Goal: Information Seeking & Learning: Learn about a topic

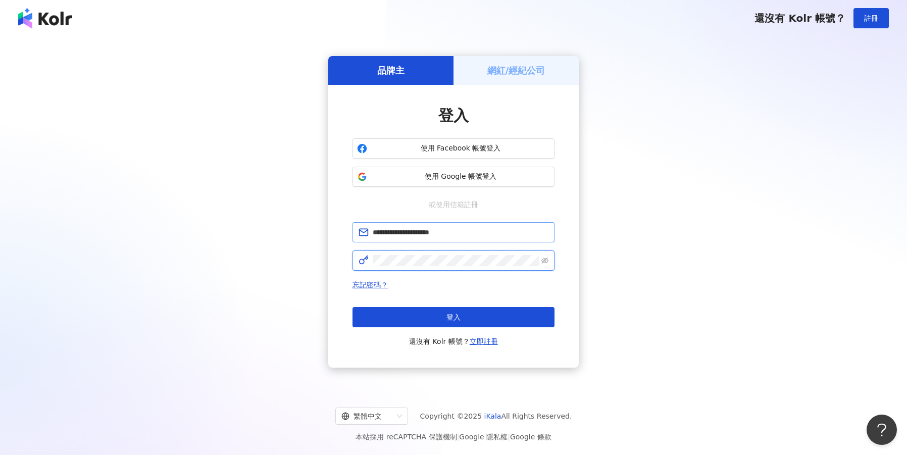
click at [453, 317] on button "登入" at bounding box center [453, 317] width 202 height 20
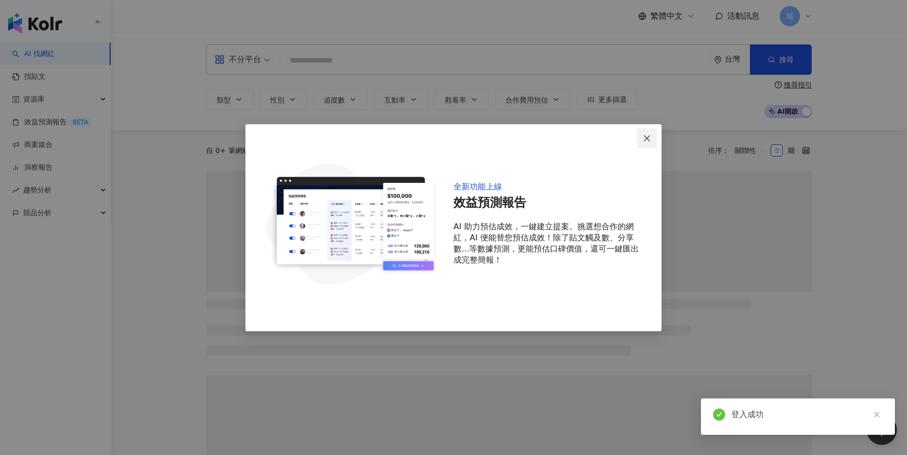
click at [650, 136] on icon "close" at bounding box center [647, 138] width 8 height 8
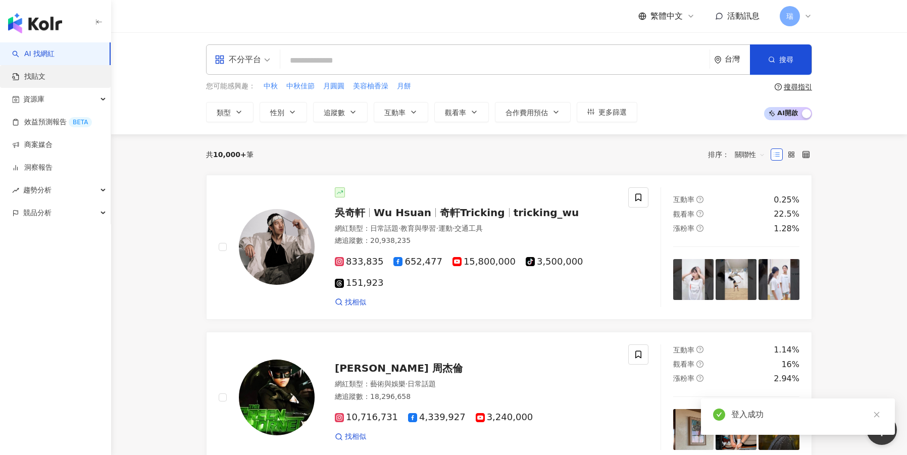
click at [40, 80] on link "找貼文" at bounding box center [28, 77] width 33 height 10
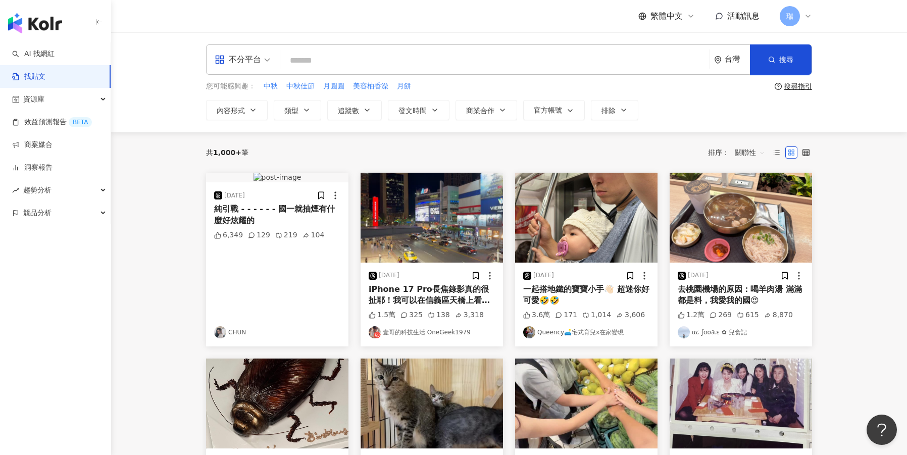
click at [730, 58] on div "台灣" at bounding box center [737, 59] width 25 height 9
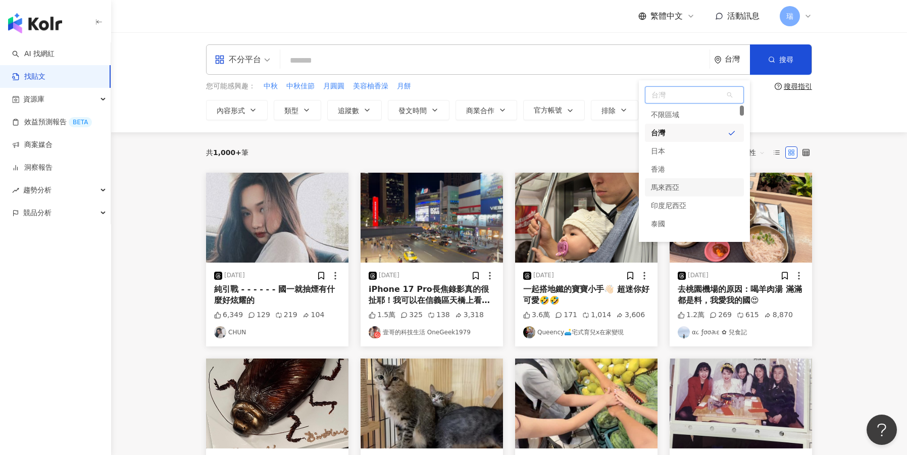
click at [667, 185] on div "馬來西亞" at bounding box center [665, 187] width 28 height 18
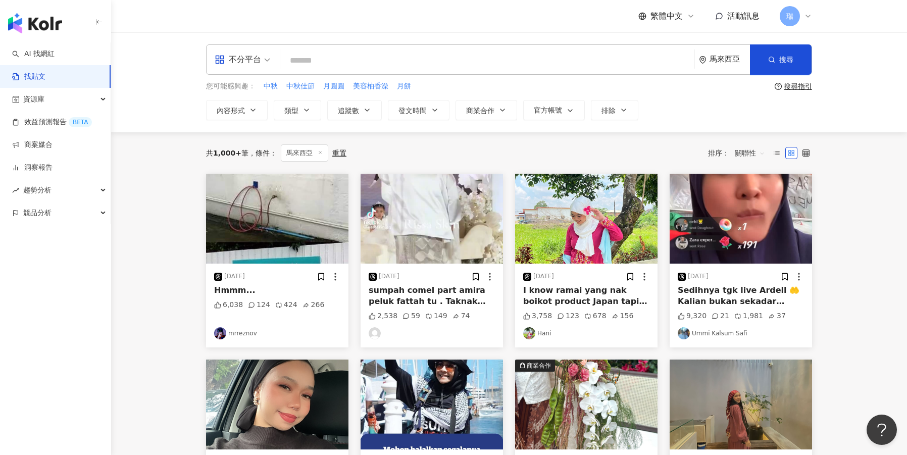
click at [310, 62] on input "search" at bounding box center [487, 60] width 406 height 22
type input "*"
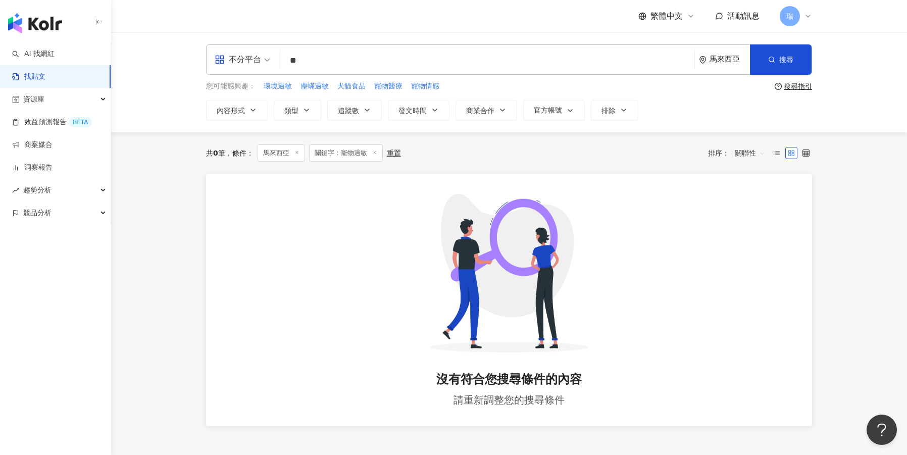
type input "**"
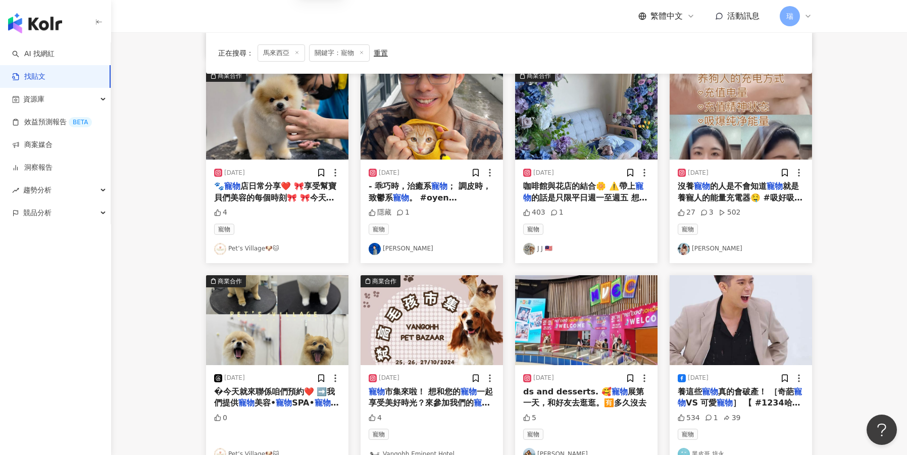
scroll to position [370, 0]
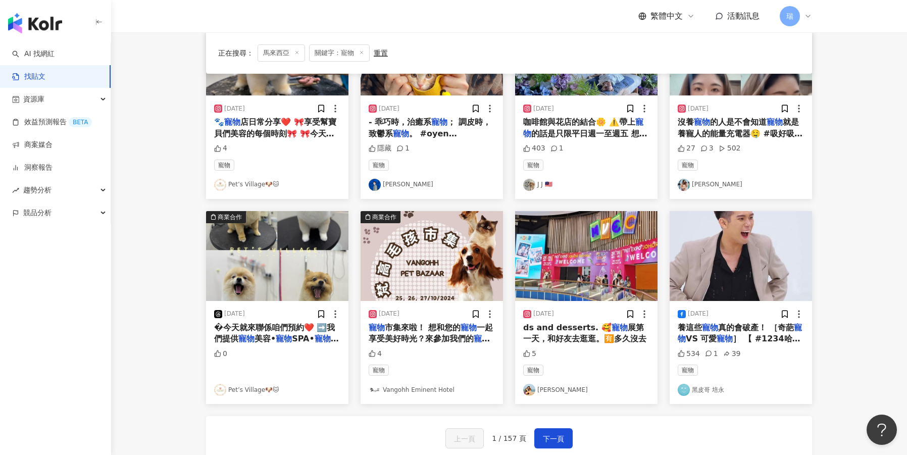
click at [698, 325] on span "養這些" at bounding box center [690, 328] width 24 height 10
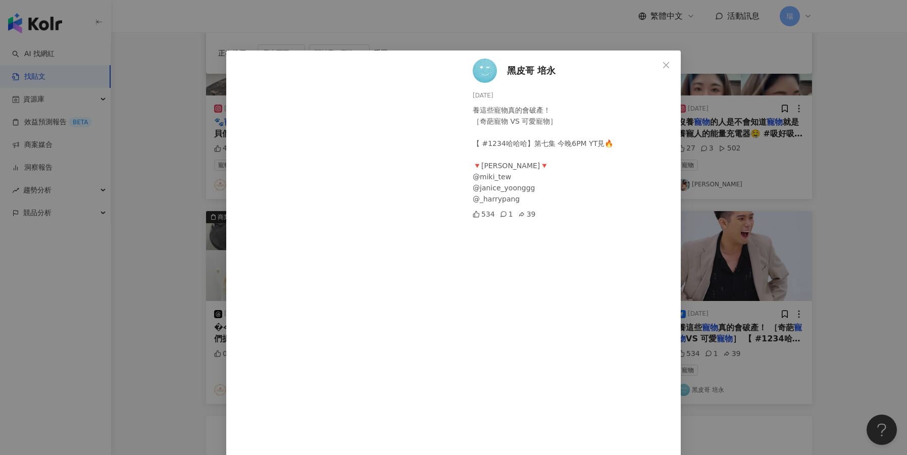
scroll to position [15, 0]
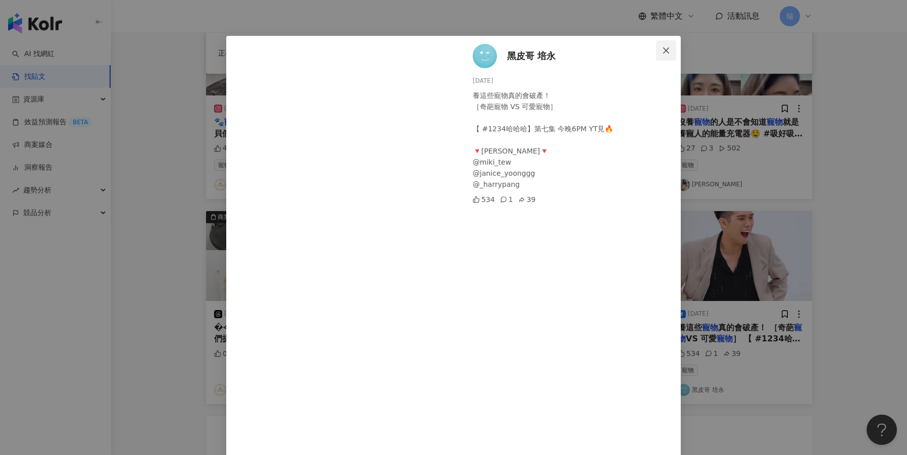
click at [669, 49] on icon "close" at bounding box center [666, 50] width 8 height 8
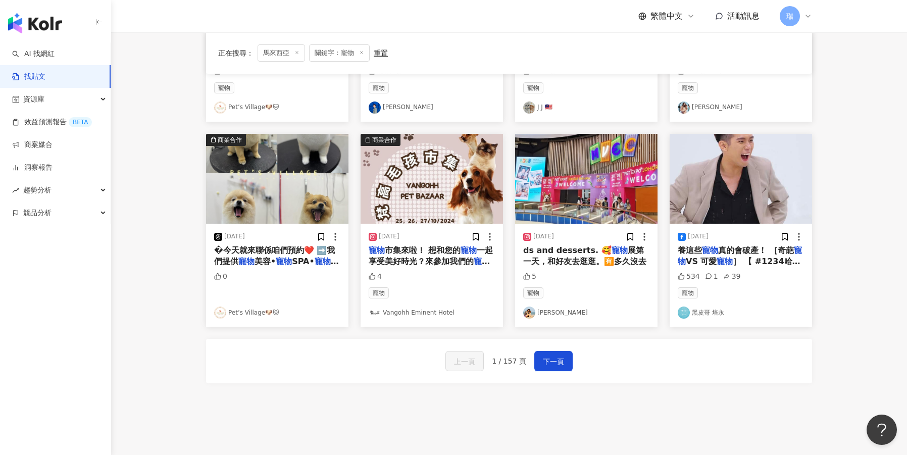
scroll to position [455, 0]
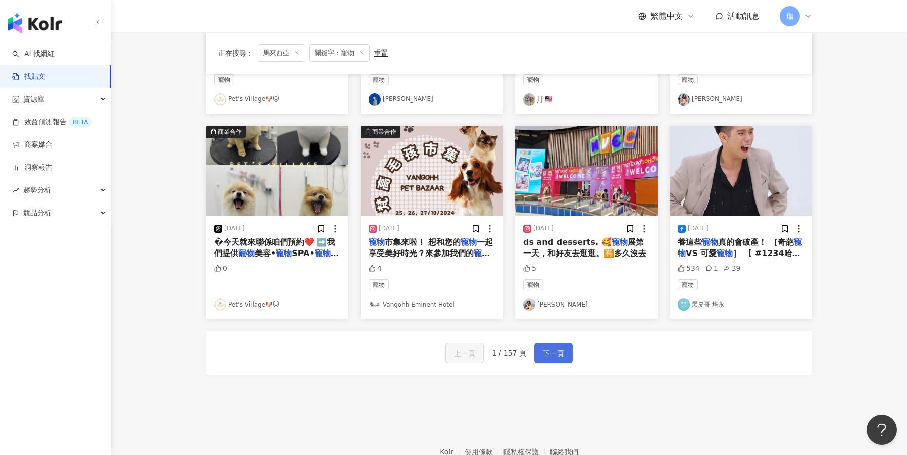
click at [550, 347] on span "下一頁" at bounding box center [553, 353] width 21 height 12
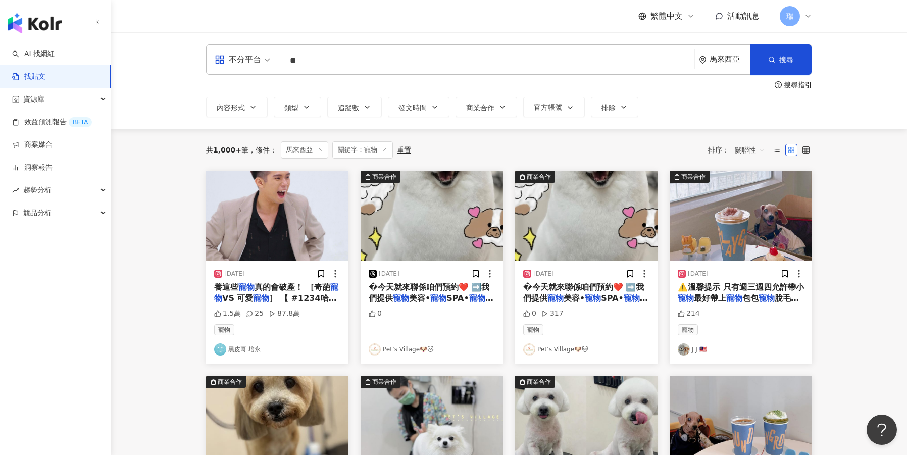
scroll to position [0, 0]
click at [345, 64] on input "**" at bounding box center [487, 60] width 406 height 22
click at [258, 63] on div "不分平台" at bounding box center [238, 60] width 46 height 16
click at [256, 111] on div "Instagram" at bounding box center [245, 106] width 57 height 13
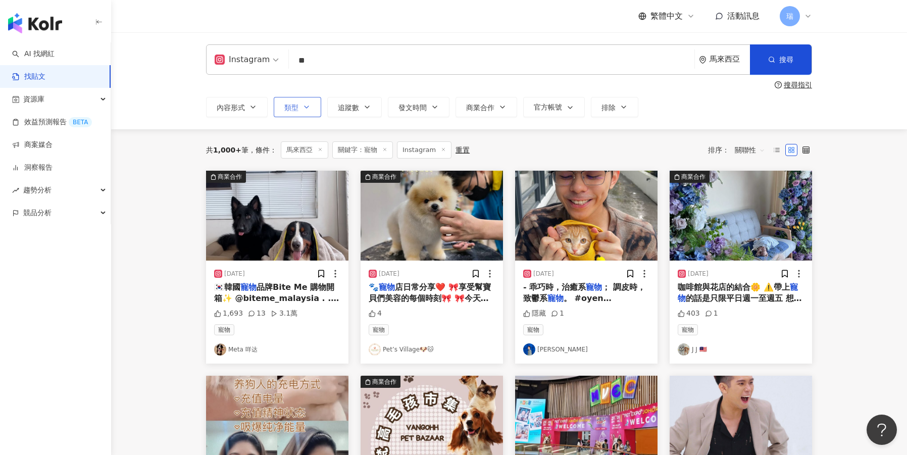
click at [298, 108] on span "類型" at bounding box center [291, 108] width 14 height 8
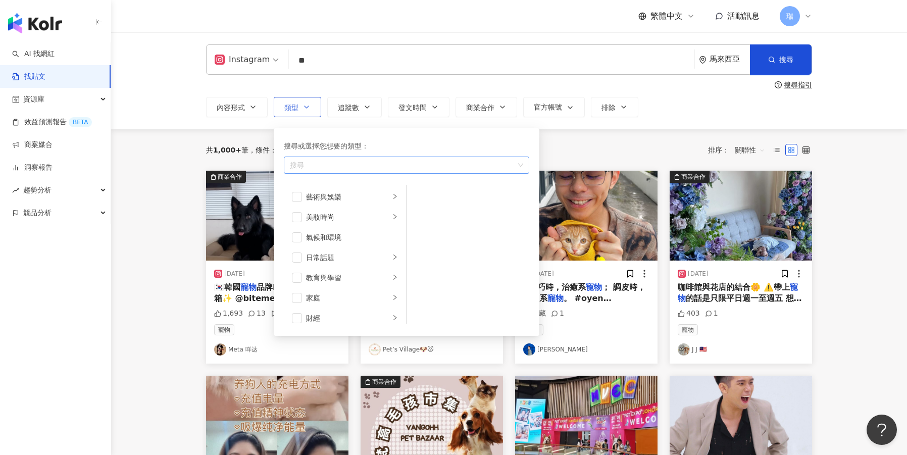
click at [361, 168] on div "button" at bounding box center [401, 166] width 231 height 8
type input "*"
type input "**"
click at [344, 187] on div "寵物" at bounding box center [406, 187] width 241 height 18
type input "*"
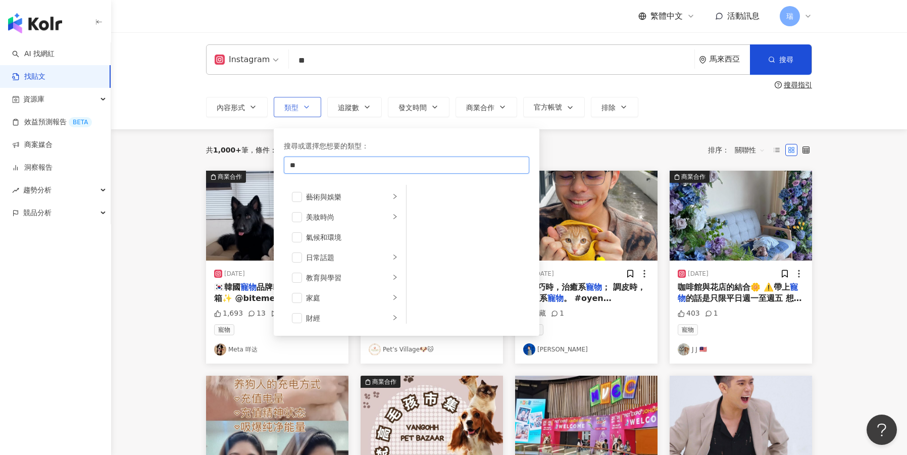
type input "**"
click at [332, 181] on div "寵物" at bounding box center [406, 187] width 241 height 18
type input "*"
type input "**"
click at [348, 186] on mark "營養" at bounding box center [343, 187] width 14 height 8
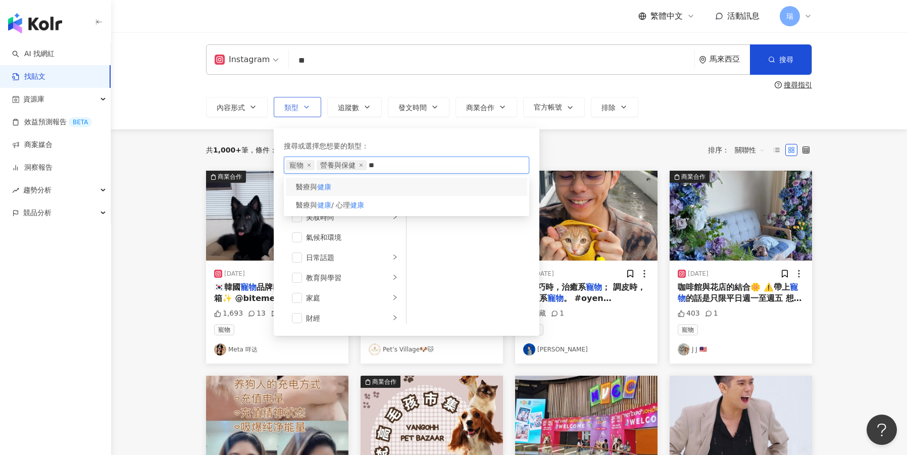
type input "**"
click at [361, 192] on div "醫療與 健康" at bounding box center [406, 187] width 241 height 18
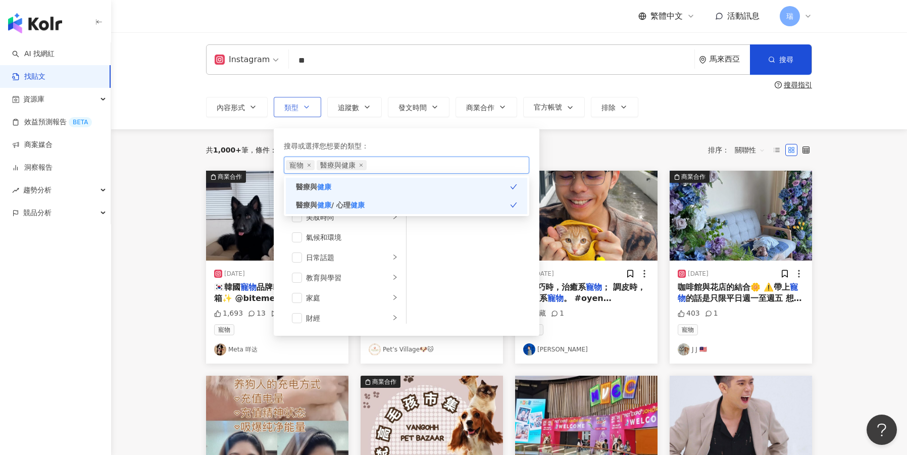
click at [367, 187] on div "醫療與 健康" at bounding box center [406, 187] width 241 height 18
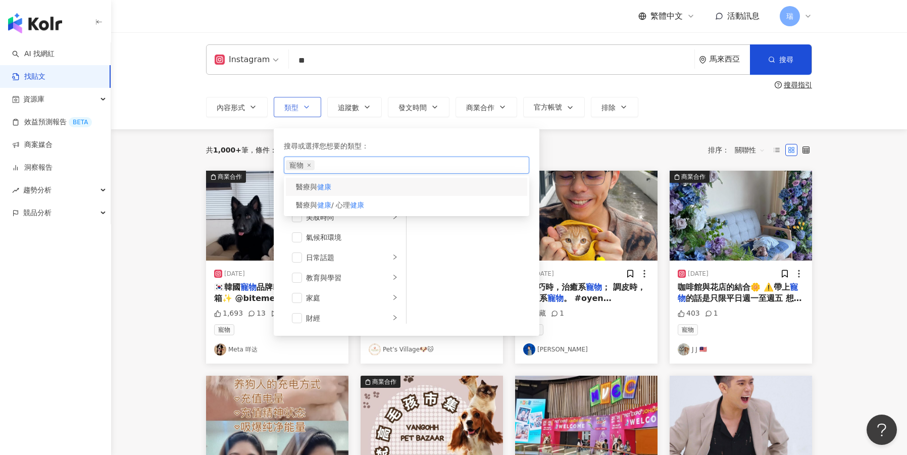
click at [368, 187] on div "醫療與 健康" at bounding box center [406, 187] width 241 height 18
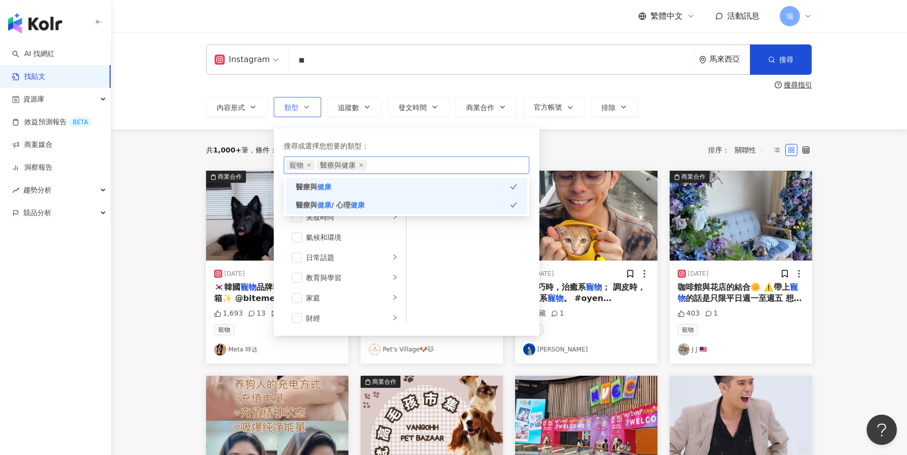
click at [400, 168] on div "寵物 醫療與健康" at bounding box center [401, 165] width 231 height 10
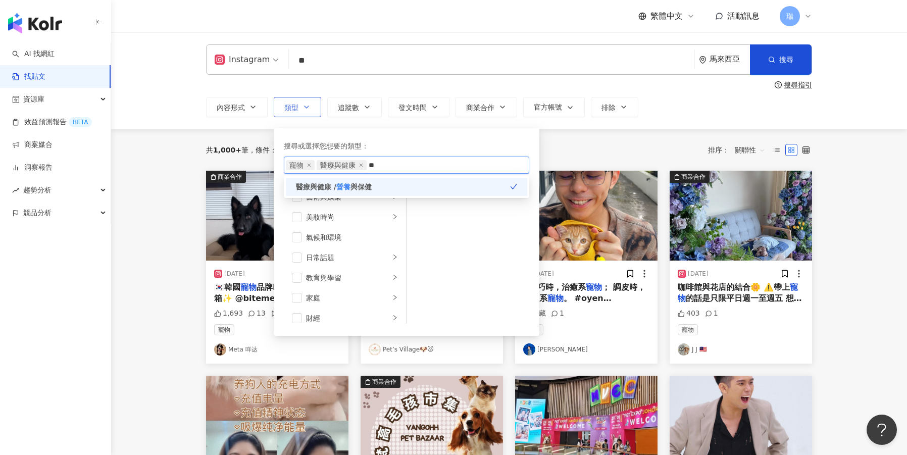
type input "**"
click at [382, 187] on div "醫療與健康 / 營養 與保健" at bounding box center [406, 187] width 241 height 18
click at [426, 143] on div "搜尋或選擇您想要的類型：" at bounding box center [406, 145] width 245 height 11
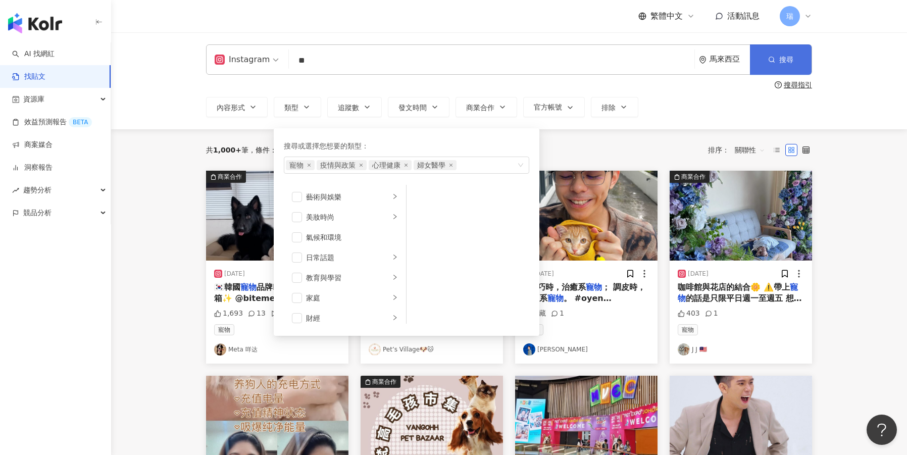
click at [769, 58] on icon "button" at bounding box center [771, 59] width 7 height 7
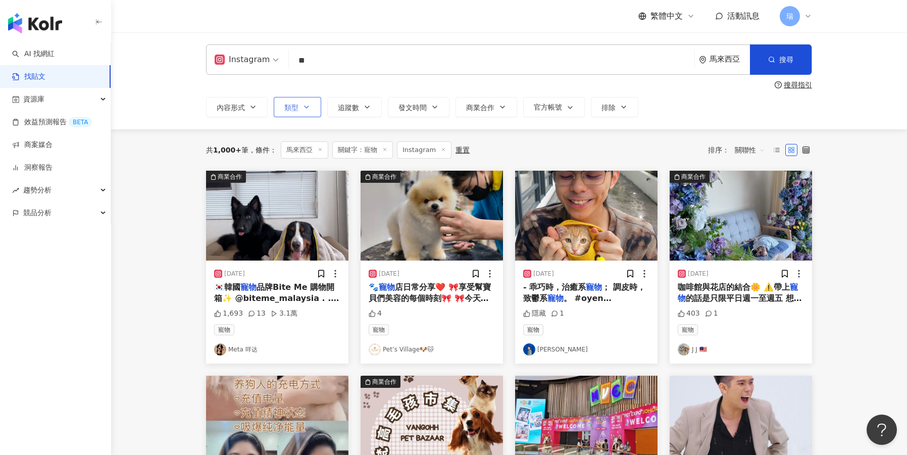
click at [314, 111] on button "類型" at bounding box center [297, 107] width 47 height 20
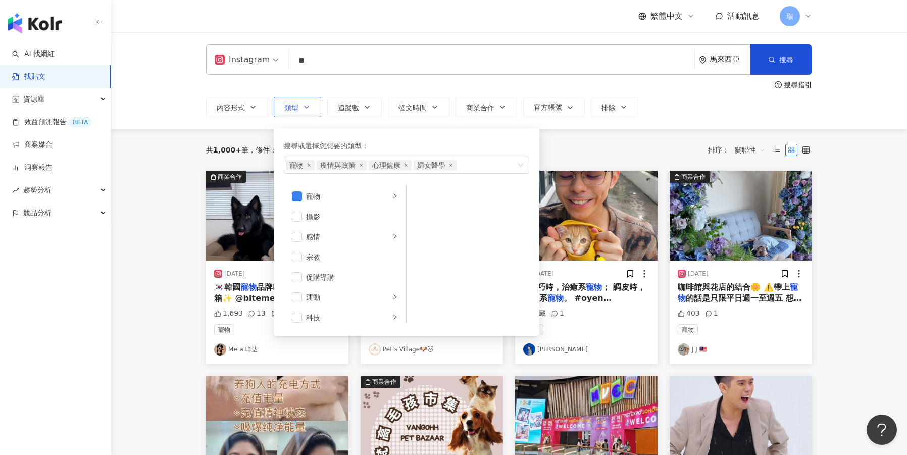
scroll to position [222, 0]
click at [493, 167] on div "寵物 疫情與政策 心理健康 婦女醫學" at bounding box center [401, 165] width 231 height 10
click at [566, 146] on div "共 1,000+ 筆 條件 ： 馬來西亞 關鍵字：寵物 Instagram 重置 排序： 關聯性" at bounding box center [509, 149] width 606 height 17
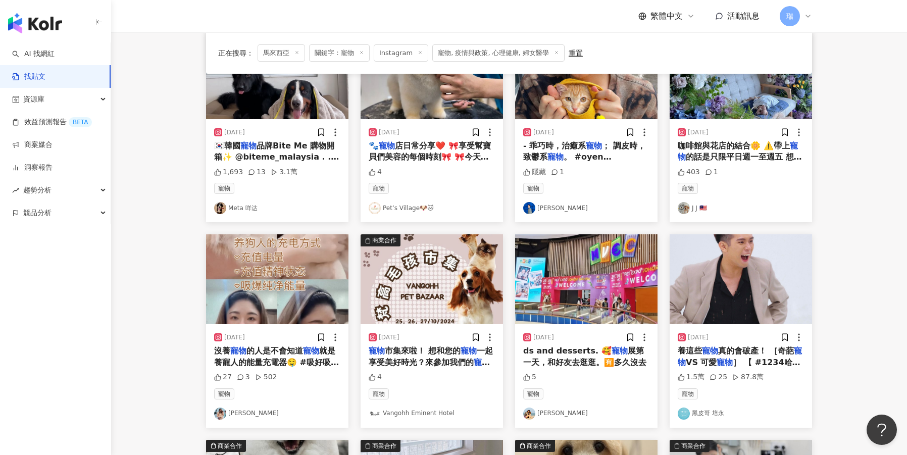
scroll to position [157, 0]
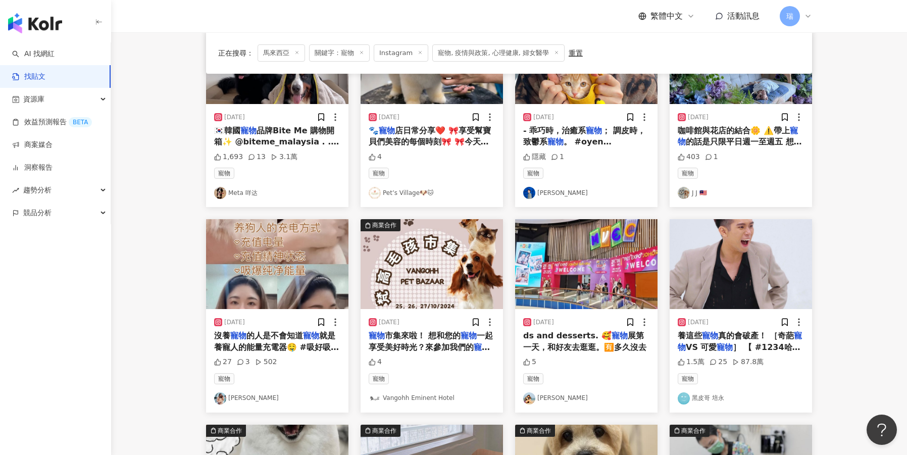
click at [317, 346] on span "就是養寵人的能量充電器🤤 #吸好吸滿 #吸爆 #心情舒暢" at bounding box center [276, 347] width 125 height 32
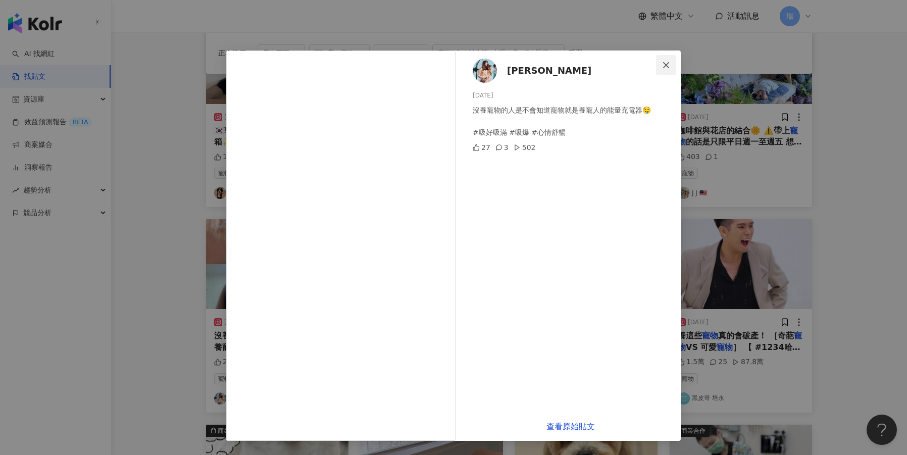
click at [662, 65] on icon "close" at bounding box center [666, 65] width 8 height 8
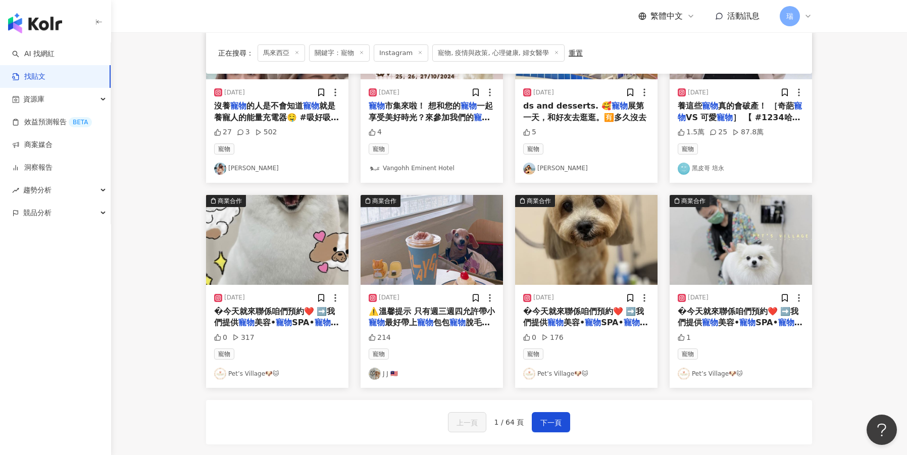
scroll to position [392, 0]
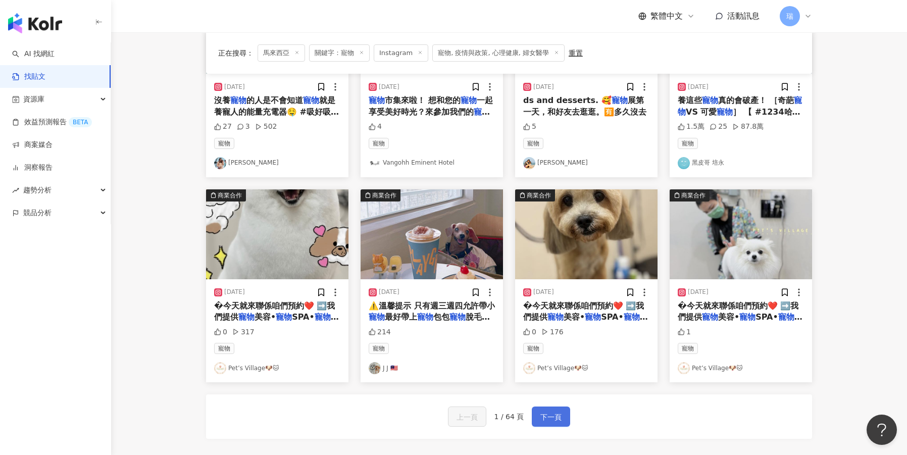
click at [537, 413] on button "下一頁" at bounding box center [551, 416] width 38 height 20
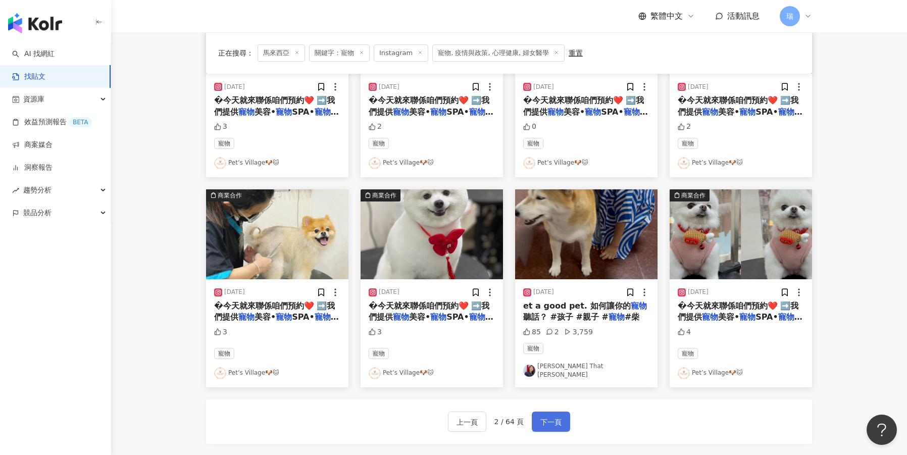
click at [551, 412] on button "下一頁" at bounding box center [551, 422] width 38 height 20
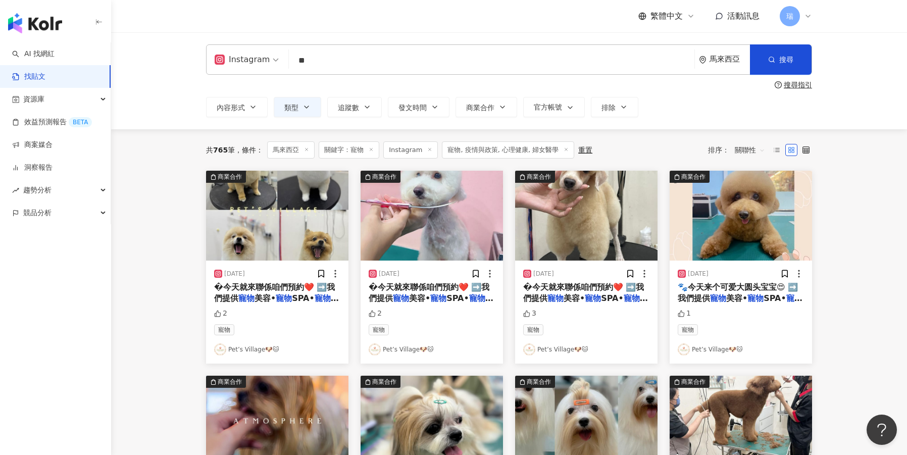
scroll to position [0, 0]
click at [568, 151] on icon at bounding box center [566, 149] width 5 height 5
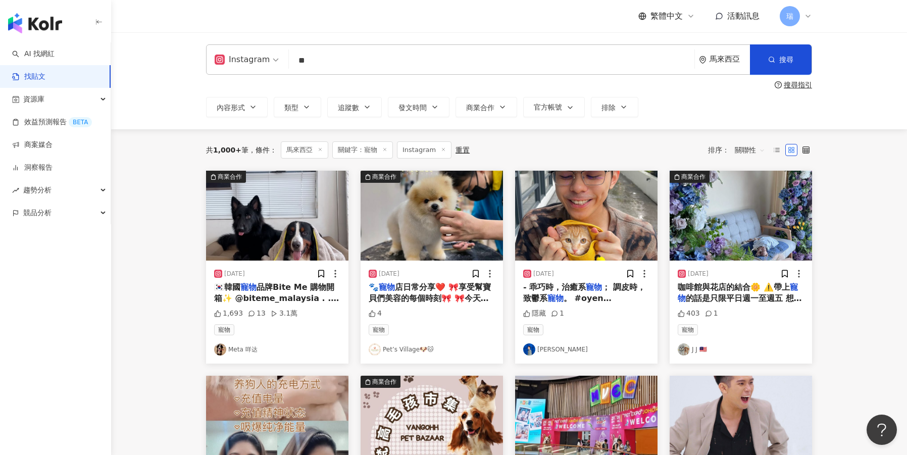
click at [350, 59] on input "**" at bounding box center [491, 60] width 397 height 22
type input "*"
type input "***"
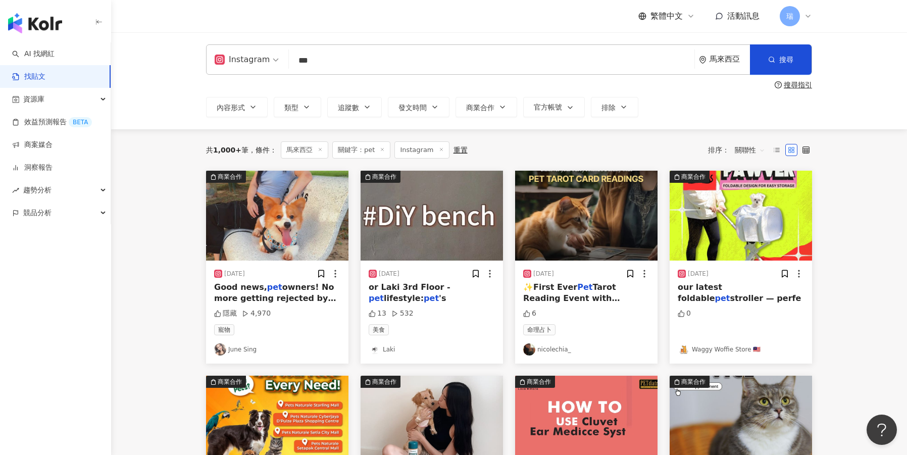
click at [262, 296] on span "owners! No more getting rejected by ride-hailing services 🥹🥹 With" at bounding box center [275, 303] width 122 height 43
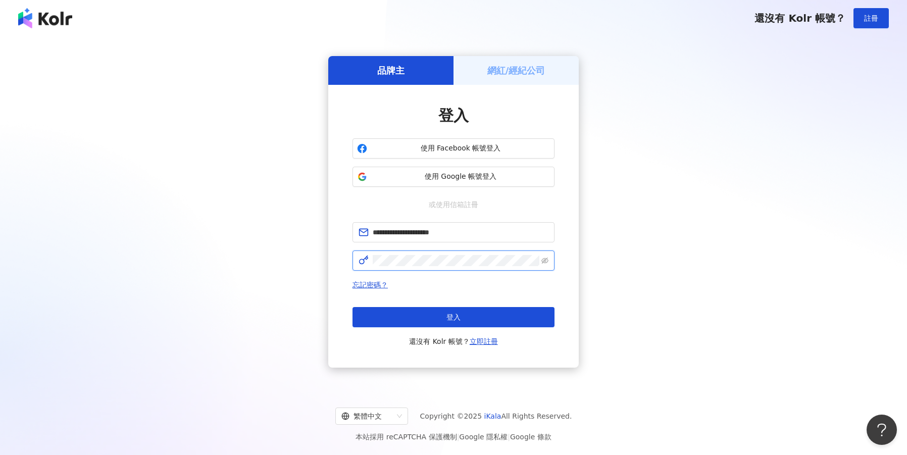
click at [453, 317] on button "登入" at bounding box center [453, 317] width 202 height 20
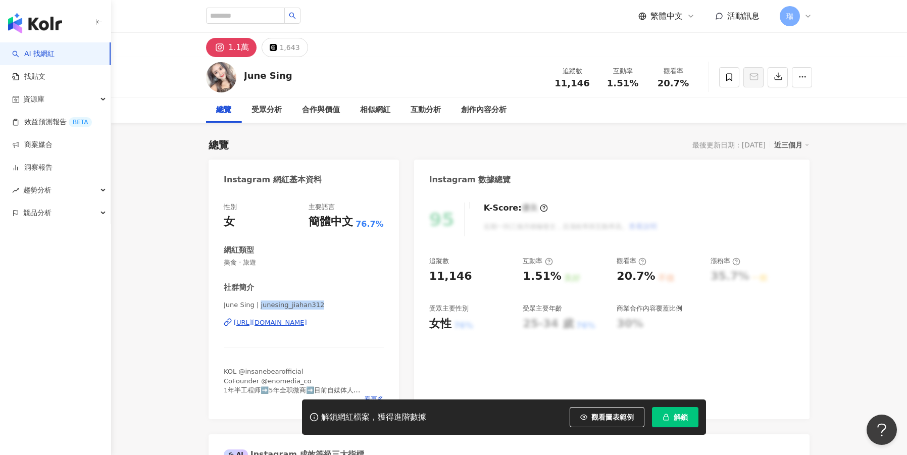
drag, startPoint x: 331, startPoint y: 305, endPoint x: 260, endPoint y: 307, distance: 71.2
click at [260, 307] on span "June Sing | junesing_jiahan312" at bounding box center [304, 304] width 160 height 9
copy span "junesing_jiahan312"
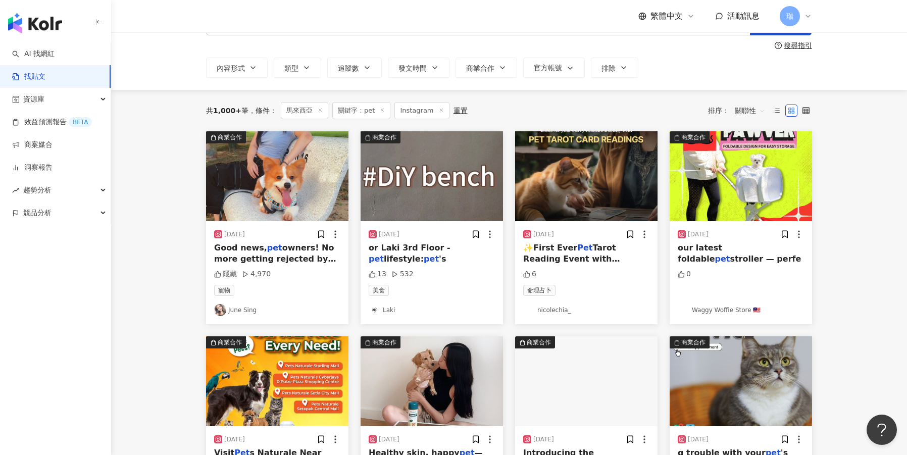
scroll to position [46, 0]
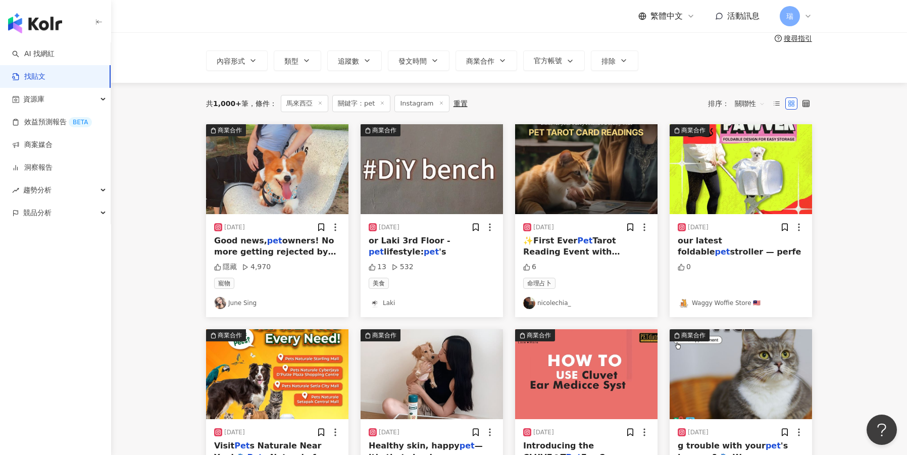
click at [841, 179] on main "Instagram *** 馬來西亞 搜尋 搜尋指引 內容形式 類型 追蹤數 發文時間 商業合作 官方帳號 排除 共 1,000+ 筆 條件 ： 馬來西亞 關…" at bounding box center [509, 398] width 796 height 824
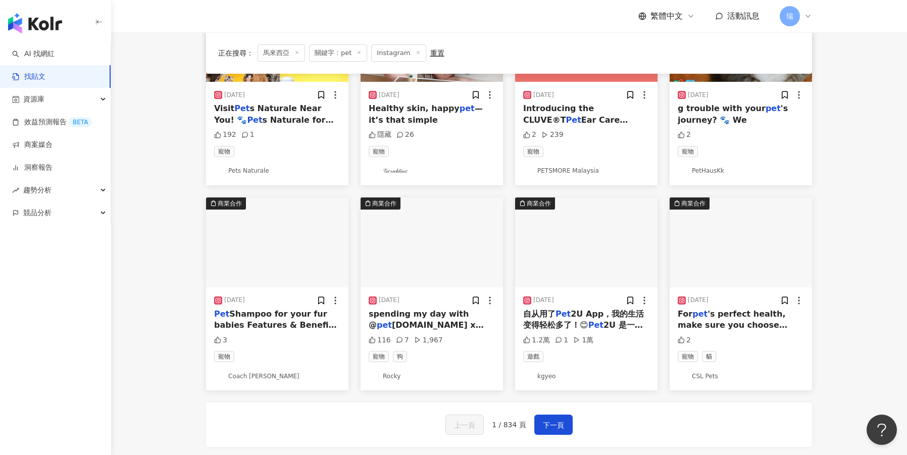
scroll to position [385, 0]
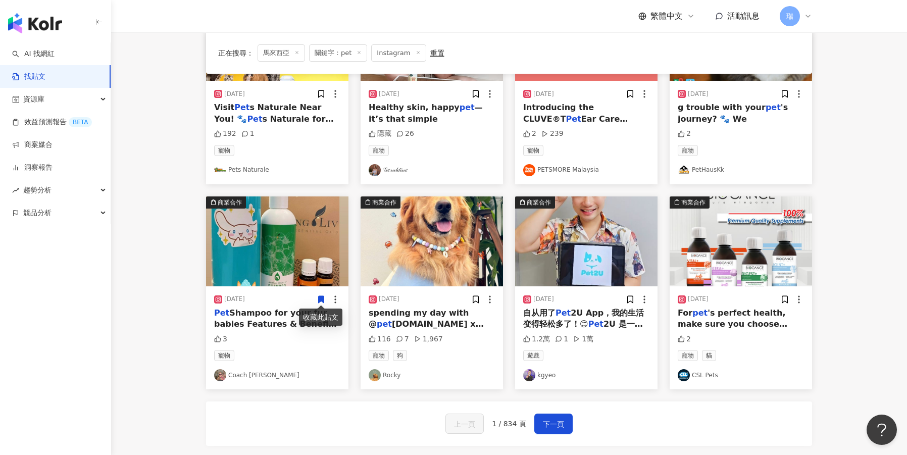
click at [431, 268] on img "button" at bounding box center [432, 241] width 142 height 90
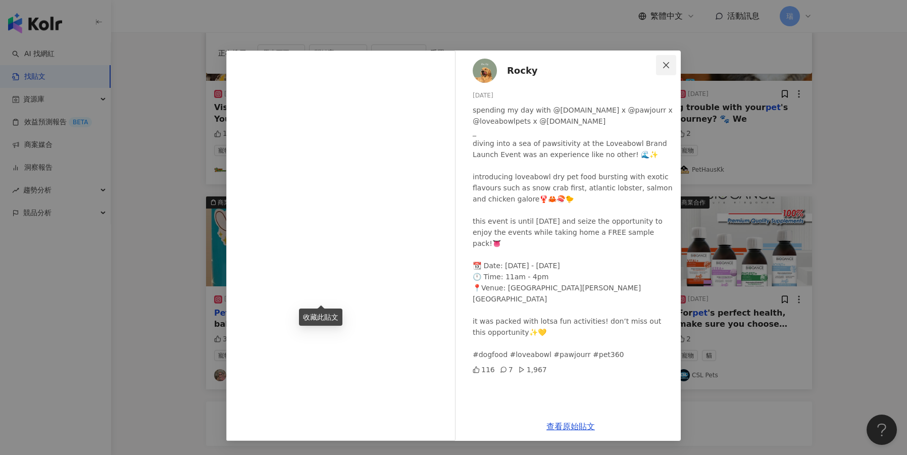
click at [665, 65] on icon "close" at bounding box center [666, 65] width 8 height 8
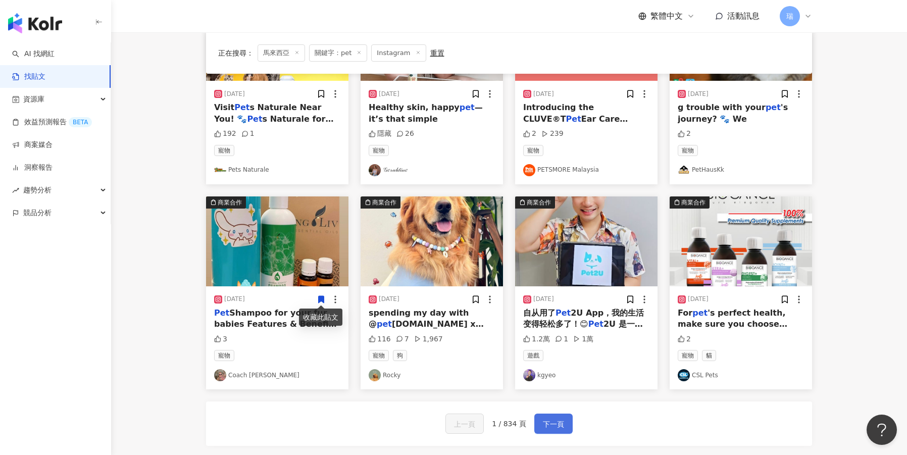
click at [541, 425] on button "下一頁" at bounding box center [553, 424] width 38 height 20
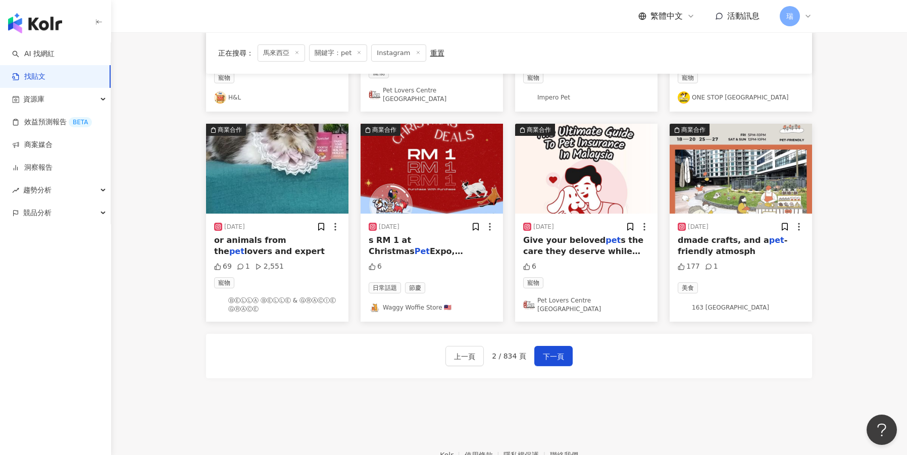
scroll to position [469, 0]
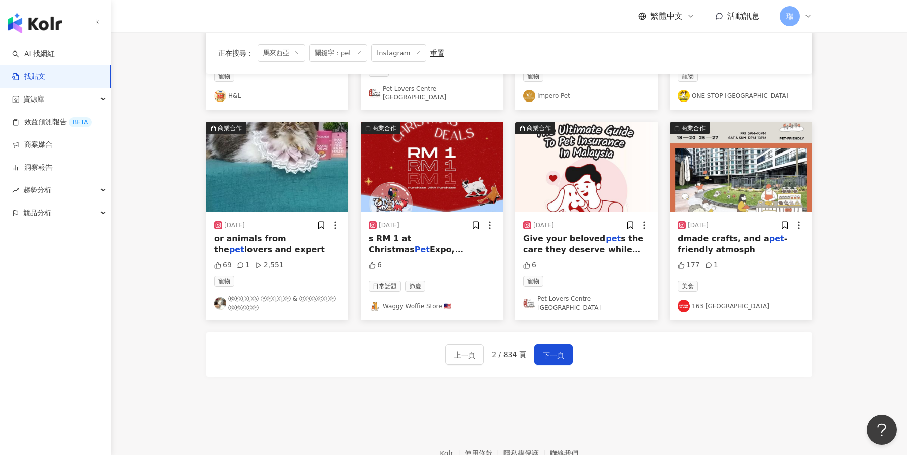
click at [302, 237] on div "or animals from the pet lovers and expert" at bounding box center [277, 244] width 126 height 23
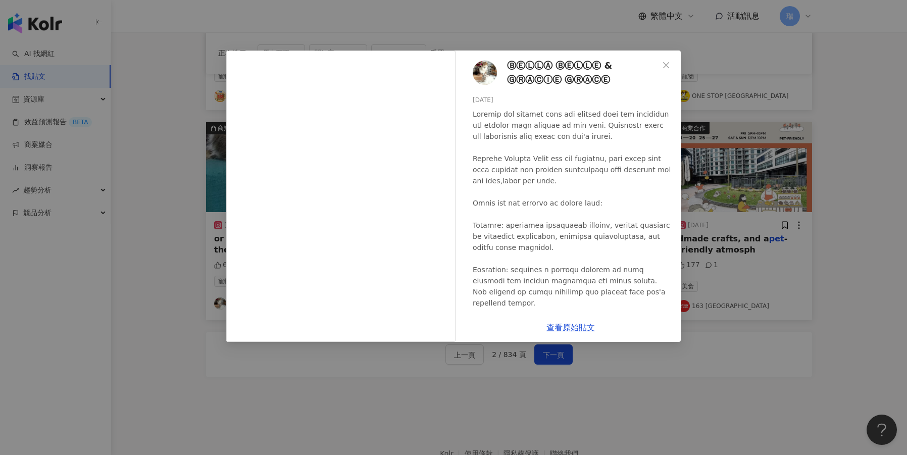
click at [606, 70] on span "ⒷⒺⓁⓁⒶ ⒷⒺⓁⓁⒺ & ⒼⓇⒶⒸⒾⒺ ⒼⓇⒶⒸⒺ" at bounding box center [582, 73] width 151 height 29
click at [673, 63] on span "Close" at bounding box center [666, 65] width 20 height 8
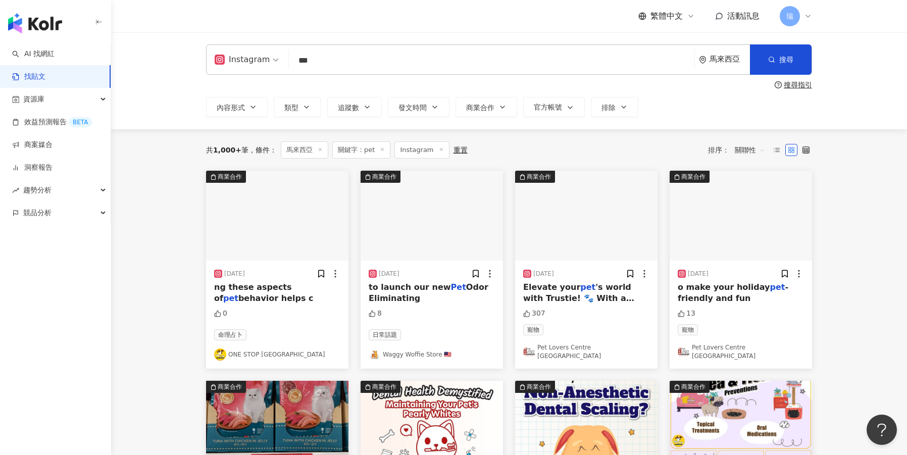
scroll to position [0, 0]
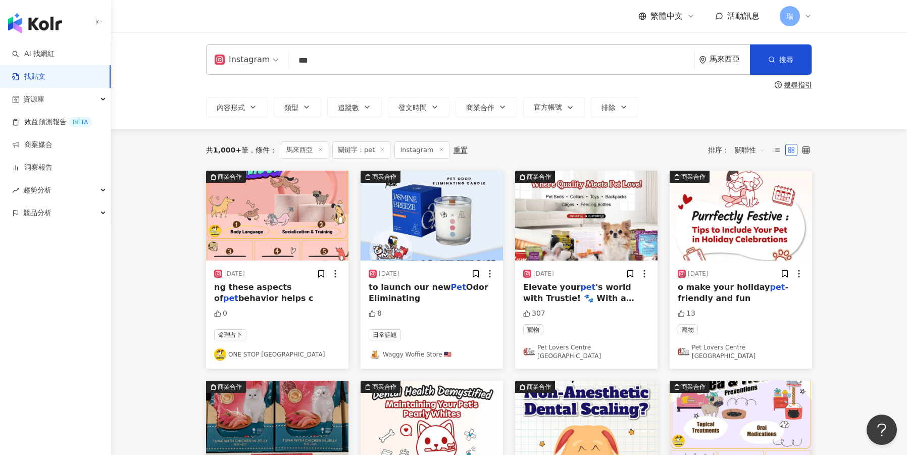
click at [307, 61] on input "***" at bounding box center [491, 60] width 397 height 22
type input "*"
paste input "*******"
click at [319, 62] on input "*******" at bounding box center [491, 60] width 397 height 22
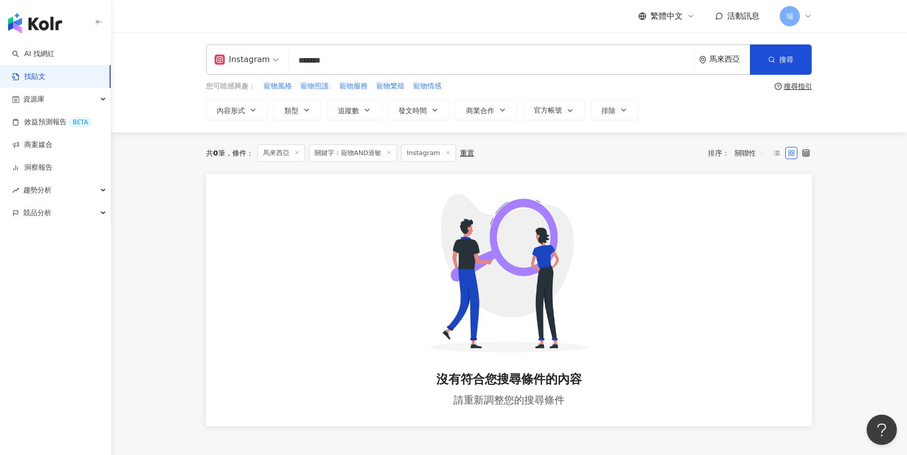
click at [346, 61] on input "*******" at bounding box center [491, 60] width 397 height 22
type input "*******"
click at [468, 154] on div "重置" at bounding box center [467, 153] width 14 height 8
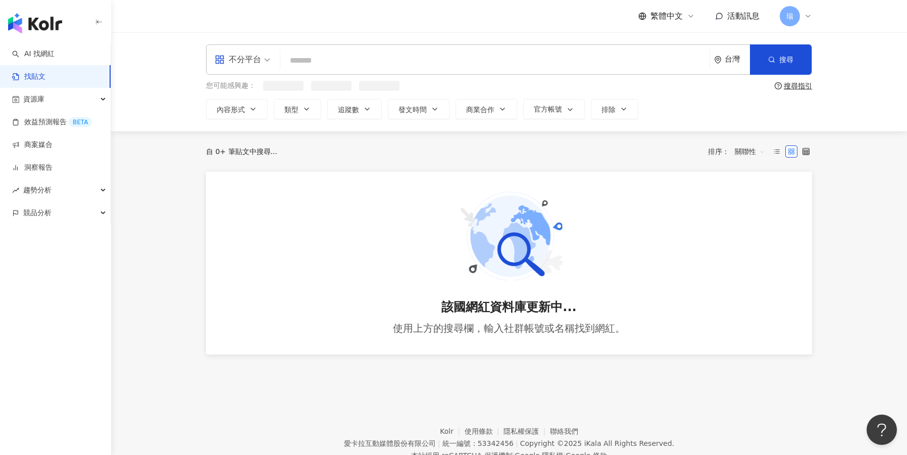
click at [302, 65] on input "search" at bounding box center [494, 60] width 421 height 22
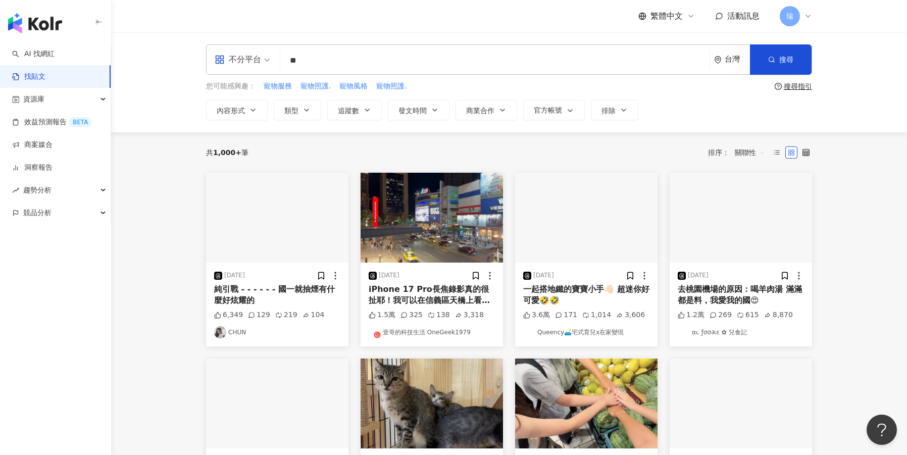
type input "*"
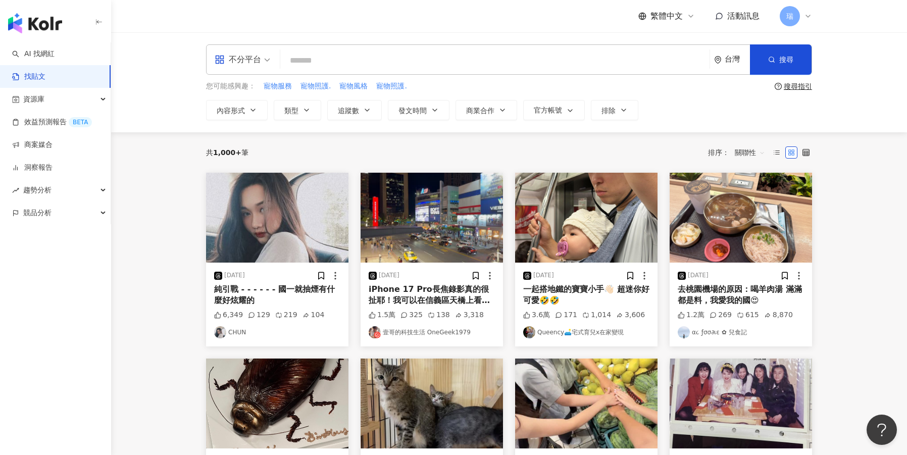
click at [719, 62] on icon "environment" at bounding box center [717, 60] width 6 height 8
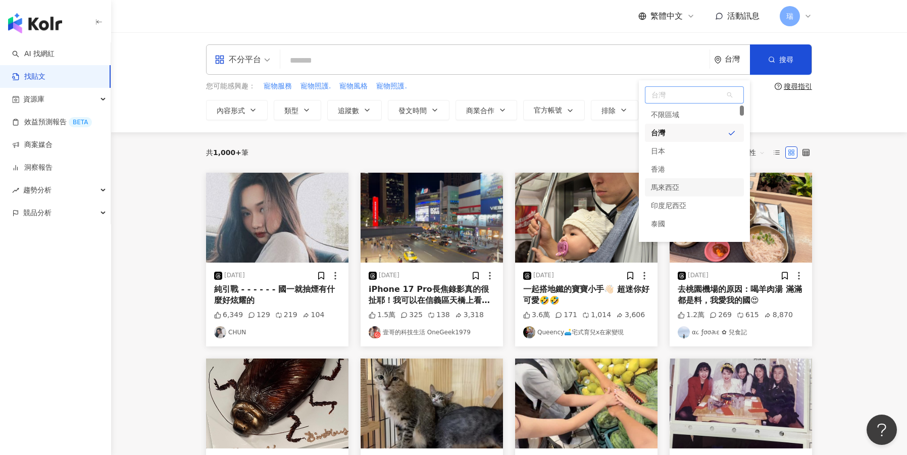
click at [679, 189] on div "馬來西亞" at bounding box center [665, 187] width 28 height 18
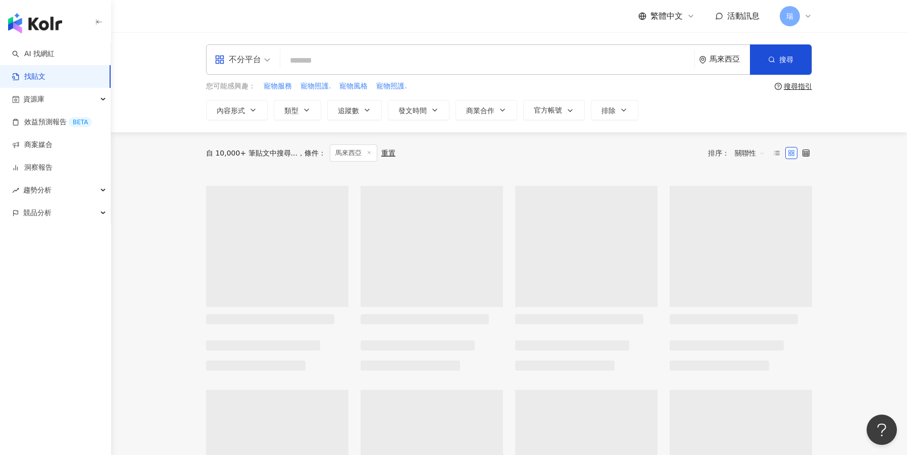
click at [418, 62] on input "search" at bounding box center [487, 60] width 406 height 22
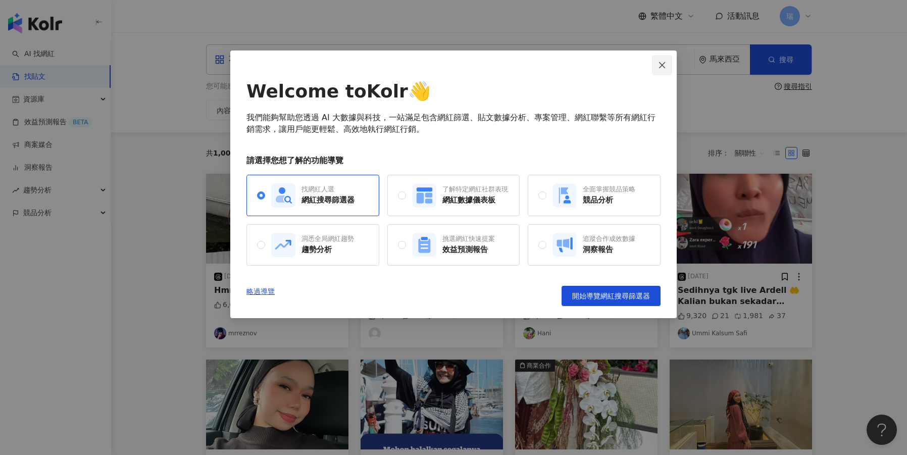
click at [662, 70] on button "Close" at bounding box center [662, 65] width 20 height 20
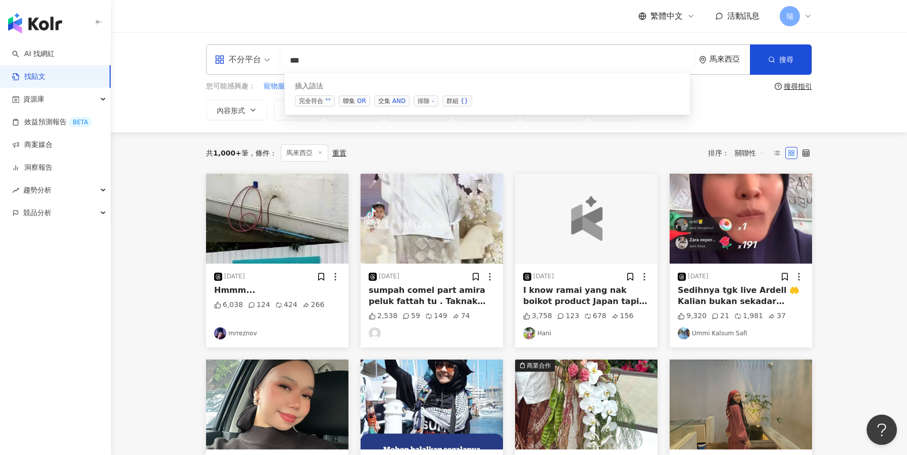
click at [404, 96] on div "AND" at bounding box center [398, 101] width 13 height 10
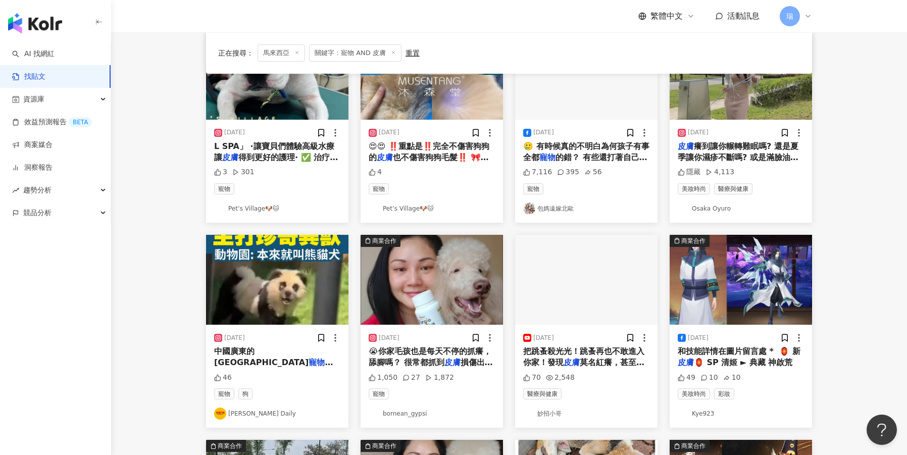
scroll to position [148, 0]
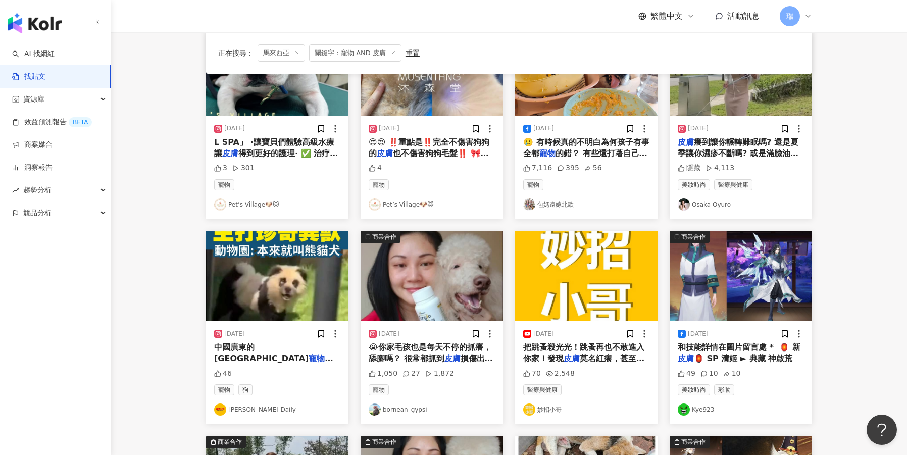
click at [423, 348] on span "😭你家毛孩也是每天不停的抓癢，舔腳嗎？ 很常都抓到" at bounding box center [430, 352] width 123 height 21
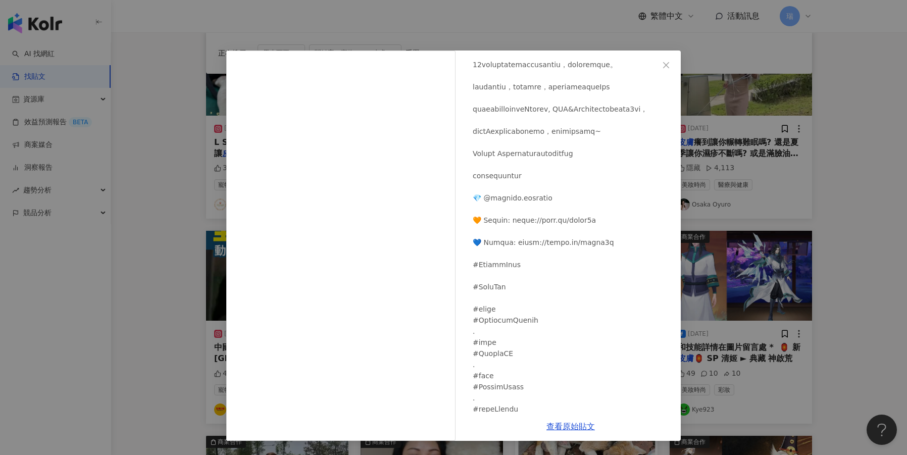
scroll to position [279, 0]
click at [666, 63] on icon "close" at bounding box center [666, 65] width 8 height 8
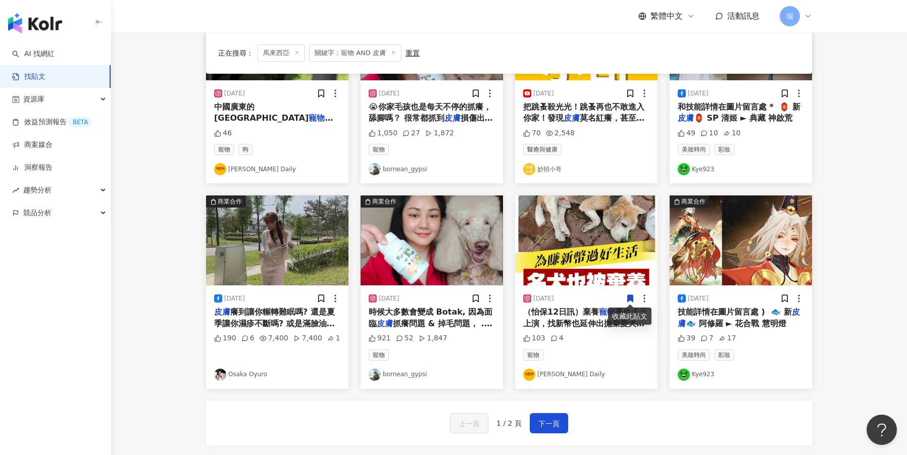
scroll to position [390, 0]
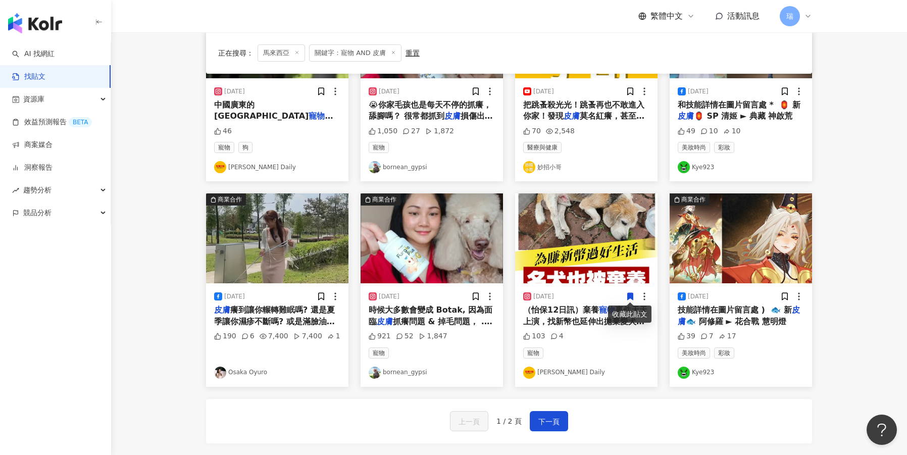
click at [316, 314] on div "皮膚 癢到讓你輾轉難眠嗎? 還是夏季讓你濕疹不斷嗎? 或是滿臉油痘猶如月球表面呢 不用怕 救星來啦 來自台灣的「焱芝手工皂」 @yanzsoap 不止人可以用…" at bounding box center [277, 315] width 126 height 23
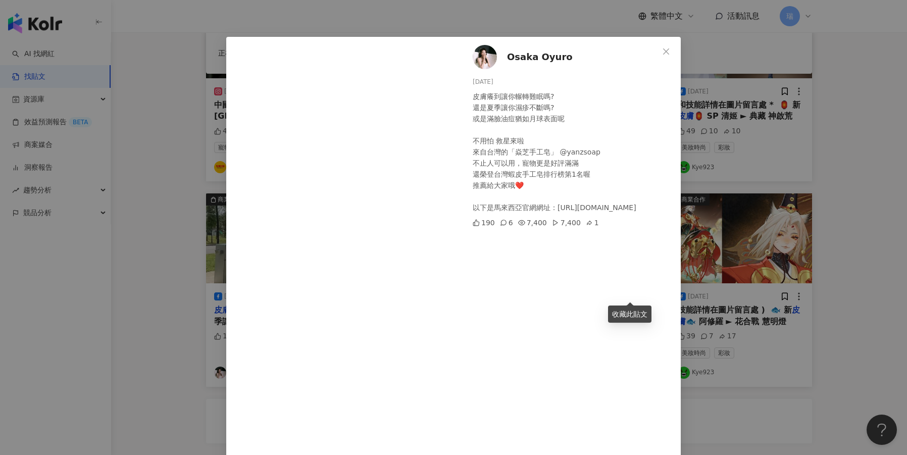
scroll to position [15, 0]
click at [666, 49] on icon "close" at bounding box center [666, 50] width 6 height 6
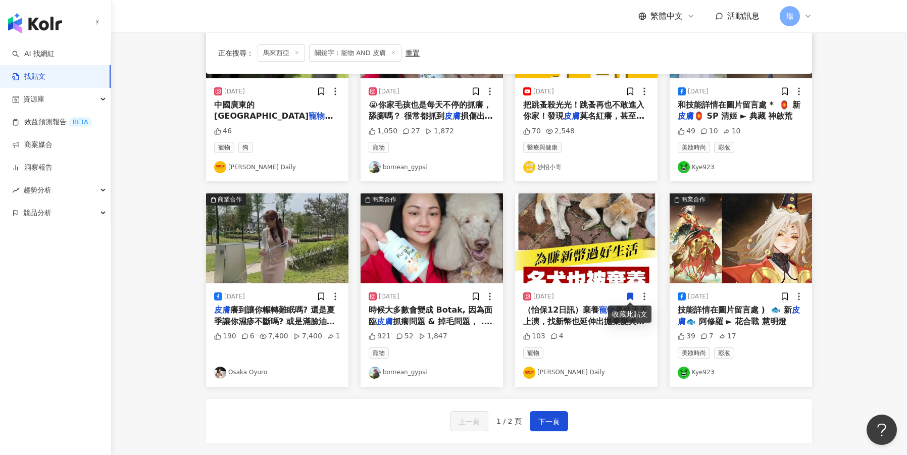
drag, startPoint x: 542, startPoint y: 415, endPoint x: 346, endPoint y: 433, distance: 197.2
click at [346, 433] on div "上一頁 1 / 2 頁 下一頁" at bounding box center [509, 421] width 606 height 44
click at [278, 316] on span "癢到讓你輾轉難眠嗎? 還是夏季讓你濕疹不斷嗎? 或是滿臉油痘猶如月球表面呢 不用怕 救星來啦 來自台灣的「焱芝手工皂」 @yanzsoap 不止人可以用，" at bounding box center [274, 332] width 121 height 55
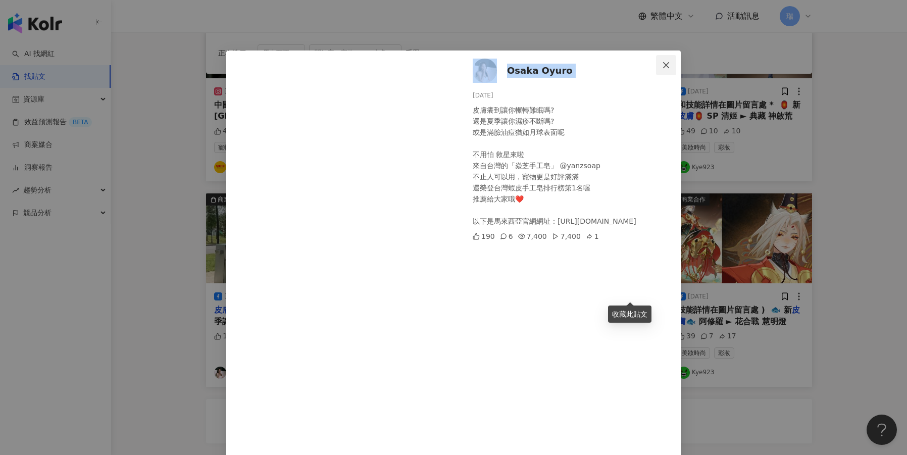
click at [664, 69] on button "Close" at bounding box center [666, 65] width 20 height 20
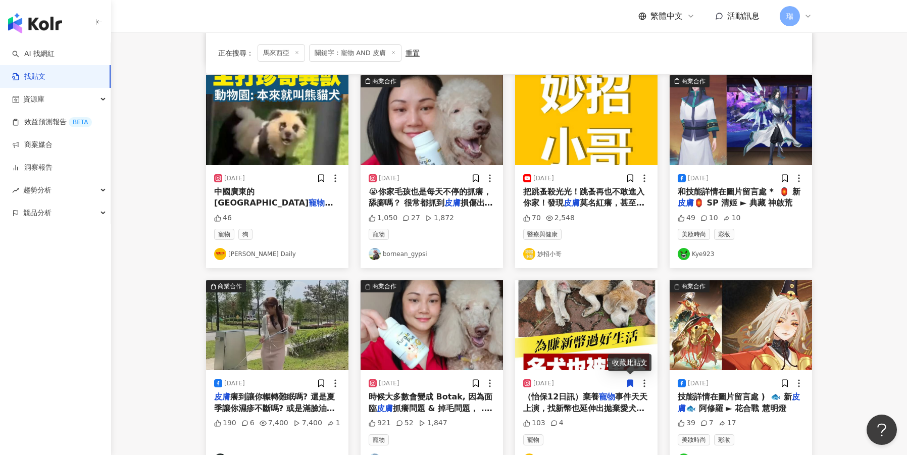
scroll to position [456, 0]
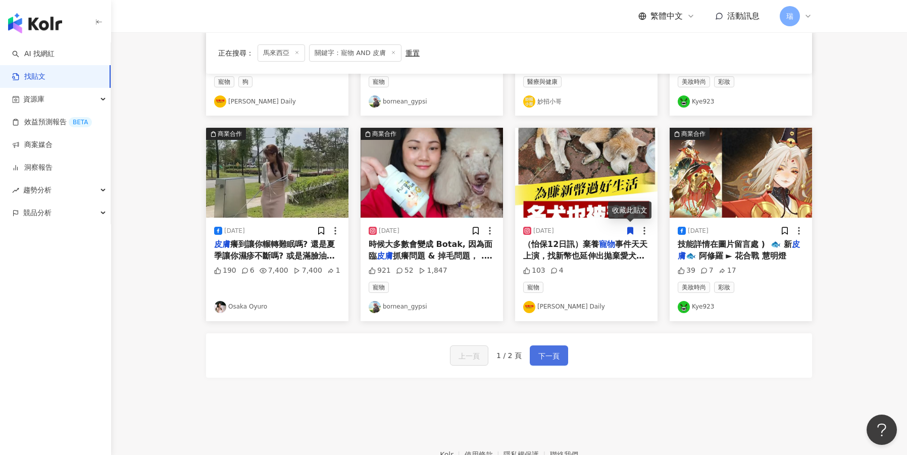
click at [545, 358] on span "下一頁" at bounding box center [548, 356] width 21 height 12
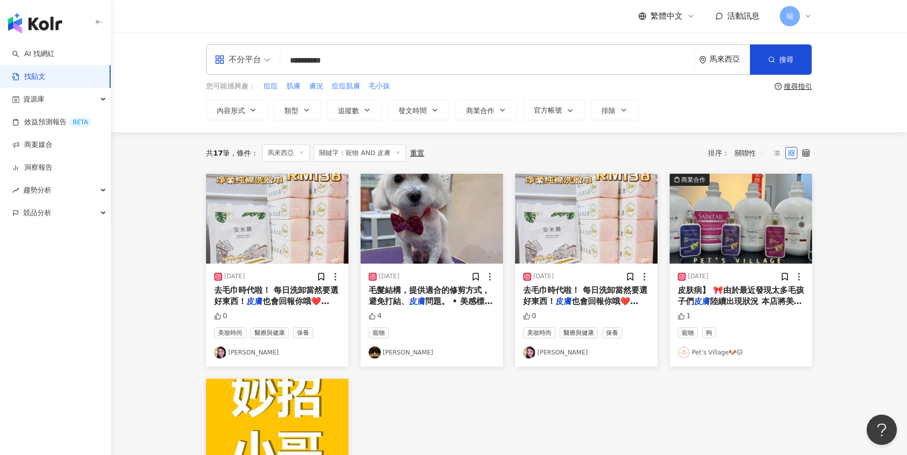
scroll to position [0, 0]
drag, startPoint x: 307, startPoint y: 62, endPoint x: 277, endPoint y: 61, distance: 29.3
click at [277, 61] on div "**********" at bounding box center [509, 59] width 606 height 30
drag, startPoint x: 349, startPoint y: 61, endPoint x: 332, endPoint y: 62, distance: 17.7
click at [332, 62] on input "**********" at bounding box center [487, 60] width 406 height 22
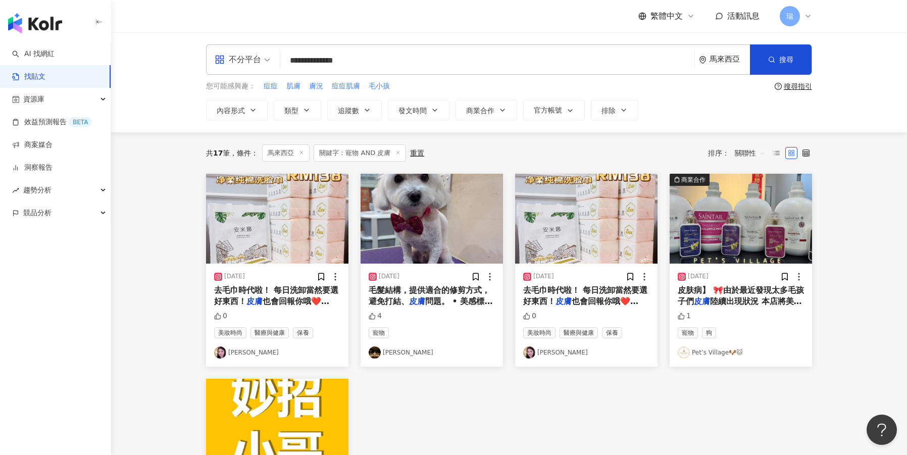
type input "**********"
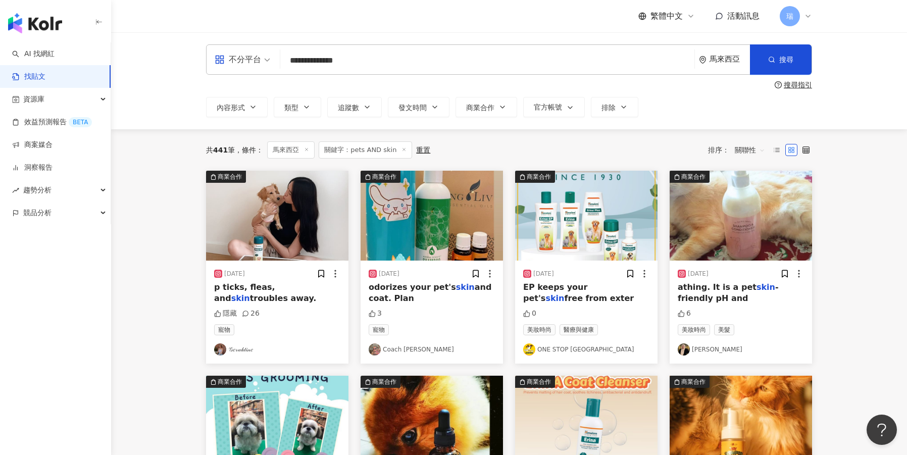
click at [252, 288] on span "p ticks, fleas, and" at bounding box center [244, 292] width 61 height 21
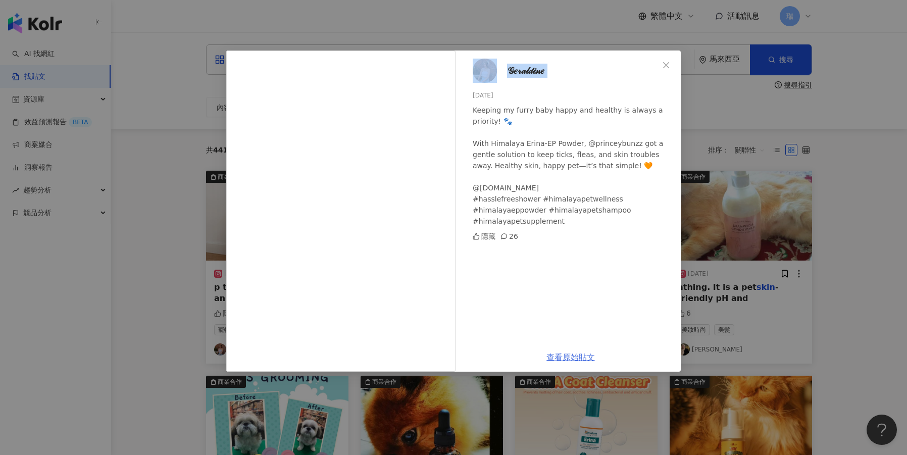
click at [564, 358] on link "查看原始貼文" at bounding box center [570, 357] width 48 height 10
click at [823, 59] on div "𝒢𝑒𝓇𝒶𝓁𝒹𝒾𝓃𝑒 2024/11/21 Keeping my furry baby happy and healthy is always a priori…" at bounding box center [453, 227] width 907 height 455
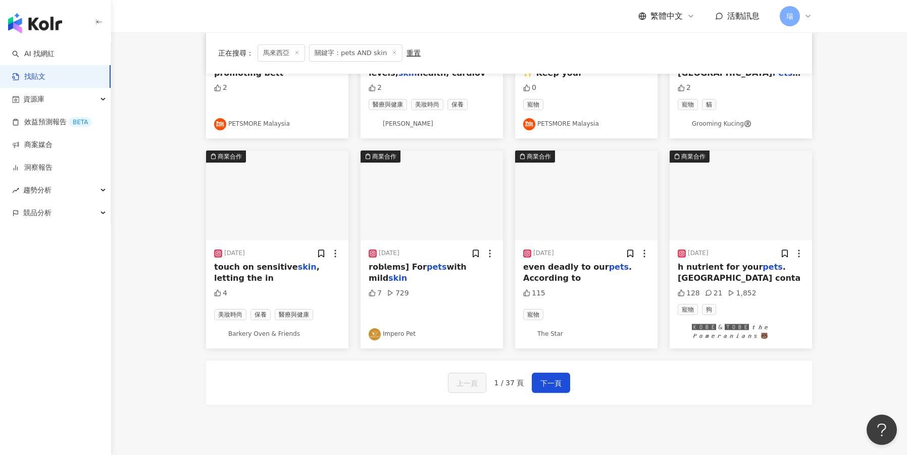
scroll to position [433, 0]
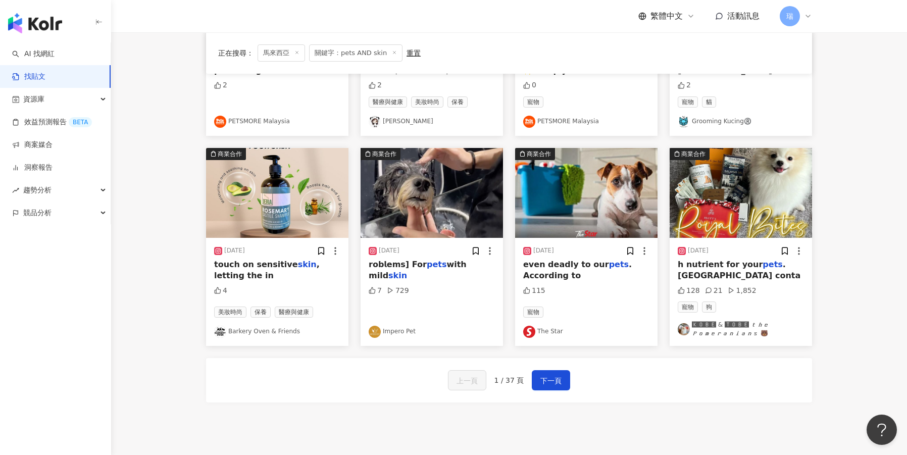
click at [583, 211] on img "button" at bounding box center [586, 193] width 142 height 90
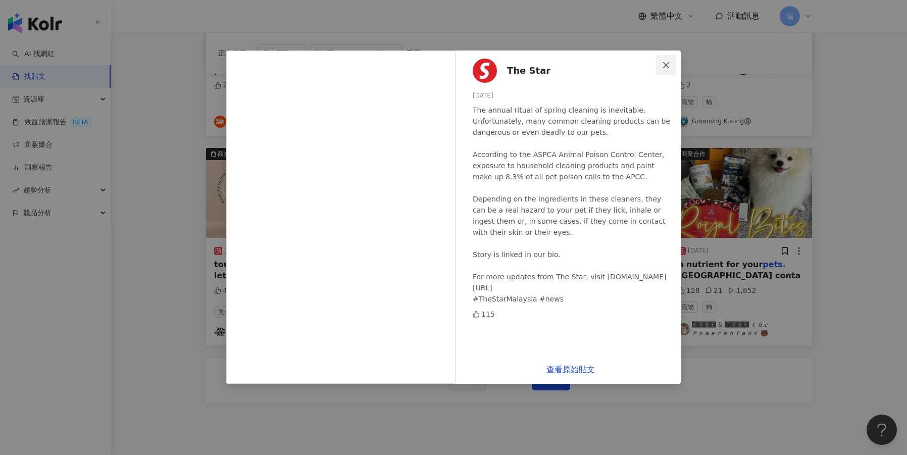
click at [662, 64] on icon "close" at bounding box center [666, 65] width 8 height 8
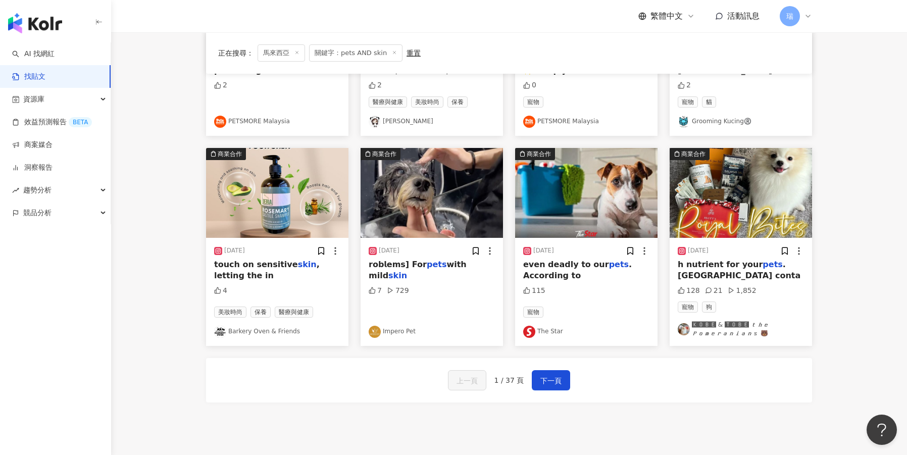
click at [728, 211] on img "button" at bounding box center [741, 193] width 142 height 90
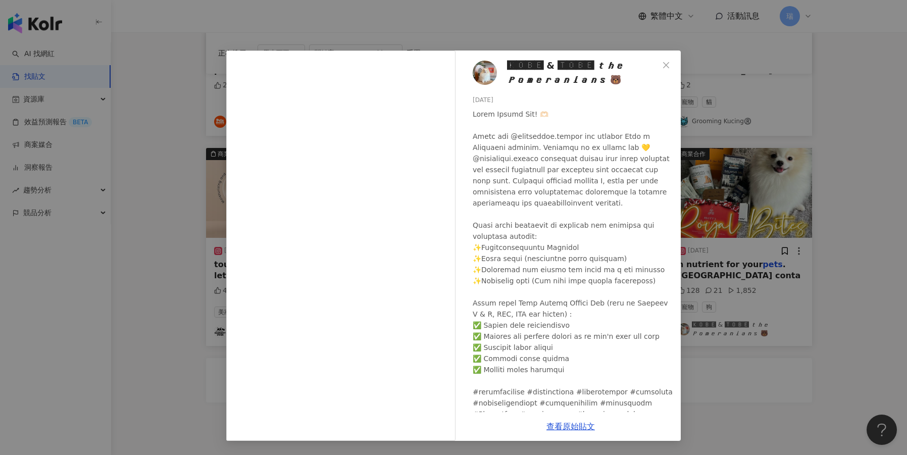
click at [801, 120] on div "🅺🅾🅱🅴 & 🆃🅾🅱🅴 𝙩𝙝𝙚 𝙋𝙤𝙢𝙚𝙧𝙖𝙣𝙞𝙖𝙣𝙨 🐻 2023/12/26 128 21 1,852 查看原始貼文" at bounding box center [453, 227] width 907 height 455
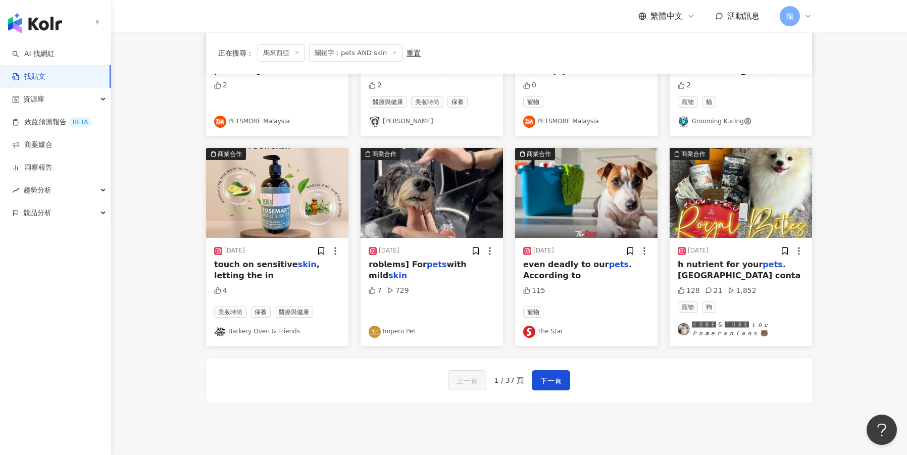
click at [468, 286] on div "7 729" at bounding box center [432, 303] width 126 height 34
click at [465, 267] on span "with mild" at bounding box center [418, 270] width 98 height 21
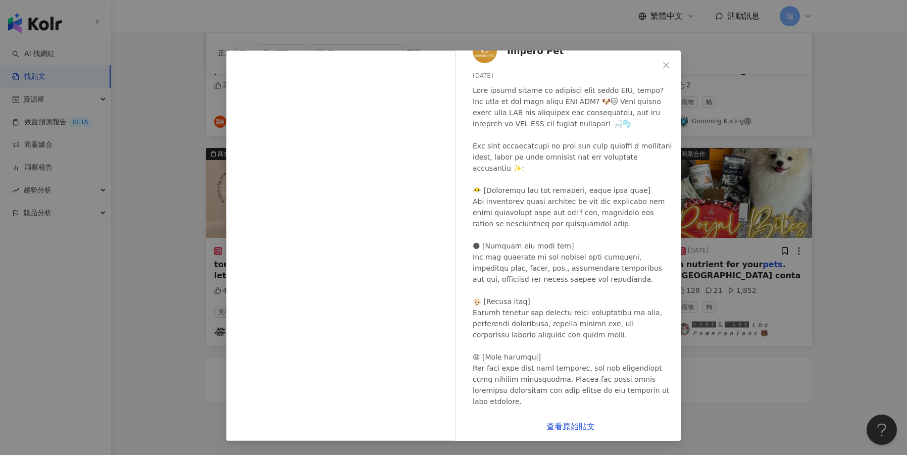
scroll to position [24, 0]
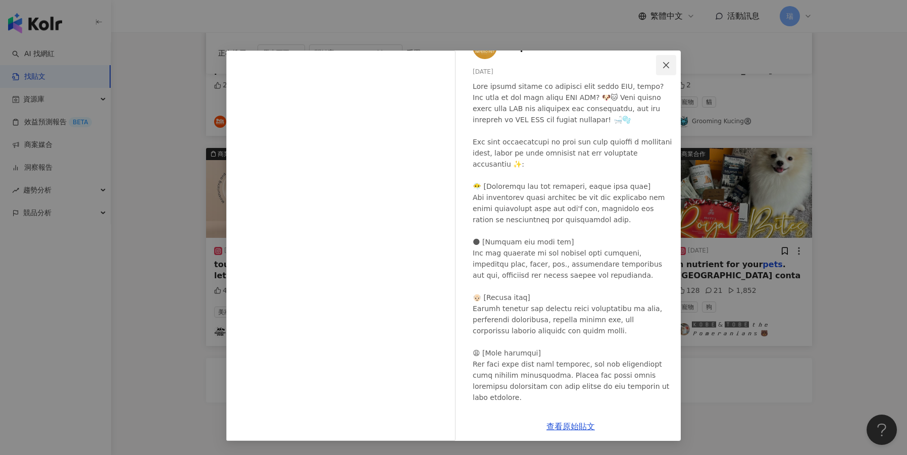
click at [666, 70] on button "Close" at bounding box center [666, 65] width 20 height 20
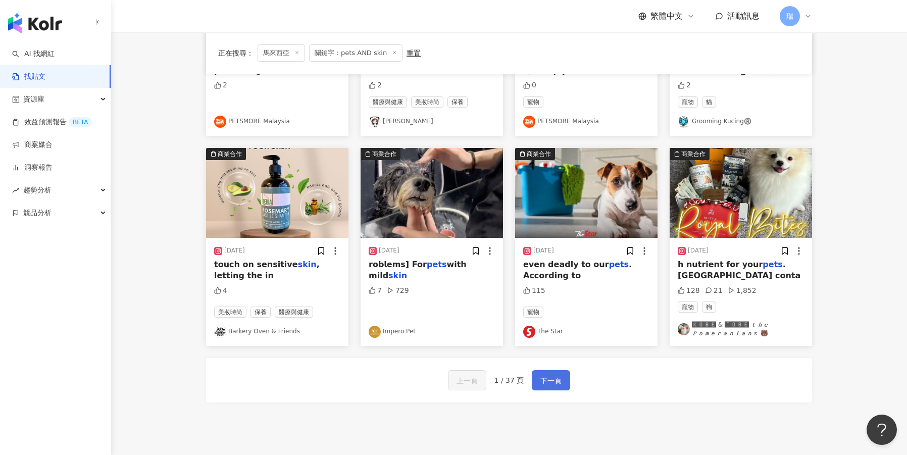
click at [554, 376] on span "下一頁" at bounding box center [550, 381] width 21 height 12
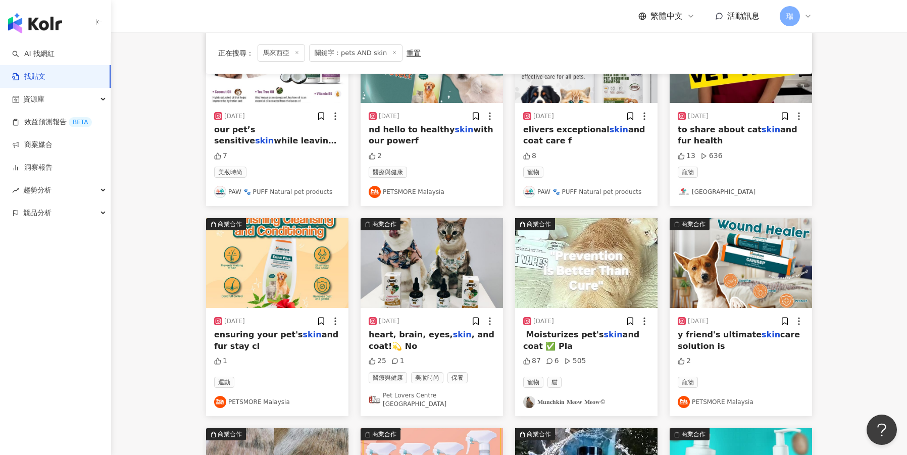
scroll to position [159, 0]
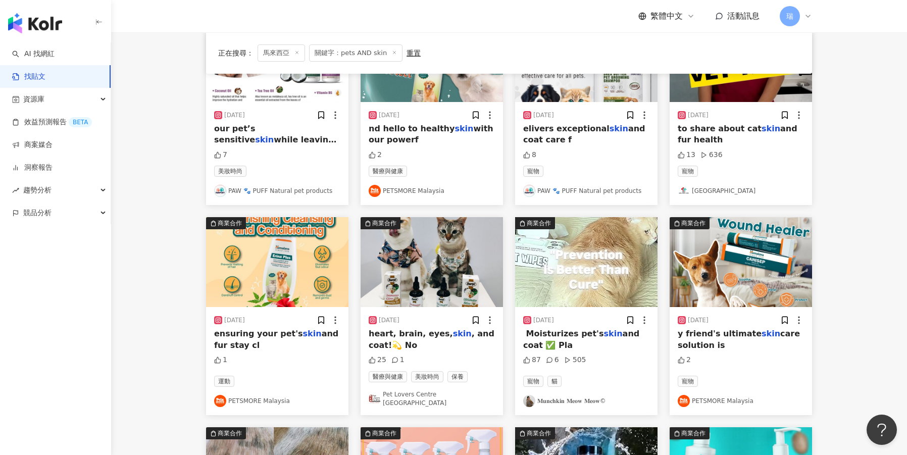
click at [566, 335] on span "️ Moisturizes pet's" at bounding box center [563, 334] width 81 height 10
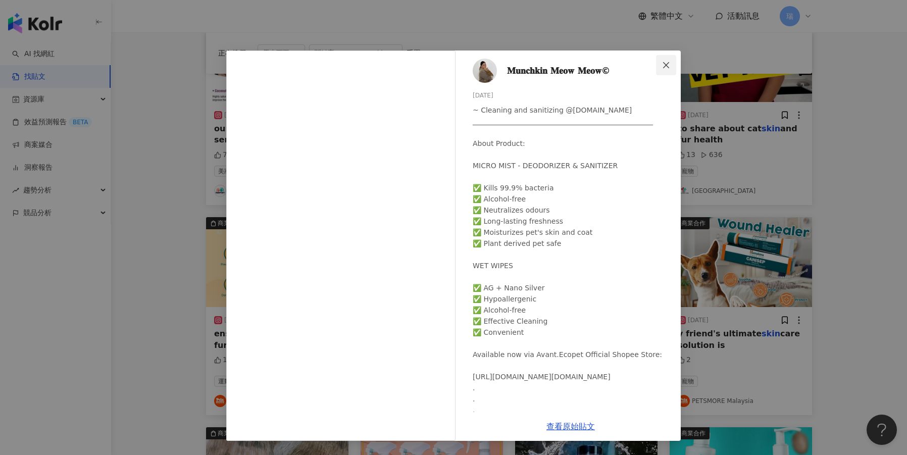
click at [668, 66] on icon "close" at bounding box center [666, 65] width 8 height 8
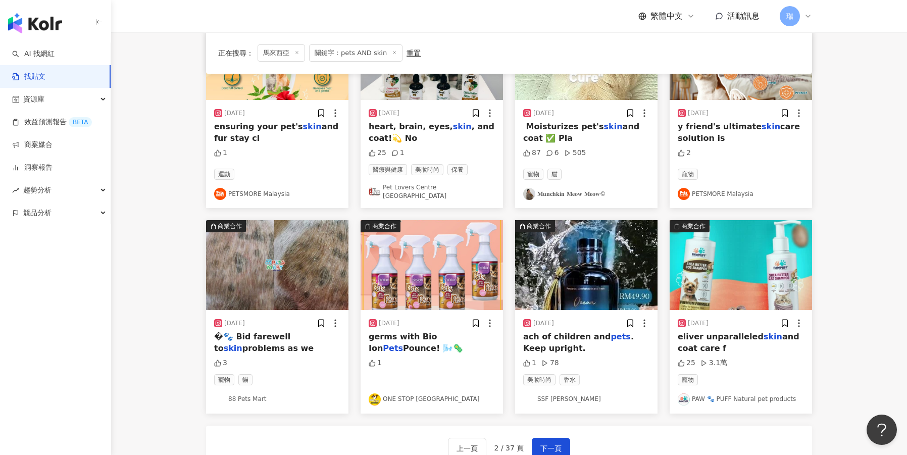
scroll to position [370, 0]
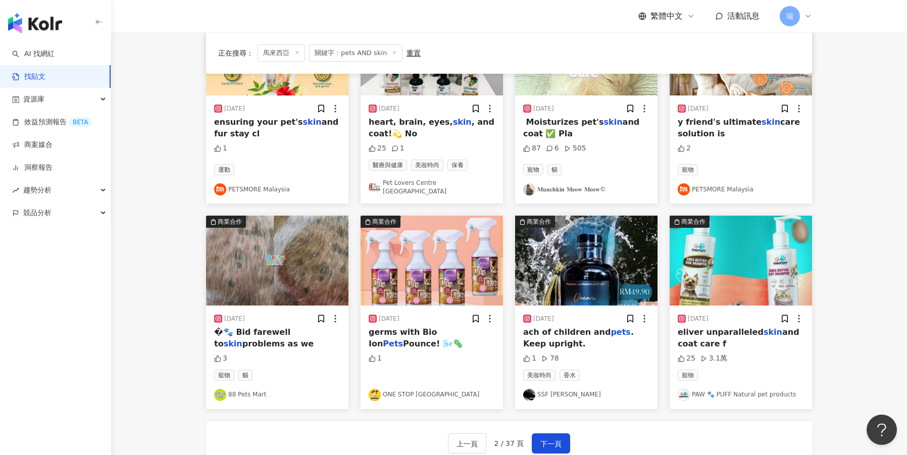
click at [278, 329] on span "�🐾 Bid farewell to" at bounding box center [252, 337] width 76 height 21
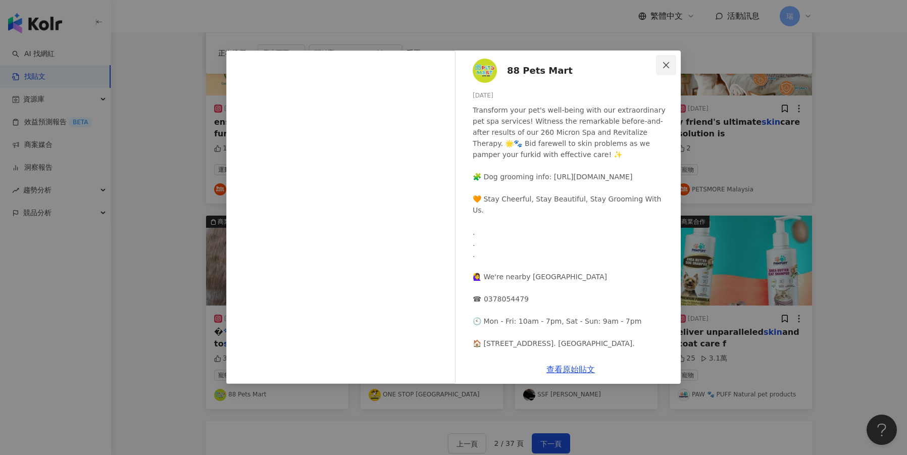
click at [665, 68] on icon "close" at bounding box center [666, 65] width 8 height 8
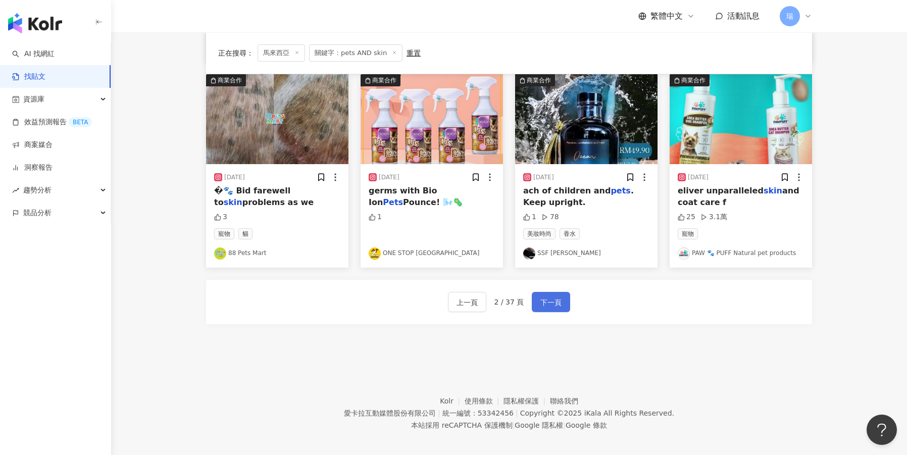
scroll to position [511, 0]
click at [547, 297] on span "下一頁" at bounding box center [550, 303] width 21 height 12
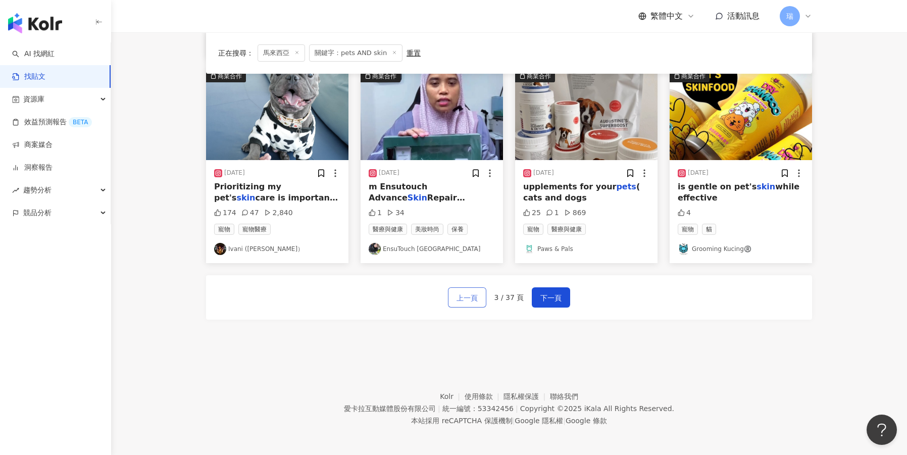
click at [468, 299] on span "上一頁" at bounding box center [466, 298] width 21 height 12
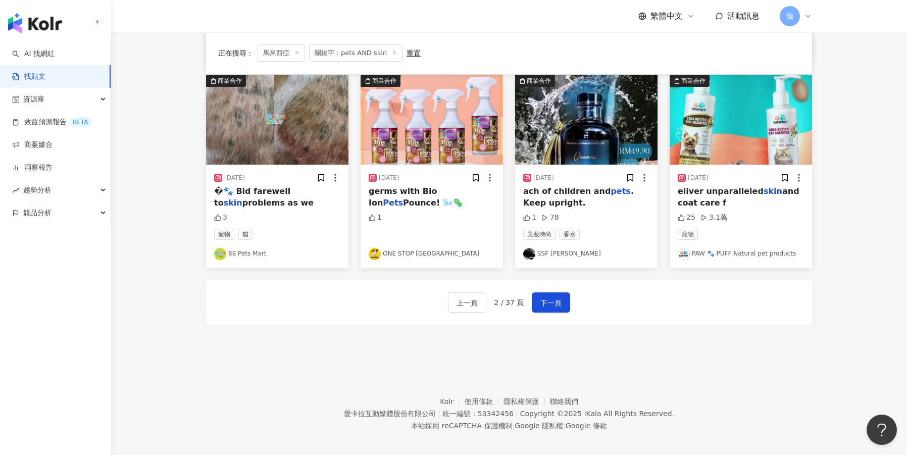
click at [295, 146] on img "button" at bounding box center [277, 120] width 142 height 90
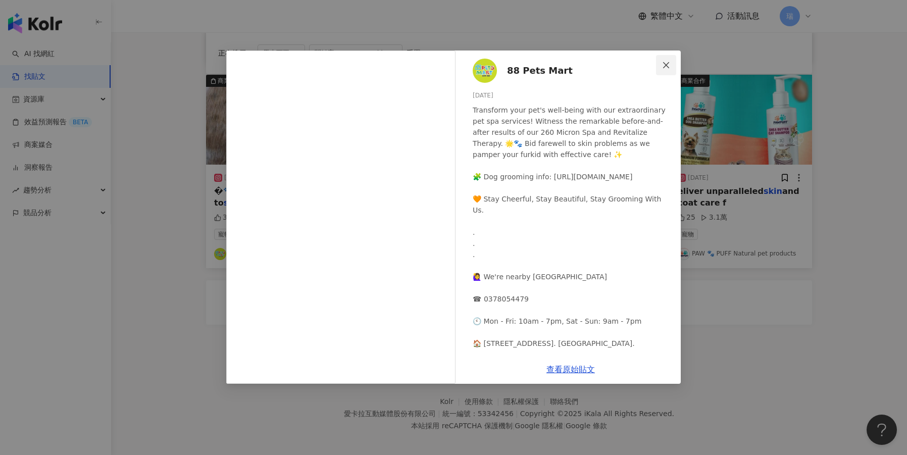
click at [671, 63] on span "Close" at bounding box center [666, 65] width 20 height 8
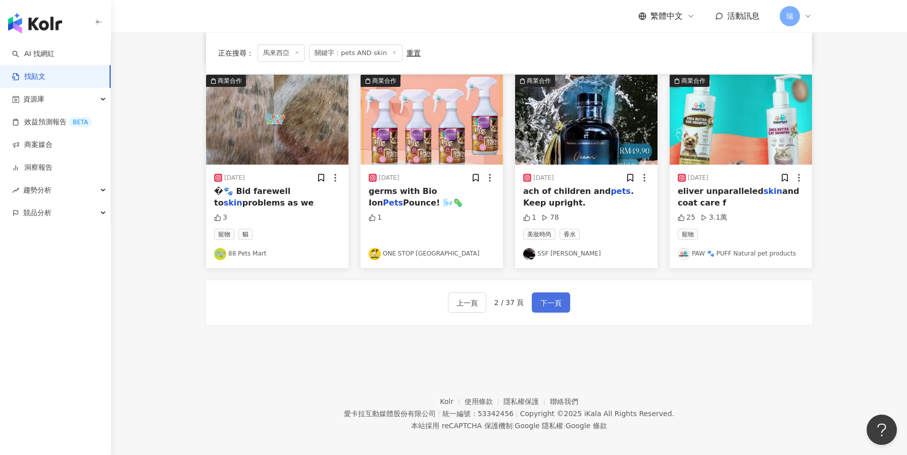
click at [554, 300] on span "下一頁" at bounding box center [550, 303] width 21 height 12
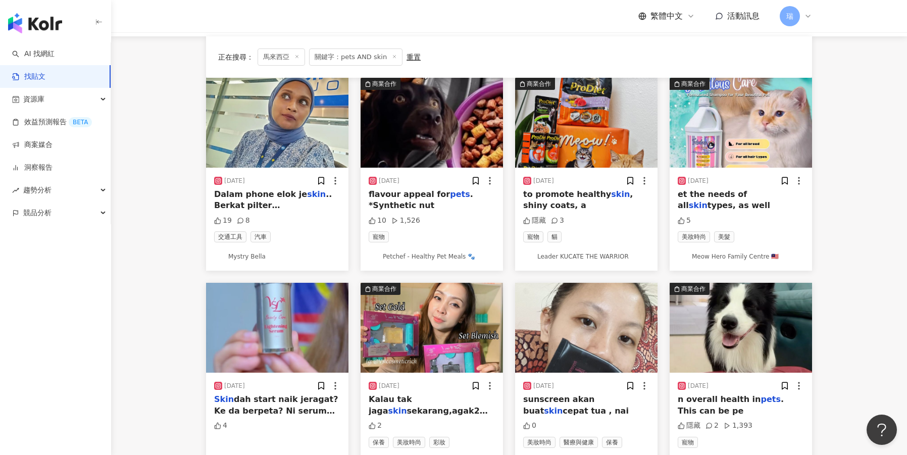
scroll to position [14, 0]
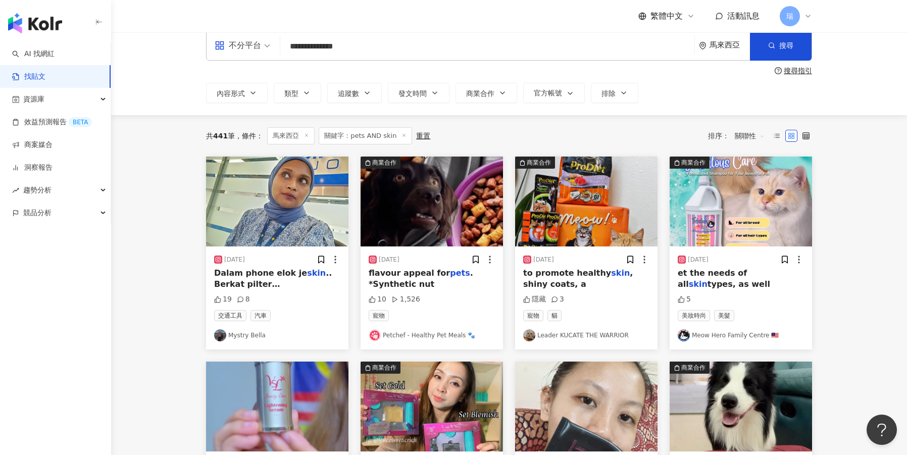
click at [426, 220] on img "button" at bounding box center [432, 202] width 142 height 90
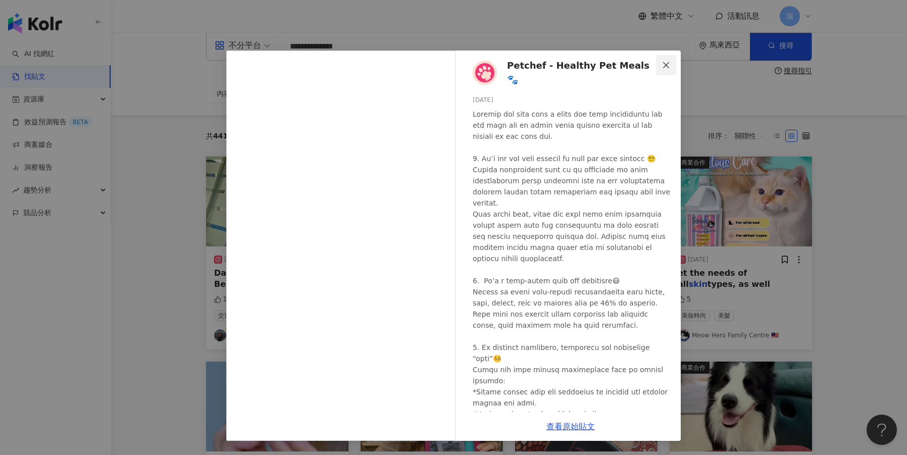
click at [665, 64] on icon "close" at bounding box center [666, 65] width 8 height 8
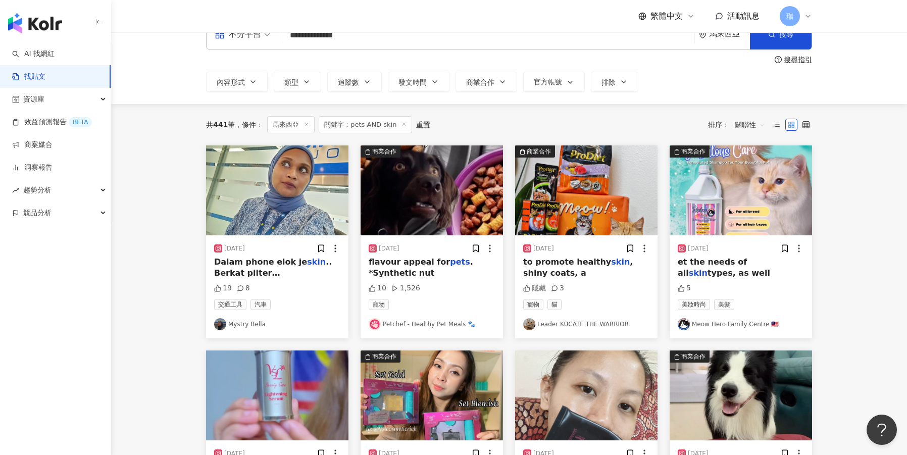
scroll to position [26, 0]
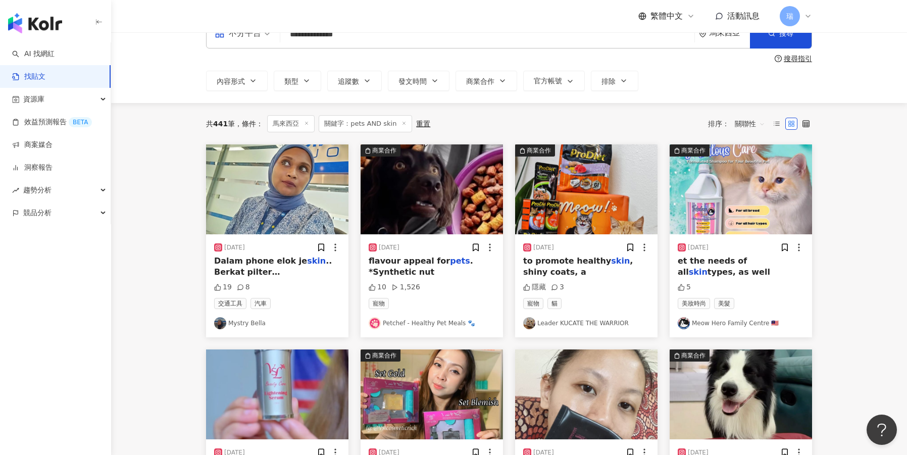
click at [552, 272] on span ", shiny coats, a" at bounding box center [578, 266] width 110 height 21
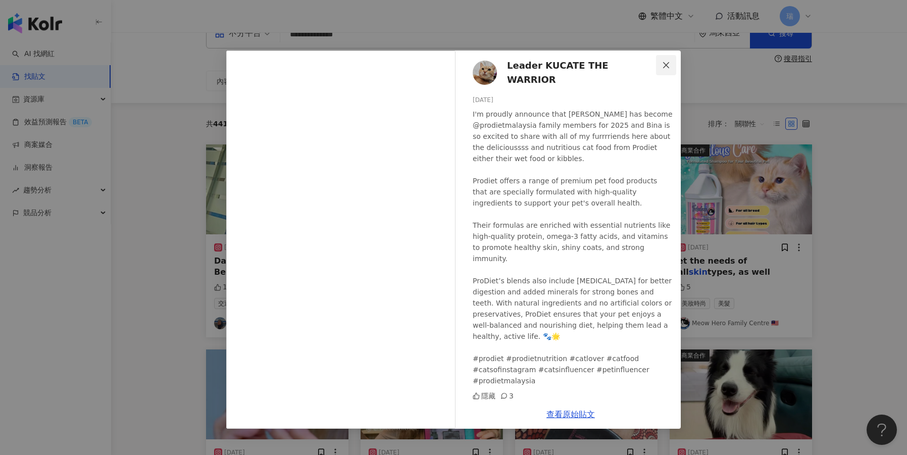
click at [672, 62] on span "Close" at bounding box center [666, 65] width 20 height 8
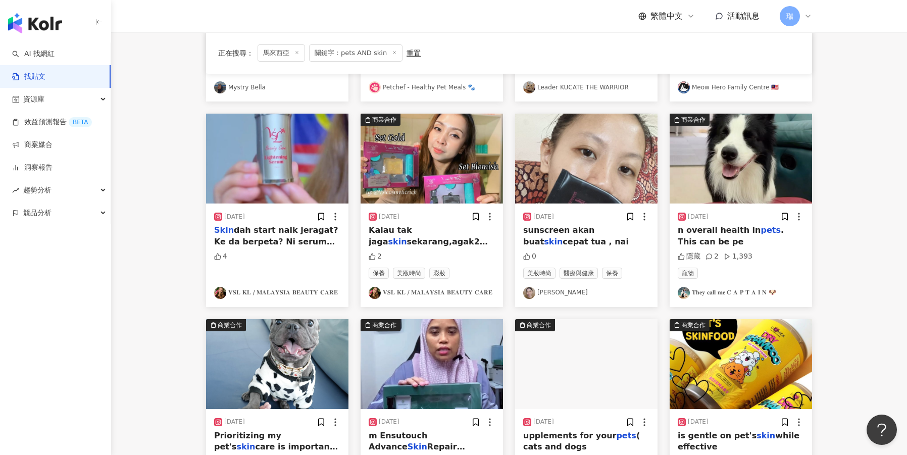
scroll to position [263, 0]
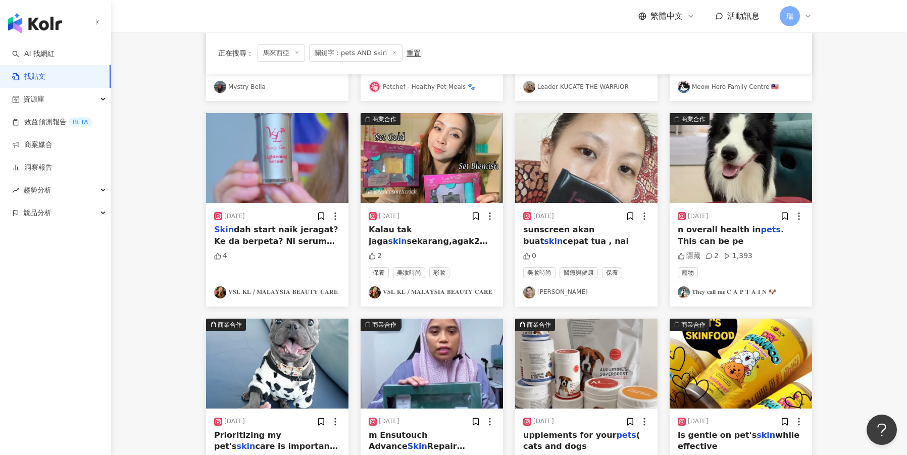
click at [700, 173] on img "button" at bounding box center [741, 158] width 142 height 90
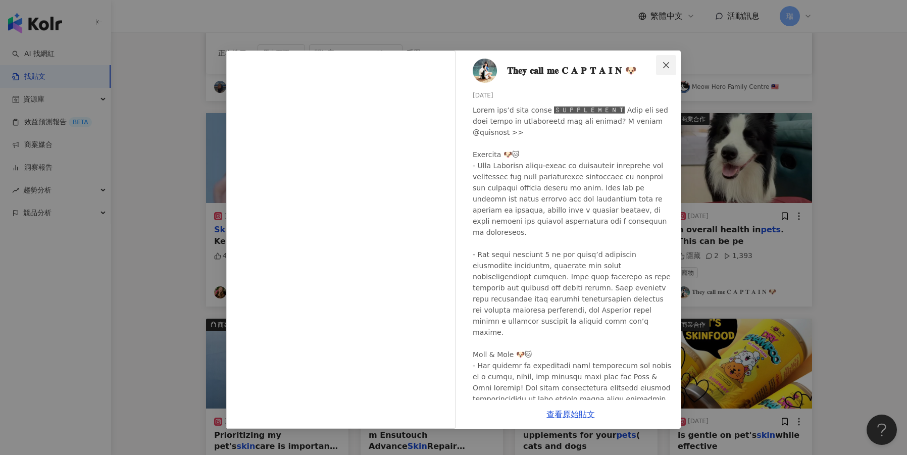
click at [668, 67] on icon "close" at bounding box center [666, 65] width 6 height 6
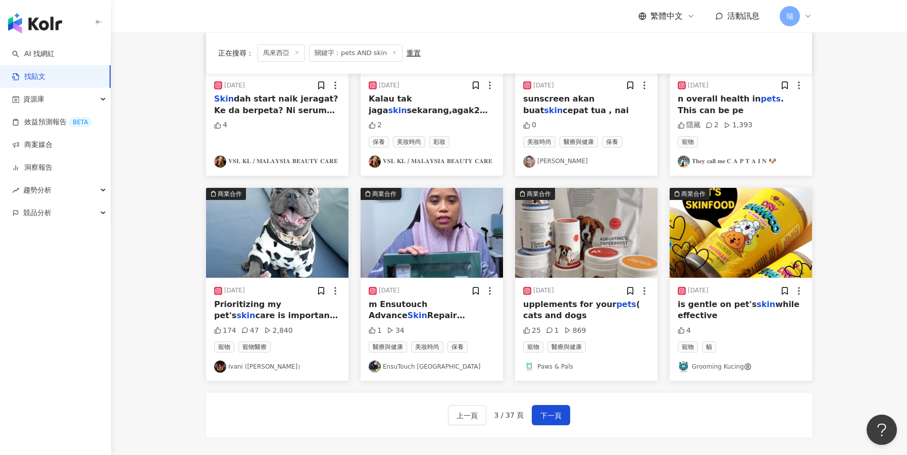
scroll to position [427, 0]
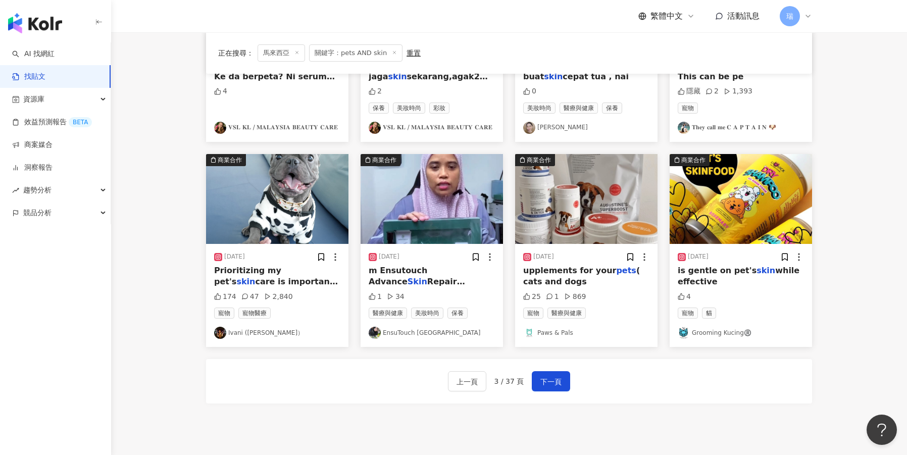
click at [293, 283] on span "care is important to ensure my furry companion's health and happiness. I recent…" at bounding box center [276, 378] width 124 height 202
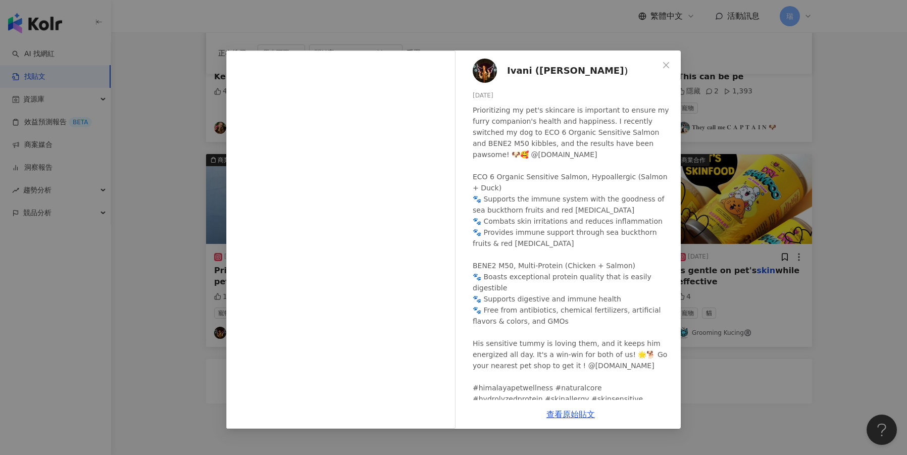
click at [522, 73] on span "Ivani (梁保有）" at bounding box center [570, 71] width 126 height 14
click at [565, 413] on link "查看原始貼文" at bounding box center [570, 415] width 48 height 10
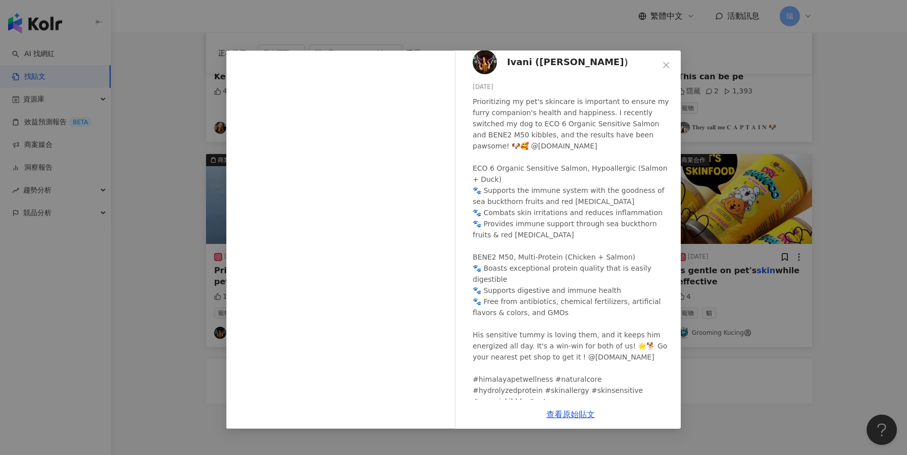
scroll to position [8, 0]
click at [667, 64] on icon "close" at bounding box center [666, 65] width 6 height 6
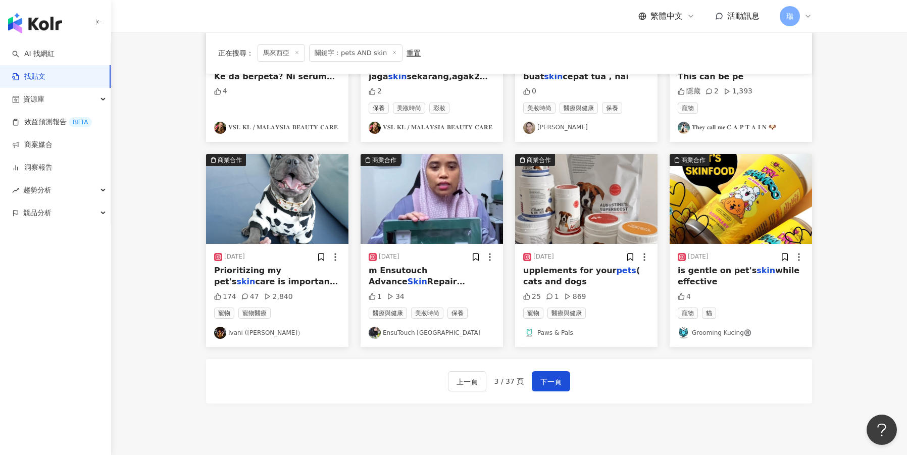
click at [568, 212] on img "button" at bounding box center [586, 199] width 142 height 90
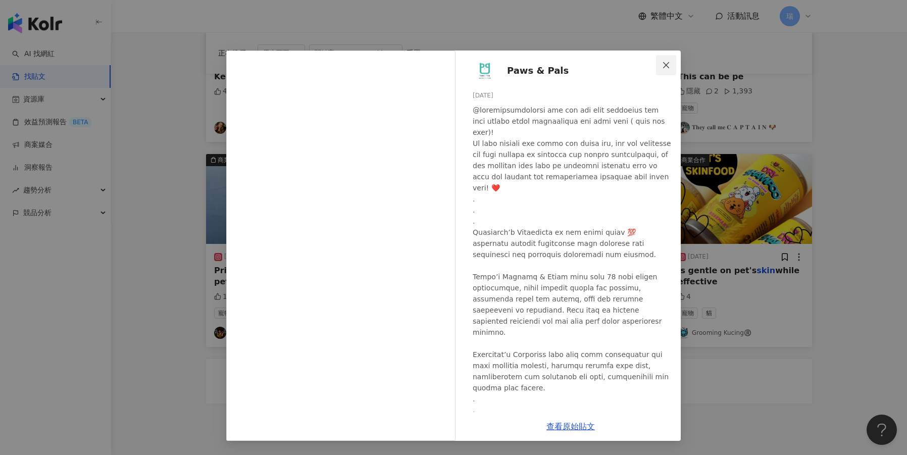
click at [669, 68] on icon "close" at bounding box center [666, 65] width 8 height 8
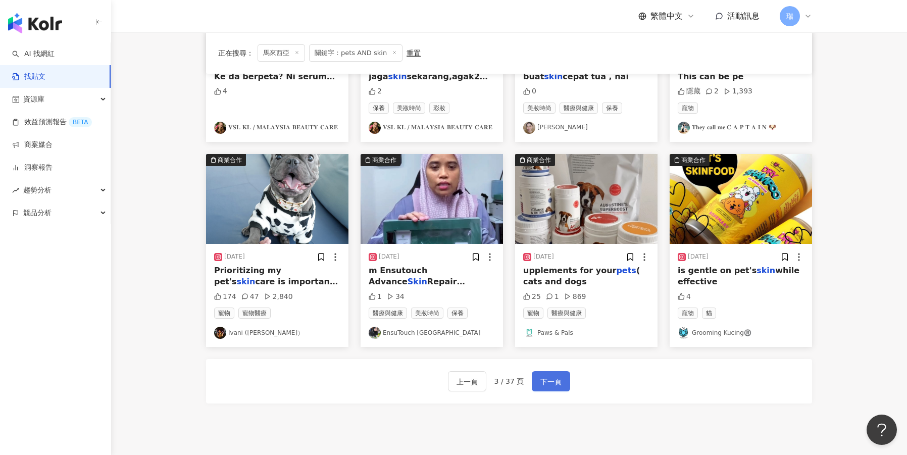
click at [551, 376] on span "下一頁" at bounding box center [550, 382] width 21 height 12
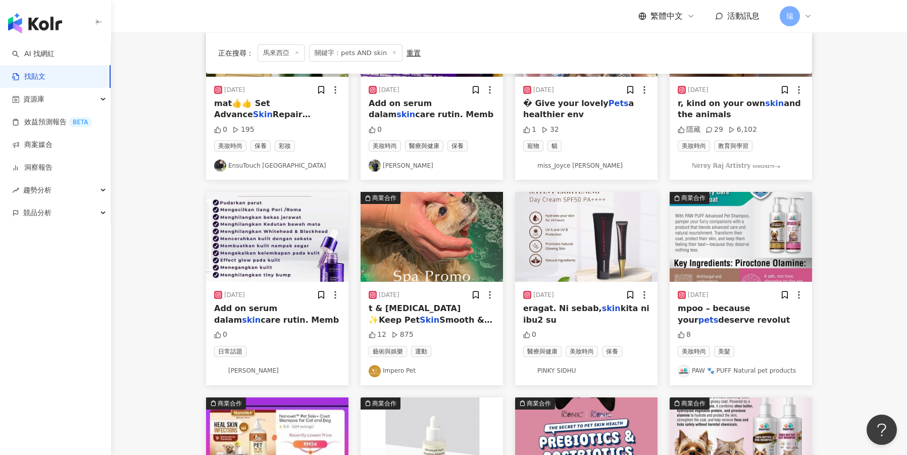
scroll to position [191, 0]
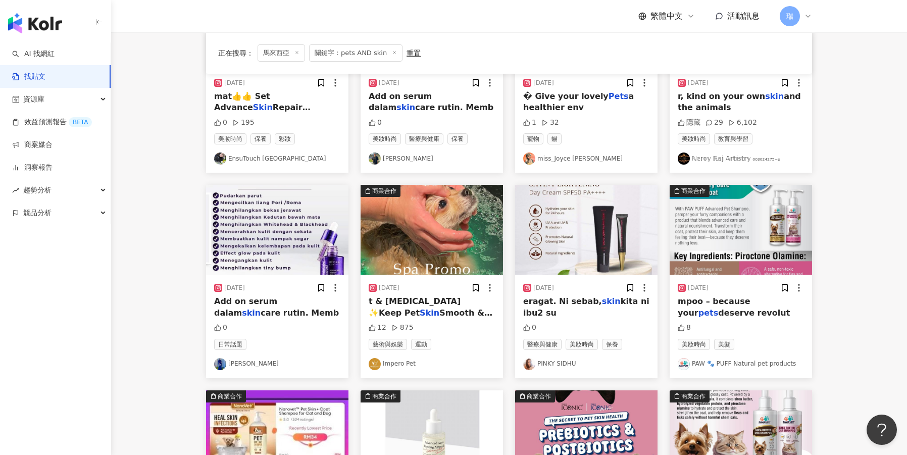
click at [478, 310] on div "t & Sebum ✨Keep Pet Skin Smooth & Clean" at bounding box center [432, 307] width 126 height 23
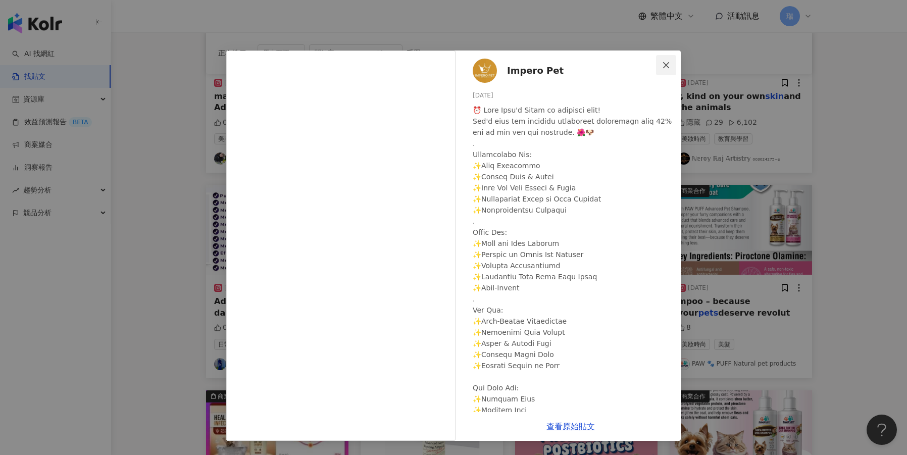
click at [662, 64] on icon "close" at bounding box center [666, 65] width 8 height 8
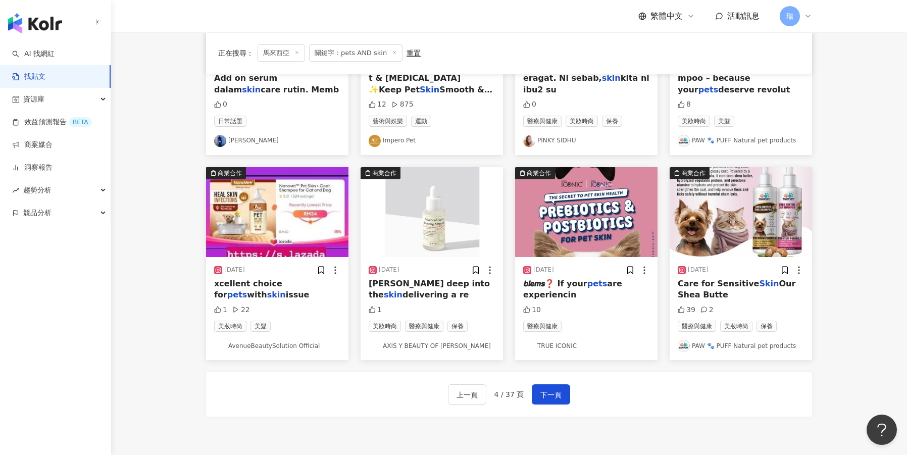
scroll to position [418, 0]
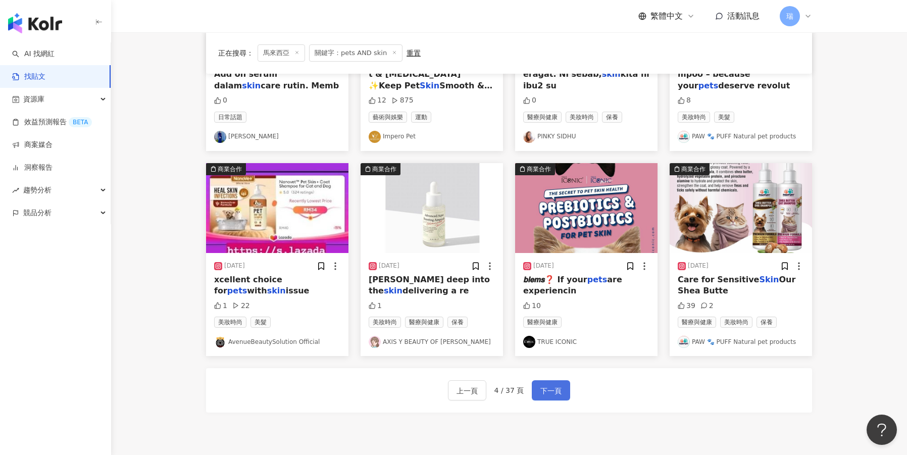
click at [544, 397] on span "下一頁" at bounding box center [550, 391] width 21 height 12
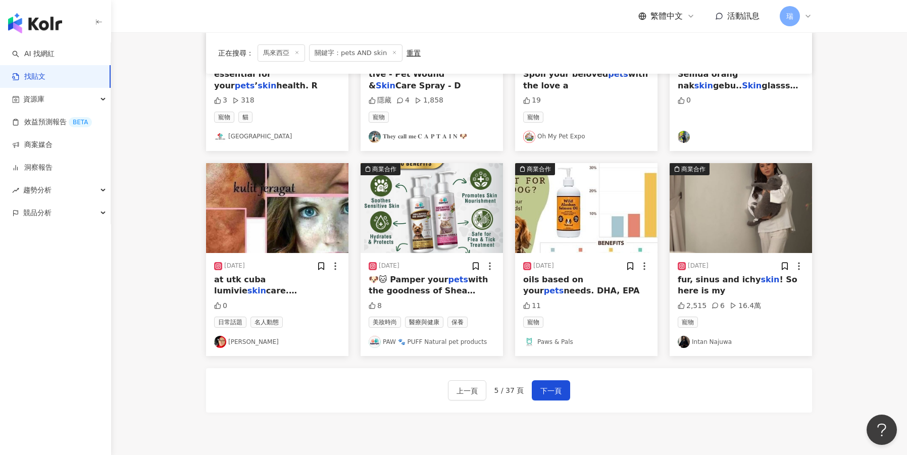
click at [716, 279] on span "fur, sinus and ichy" at bounding box center [719, 280] width 83 height 10
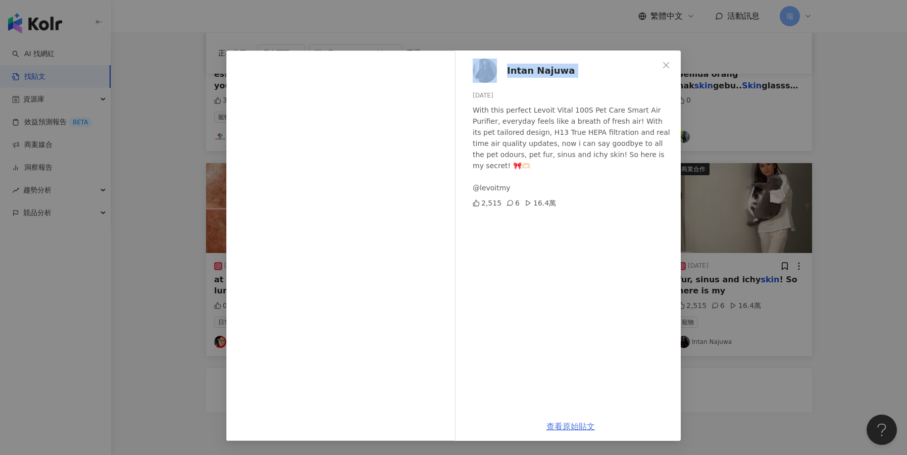
click at [561, 428] on link "查看原始貼文" at bounding box center [570, 427] width 48 height 10
click at [633, 90] on div "Intan Najuwa 2024/4/21 With this perfect Levoit Vital 100S Pet Care Smart Air P…" at bounding box center [571, 231] width 220 height 362
click at [660, 70] on button "Close" at bounding box center [666, 65] width 20 height 20
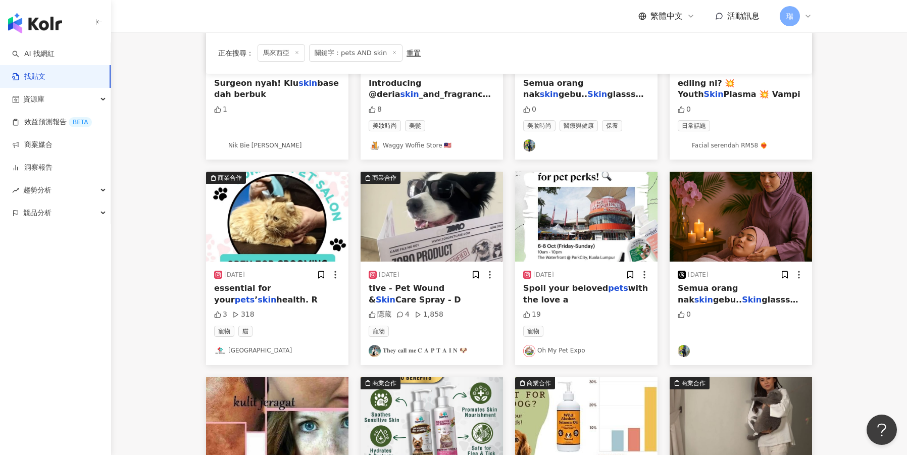
scroll to position [150, 0]
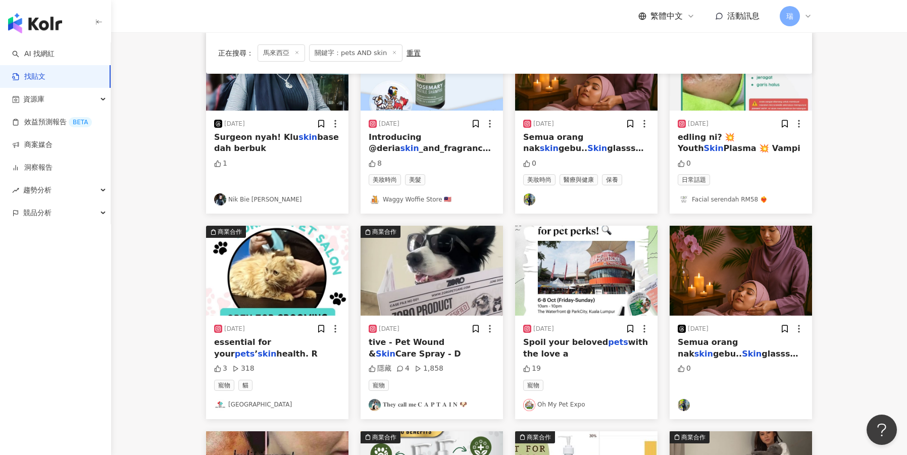
click at [418, 297] on img "button" at bounding box center [432, 271] width 142 height 90
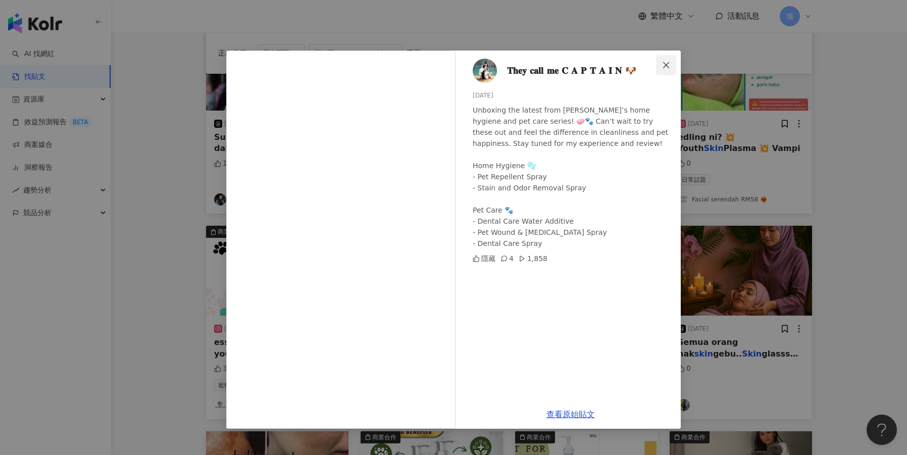
click at [669, 63] on icon "close" at bounding box center [666, 65] width 8 height 8
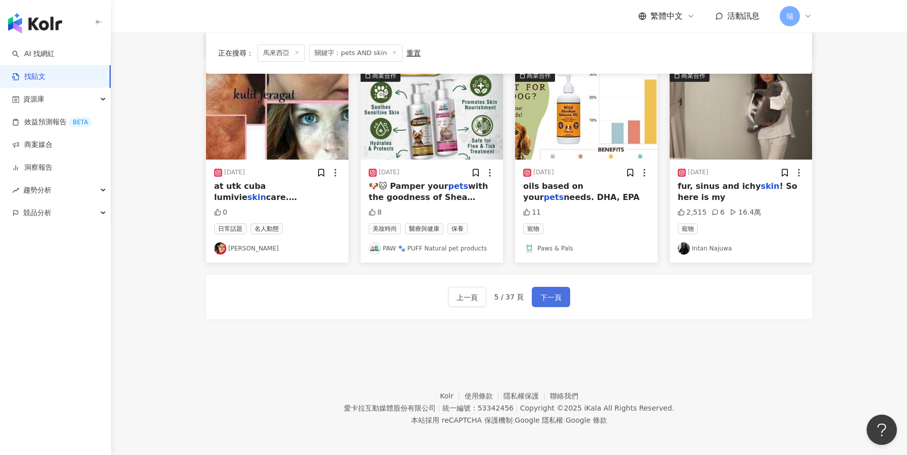
scroll to position [511, 0]
click at [548, 293] on span "下一頁" at bounding box center [550, 298] width 21 height 12
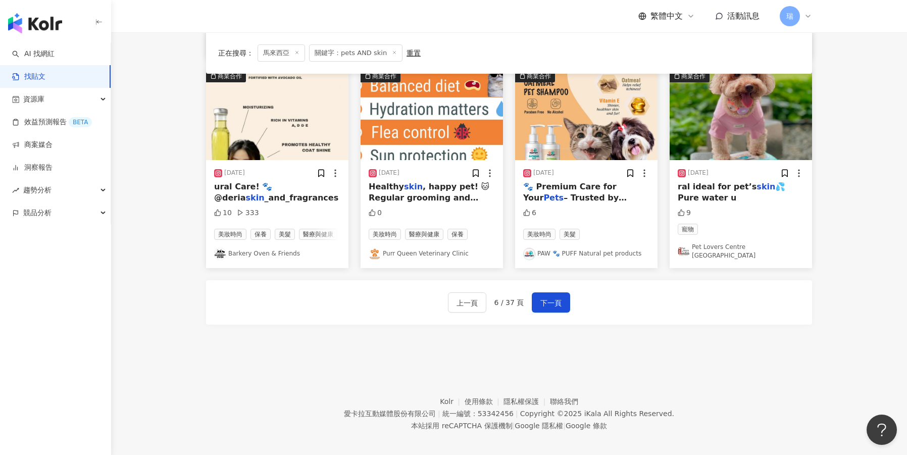
click at [726, 144] on img "button" at bounding box center [741, 115] width 142 height 90
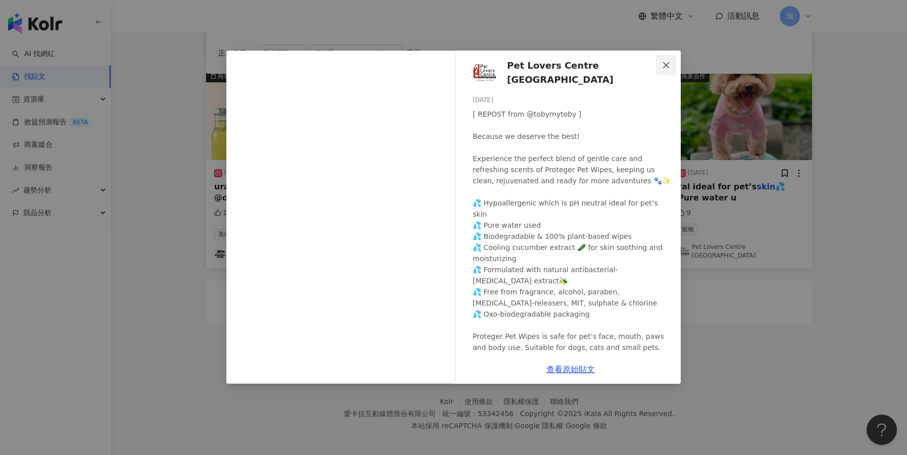
click at [667, 60] on button "Close" at bounding box center [666, 65] width 20 height 20
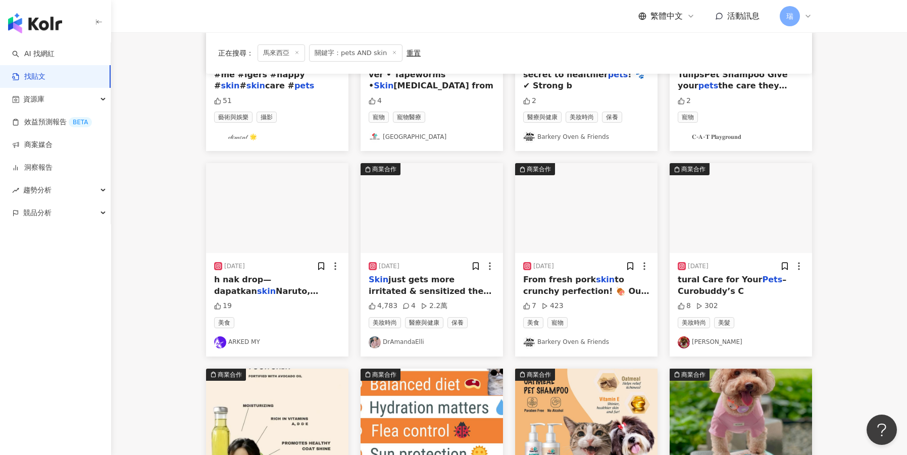
scroll to position [199, 0]
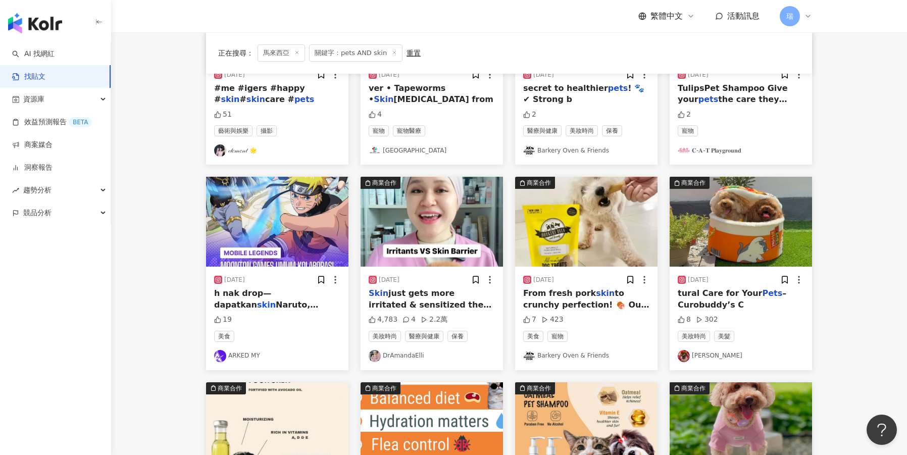
click at [586, 222] on img "button" at bounding box center [586, 222] width 142 height 90
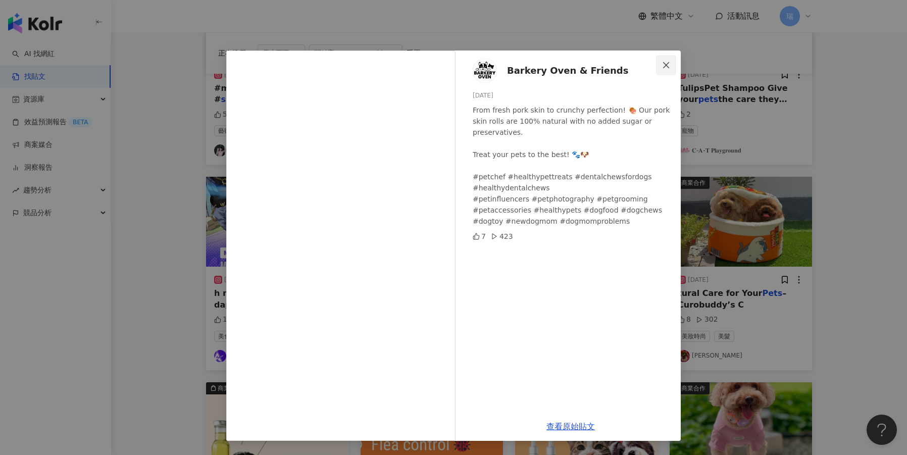
click at [666, 68] on icon "close" at bounding box center [666, 65] width 8 height 8
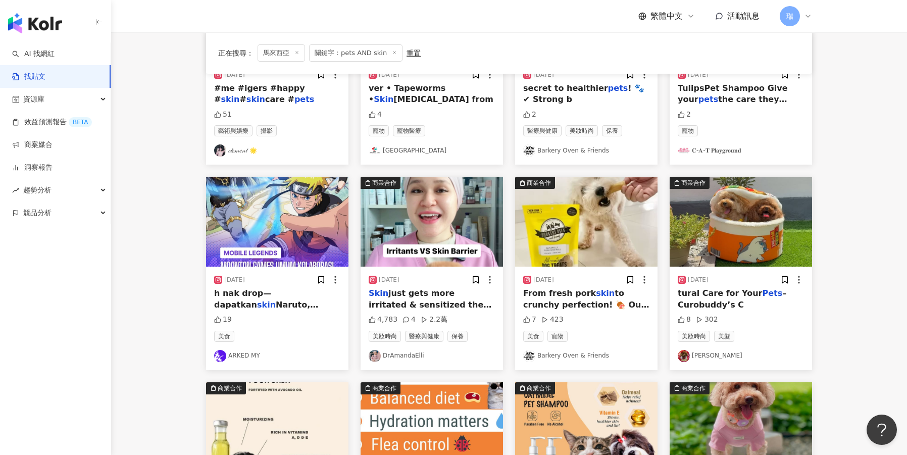
click at [742, 248] on img "button" at bounding box center [741, 222] width 142 height 90
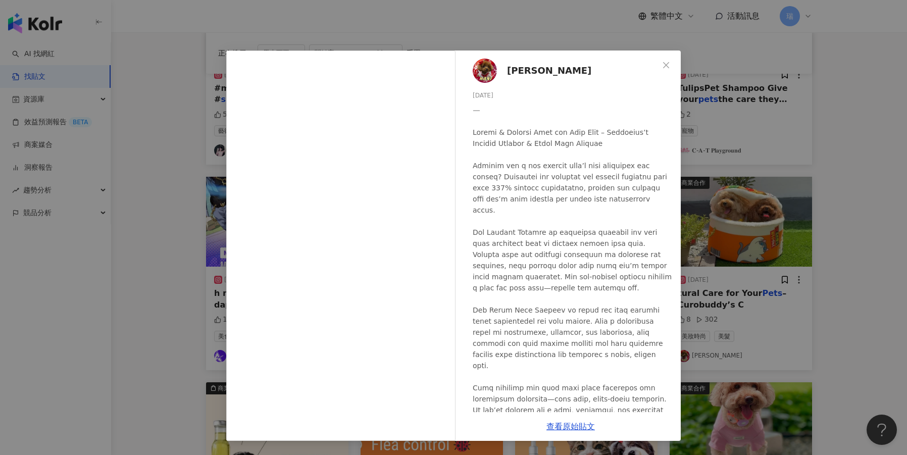
click at [534, 73] on span "Hani 哈妮" at bounding box center [549, 71] width 84 height 14
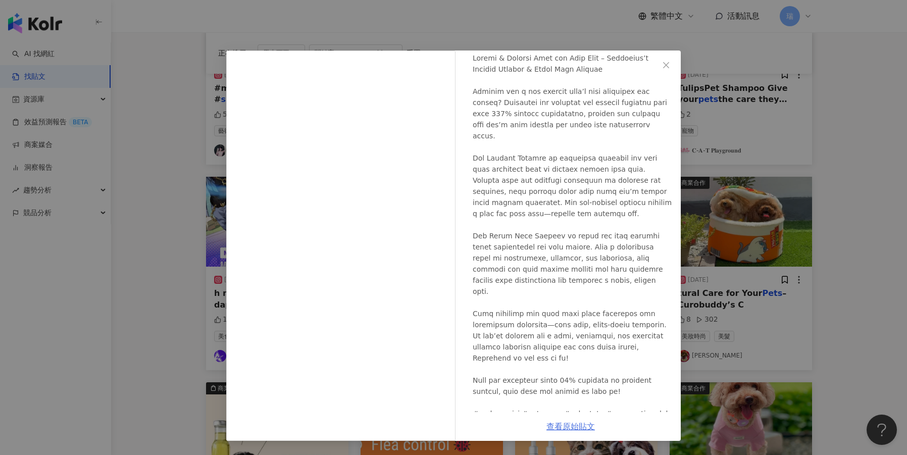
scroll to position [74, 0]
click at [560, 427] on link "查看原始貼文" at bounding box center [570, 427] width 48 height 10
click at [672, 61] on span "Close" at bounding box center [666, 65] width 20 height 8
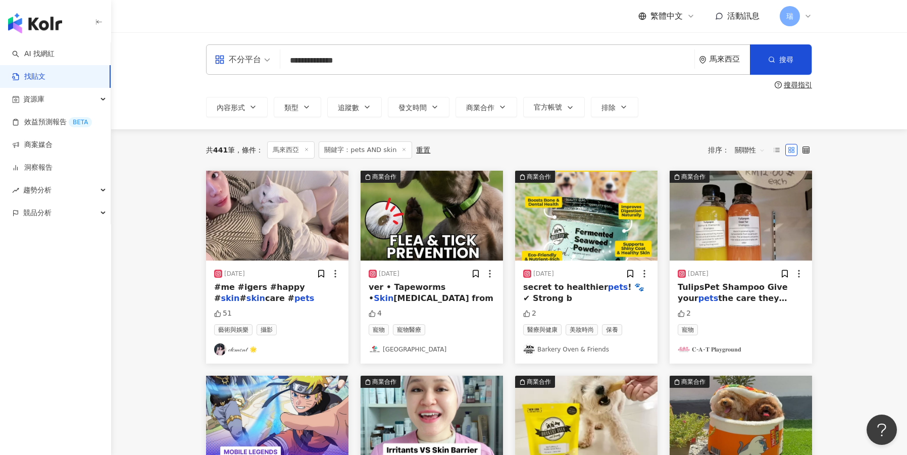
scroll to position [0, 0]
click at [303, 238] on img "button" at bounding box center [277, 216] width 142 height 90
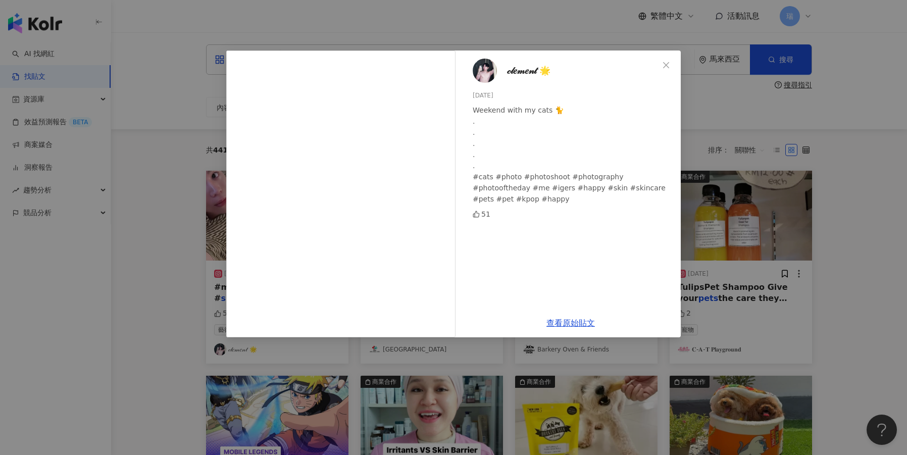
click at [538, 69] on span "𝒸𝓁𝑒𝓂𝑒𝓃𝓉 🌟" at bounding box center [528, 71] width 43 height 14
click at [666, 62] on icon "close" at bounding box center [666, 65] width 8 height 8
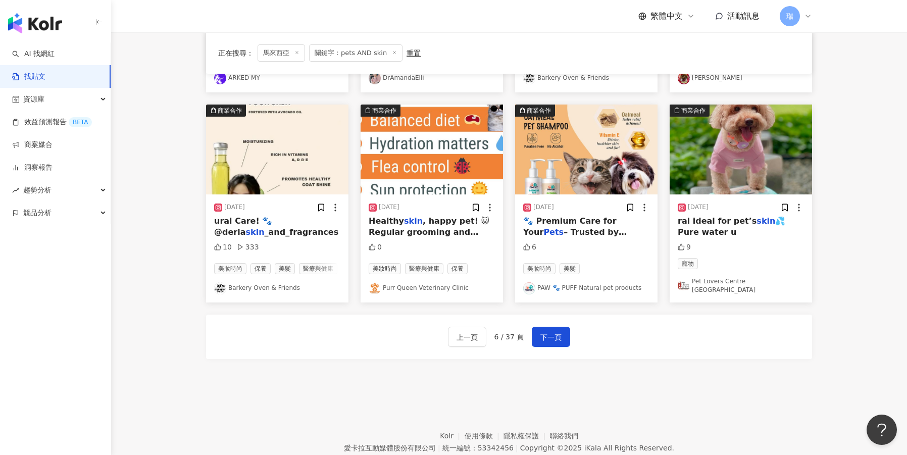
scroll to position [489, 0]
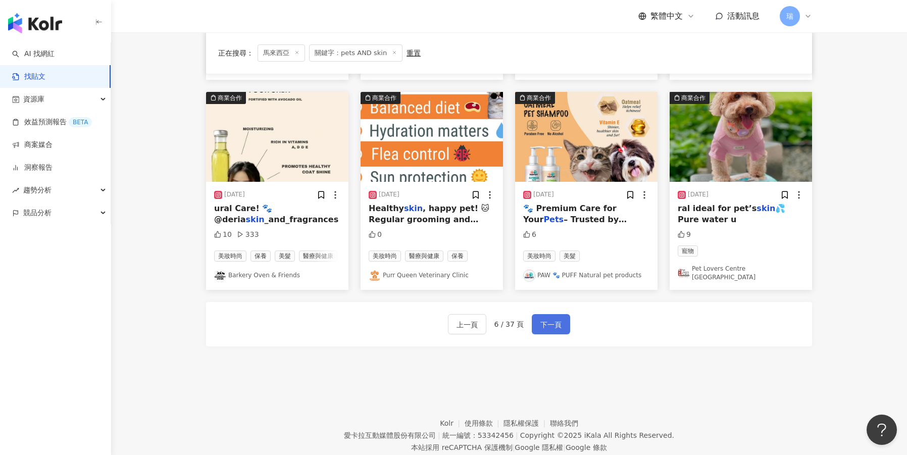
click at [565, 321] on button "下一頁" at bounding box center [551, 324] width 38 height 20
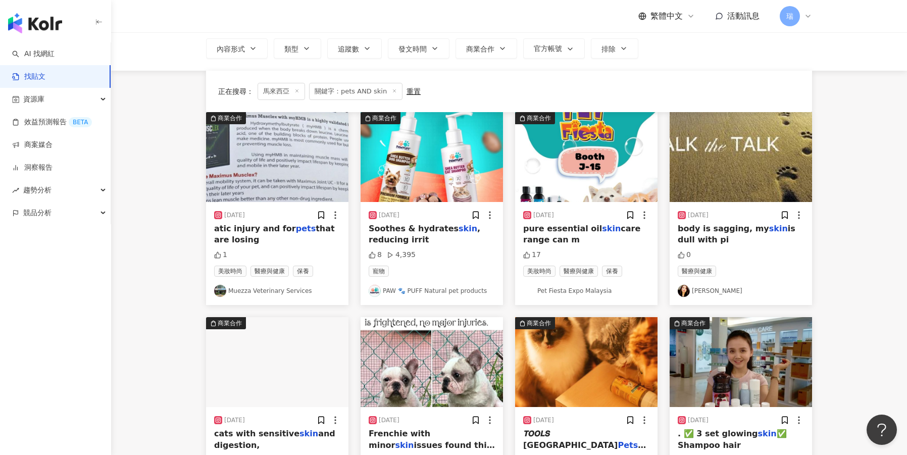
scroll to position [213, 0]
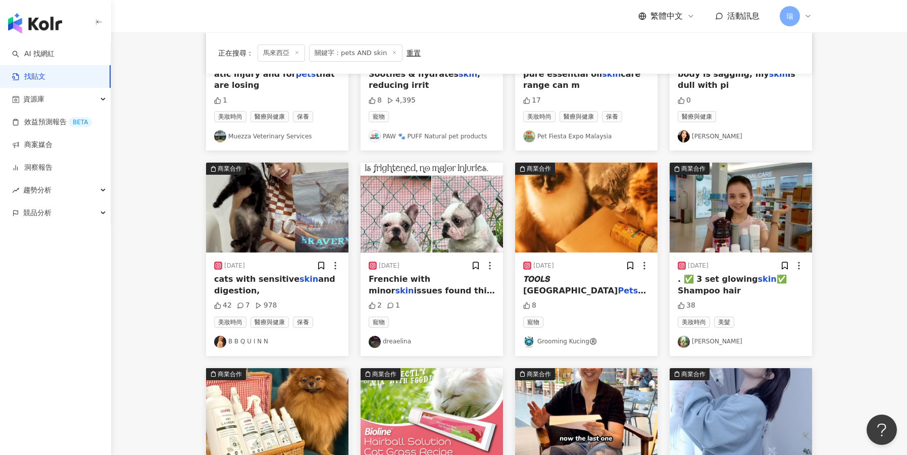
click at [259, 215] on img "button" at bounding box center [277, 208] width 142 height 90
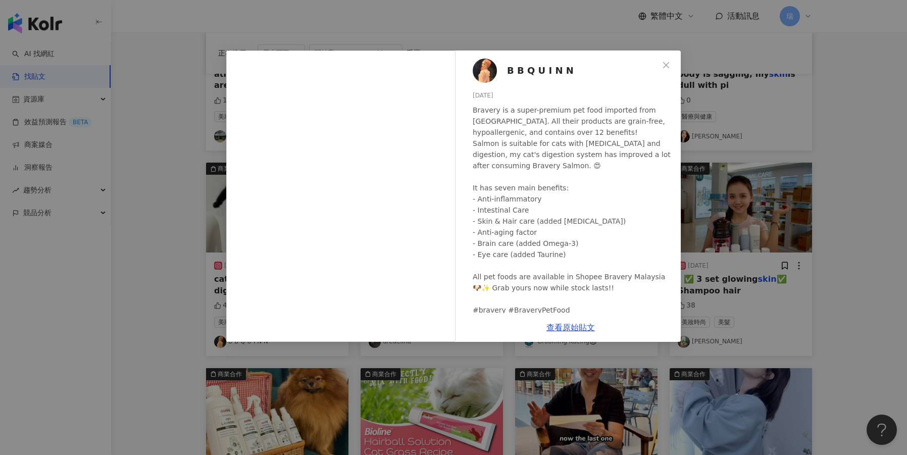
click at [544, 67] on span "B B Q U I N N" at bounding box center [540, 71] width 67 height 14
click at [663, 71] on button "Close" at bounding box center [666, 65] width 20 height 20
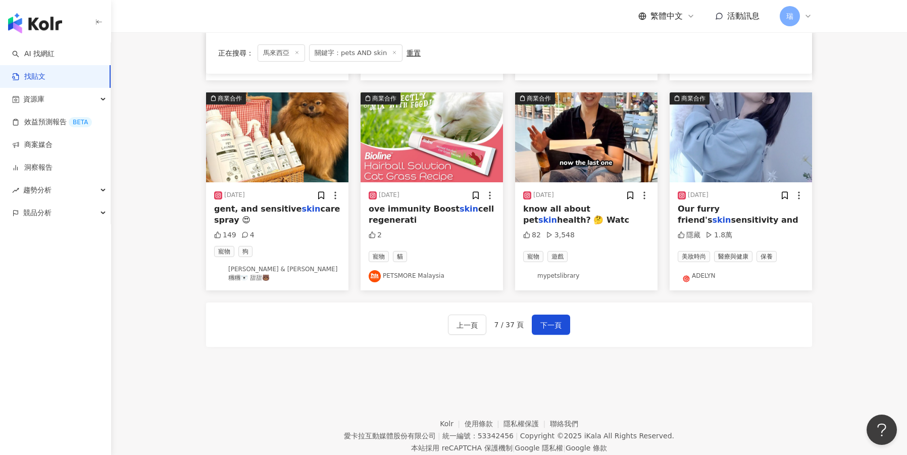
scroll to position [489, 0]
click at [257, 207] on span "gent, and sensitive" at bounding box center [257, 208] width 87 height 10
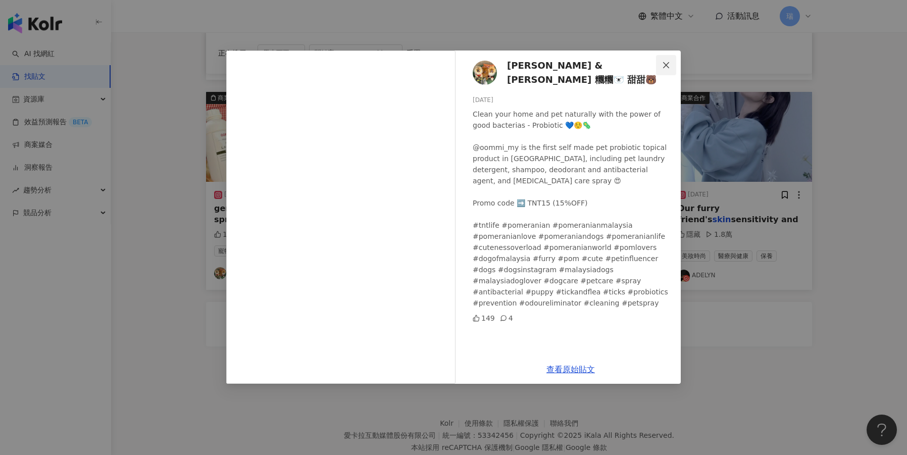
click at [663, 65] on icon "close" at bounding box center [666, 65] width 8 height 8
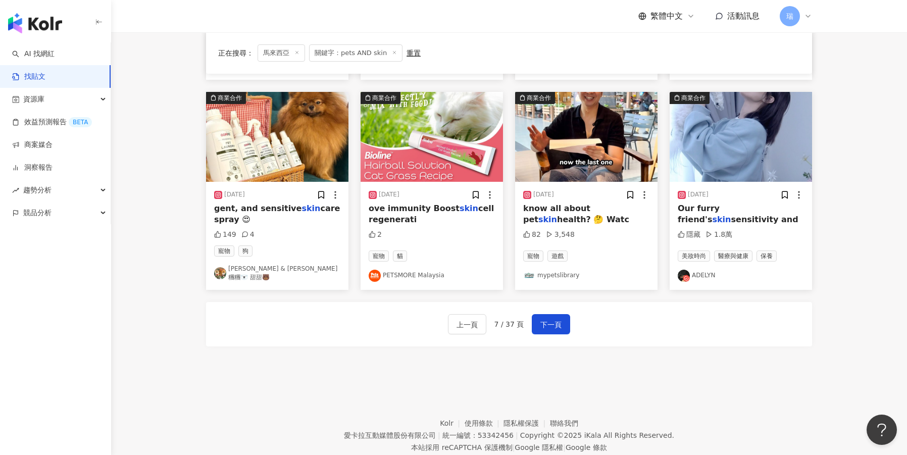
click at [590, 218] on div "know all about pet skin health? 🤔 Watc" at bounding box center [586, 214] width 126 height 23
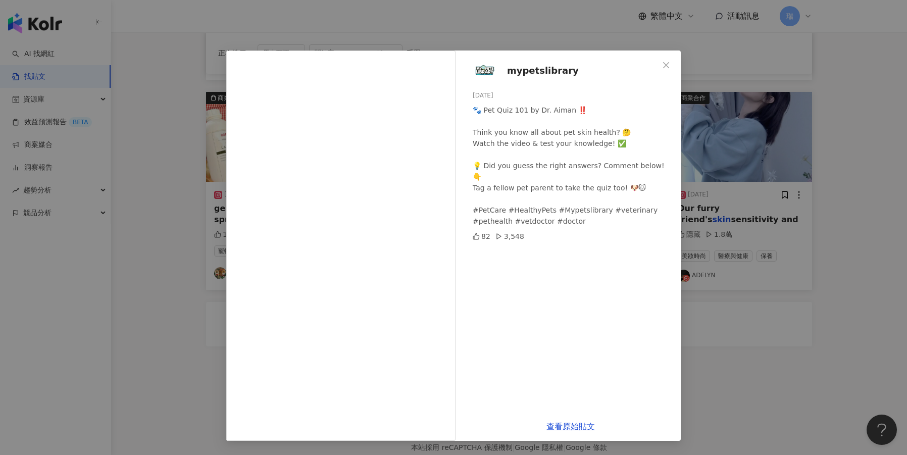
click at [549, 75] on span "mypetslibrary" at bounding box center [543, 71] width 72 height 14
click at [837, 78] on div "mypetslibrary 2025/3/21 🐾 Pet Quiz 101 by Dr. Aiman ‼️ Think you know all about…" at bounding box center [453, 227] width 907 height 455
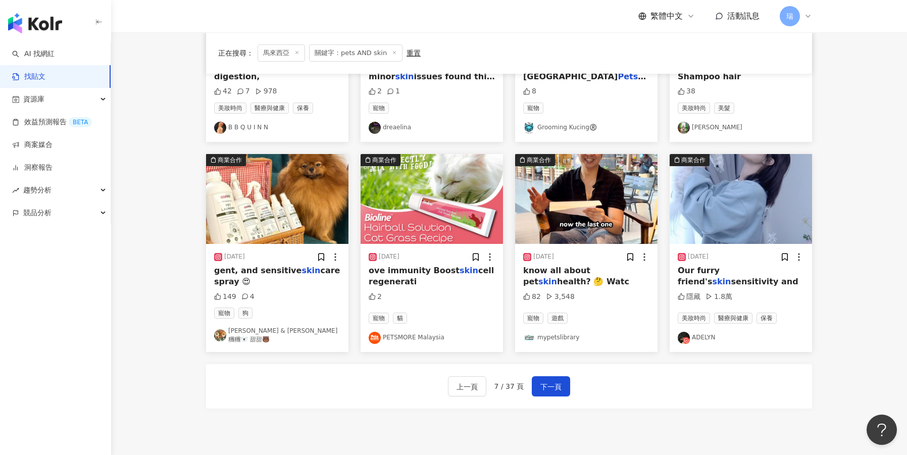
scroll to position [427, 0]
click at [730, 197] on img "button" at bounding box center [741, 200] width 142 height 90
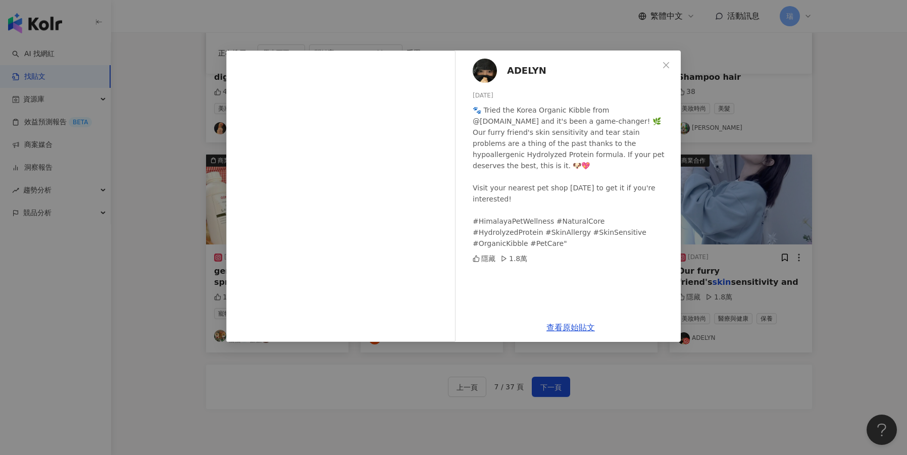
click at [520, 71] on span "ADELYN" at bounding box center [526, 71] width 39 height 14
click at [668, 61] on button "Close" at bounding box center [666, 65] width 20 height 20
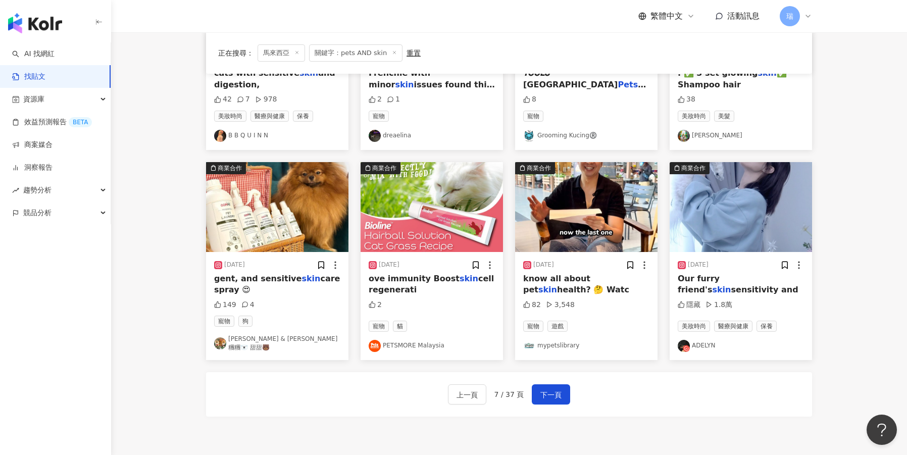
scroll to position [419, 0]
click at [731, 230] on img "button" at bounding box center [741, 207] width 142 height 90
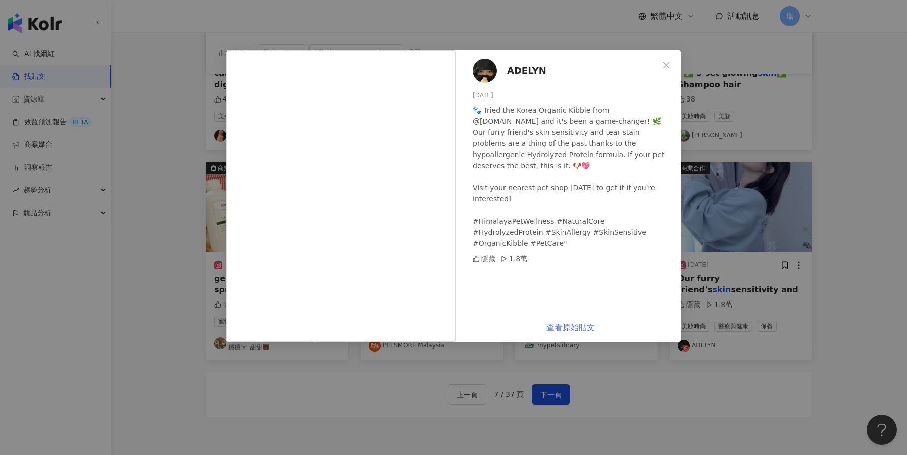
click at [568, 329] on link "查看原始貼文" at bounding box center [570, 328] width 48 height 10
click at [813, 142] on div "ADELYN 2023/11/13 🐾 Tried the Korea Organic Kibble from @pet360.my and it's bee…" at bounding box center [453, 227] width 907 height 455
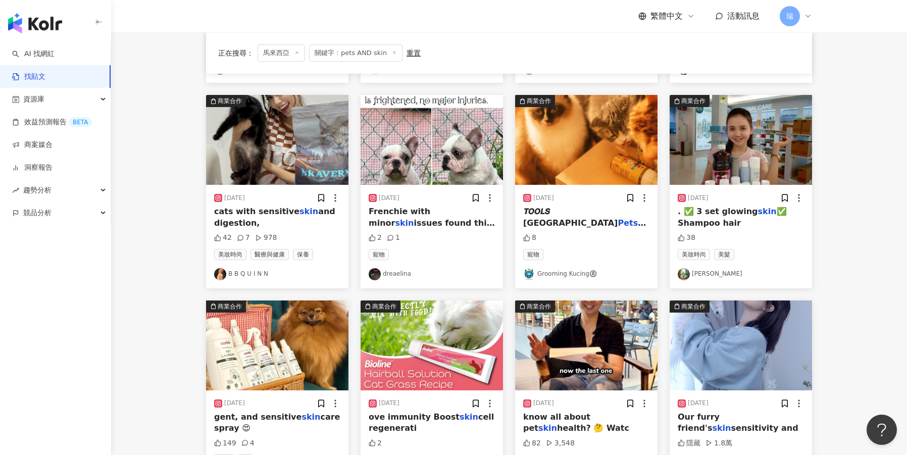
scroll to position [302, 0]
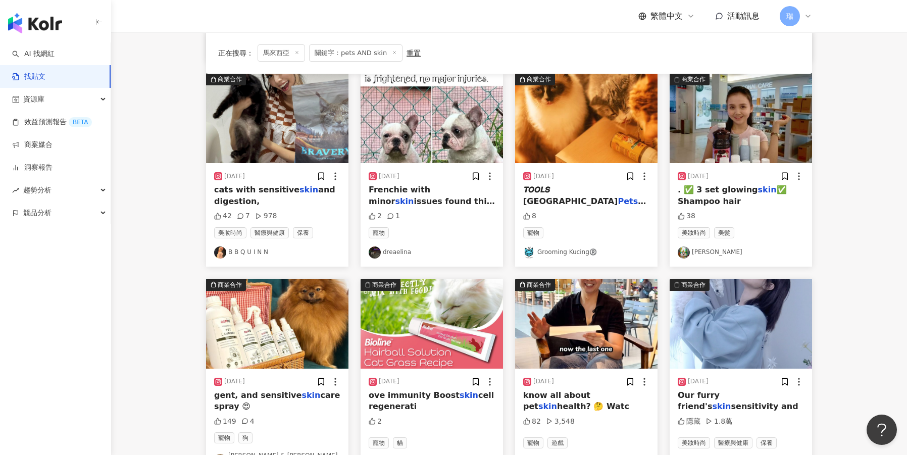
click at [244, 390] on span "gent, and sensitive" at bounding box center [257, 395] width 87 height 10
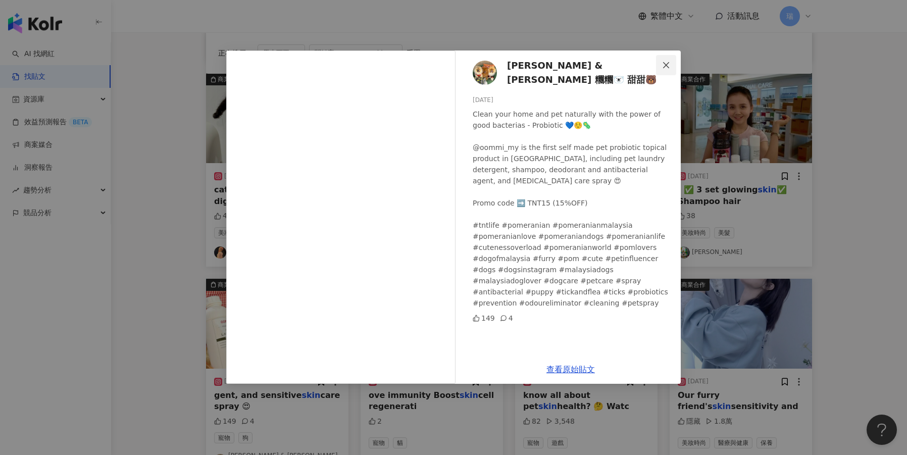
click at [660, 68] on span "Close" at bounding box center [666, 65] width 20 height 8
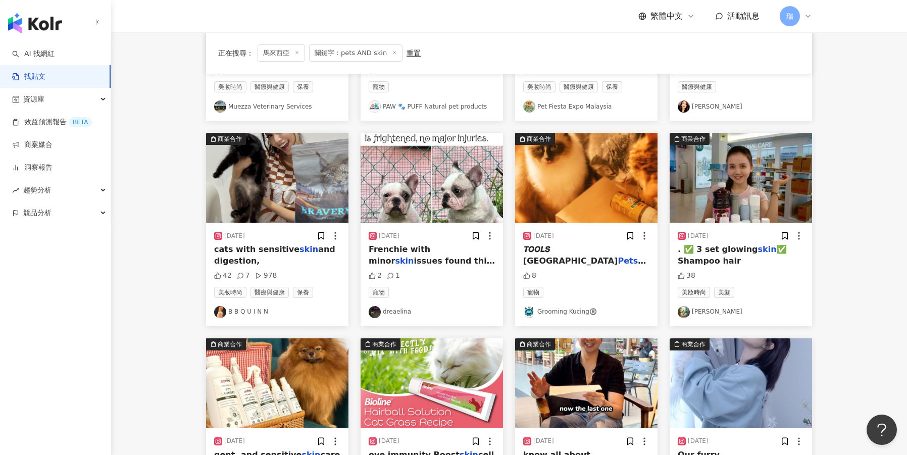
scroll to position [243, 0]
click at [624, 165] on img "button" at bounding box center [586, 178] width 142 height 90
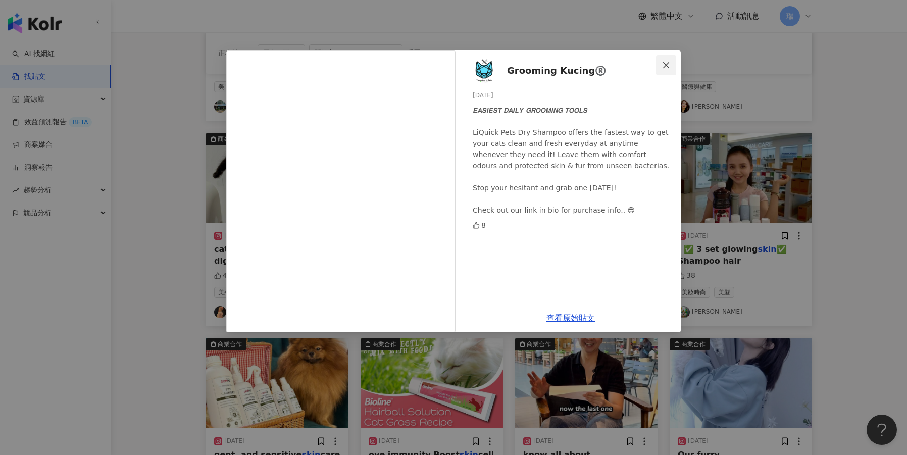
click at [665, 64] on icon "close" at bounding box center [666, 65] width 8 height 8
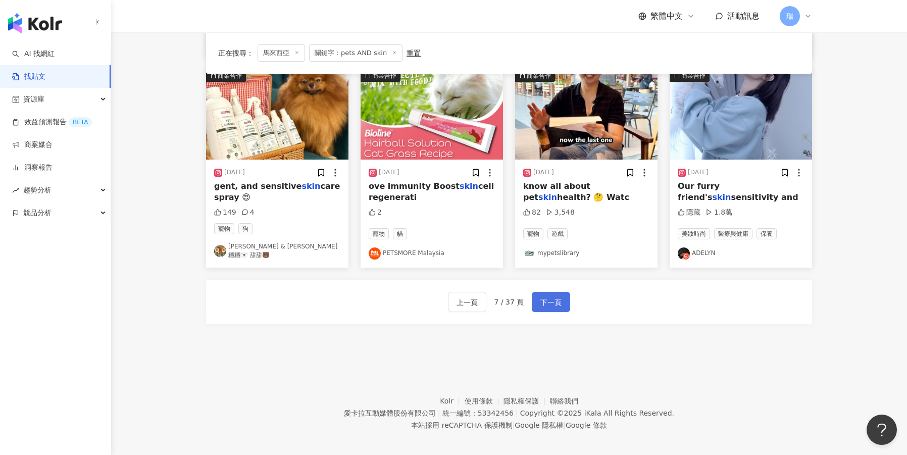
scroll to position [511, 0]
click at [554, 297] on span "下一頁" at bounding box center [550, 303] width 21 height 12
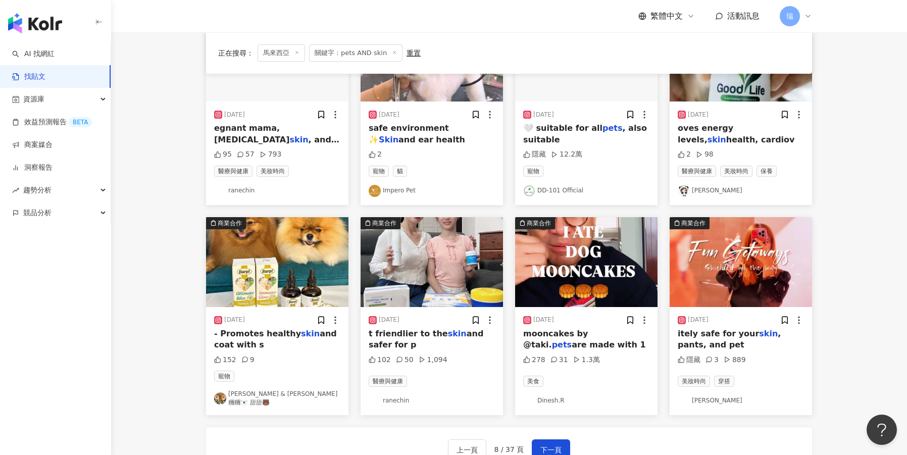
scroll to position [420, 0]
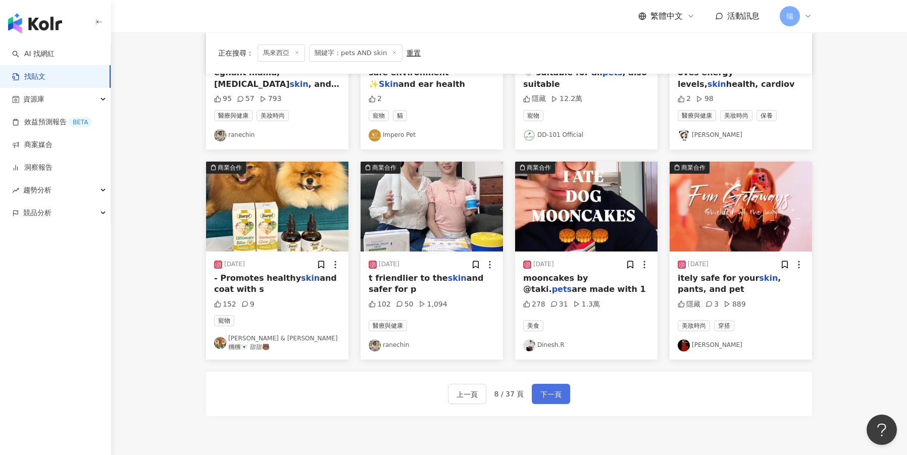
click at [546, 388] on span "下一頁" at bounding box center [550, 394] width 21 height 12
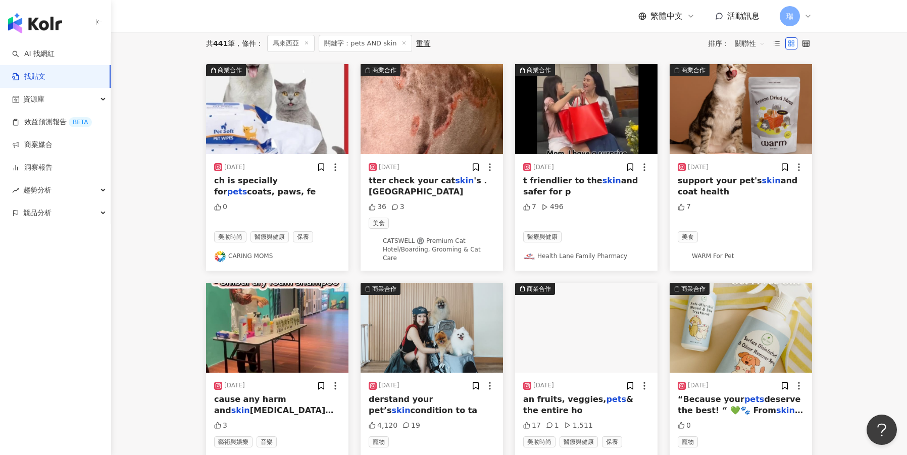
scroll to position [112, 0]
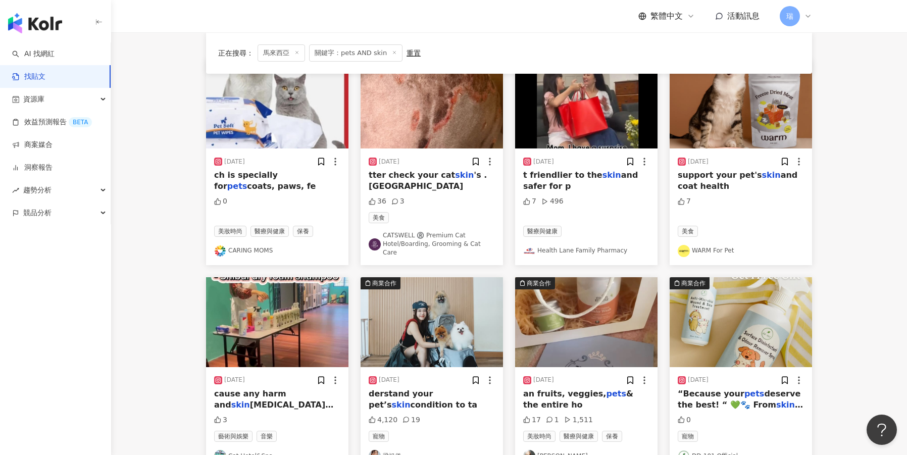
click at [433, 389] on span "derstand your pet’s" at bounding box center [401, 399] width 64 height 21
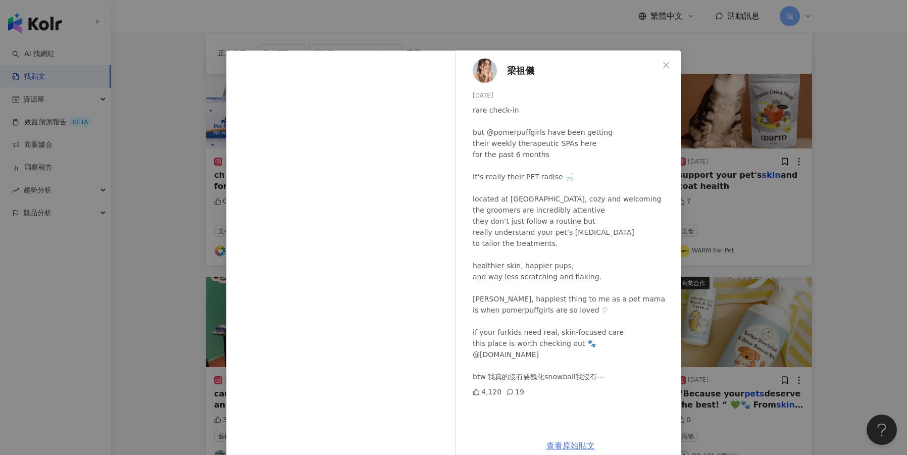
click at [555, 443] on link "查看原始貼文" at bounding box center [570, 446] width 48 height 10
click at [669, 63] on icon "close" at bounding box center [666, 65] width 8 height 8
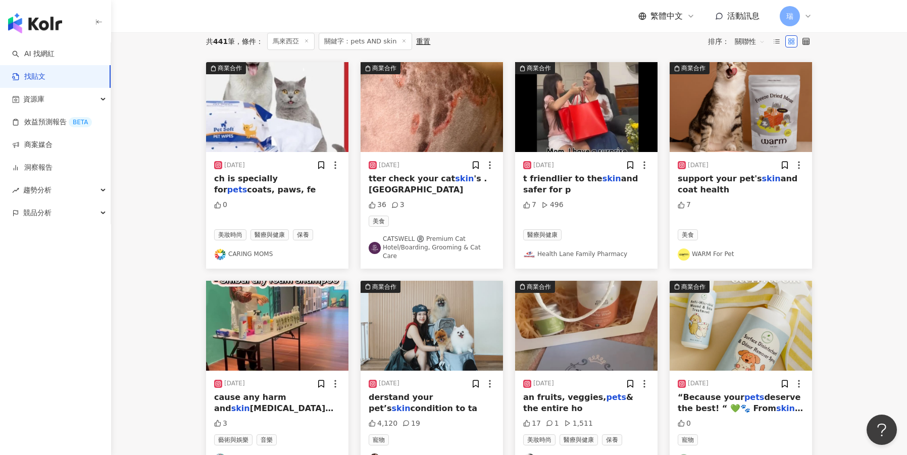
scroll to position [129, 0]
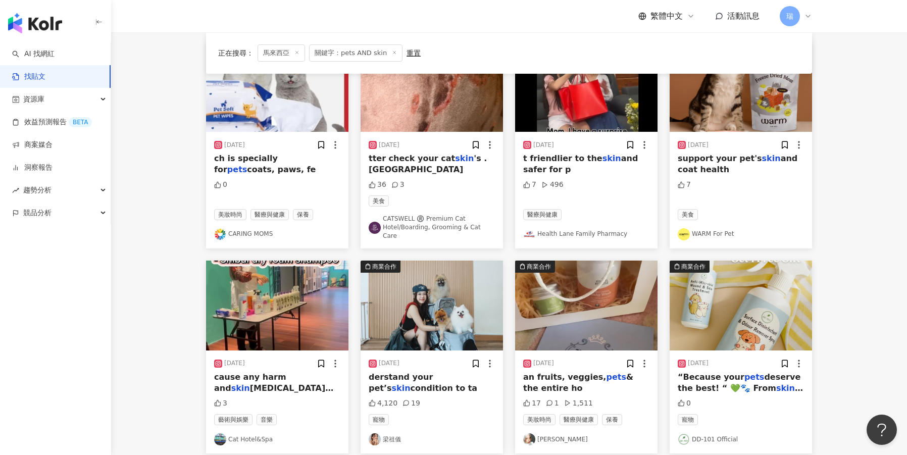
click at [448, 335] on img "button" at bounding box center [432, 306] width 142 height 90
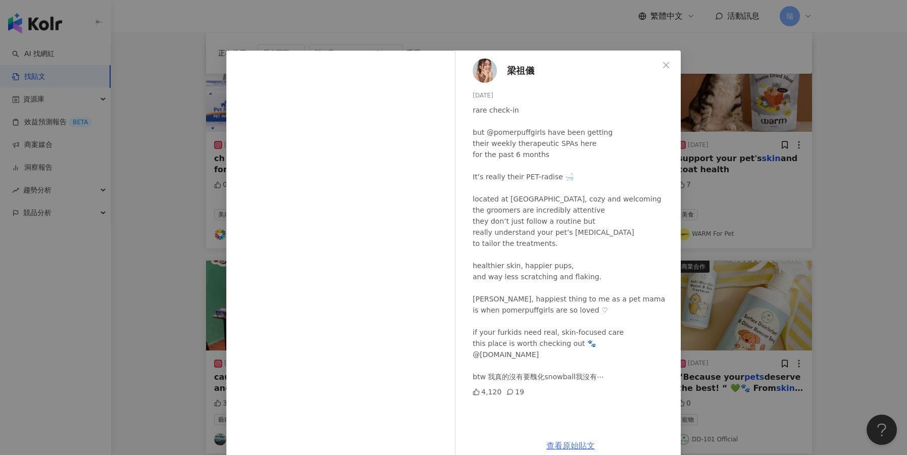
click at [559, 442] on link "查看原始貼文" at bounding box center [570, 446] width 48 height 10
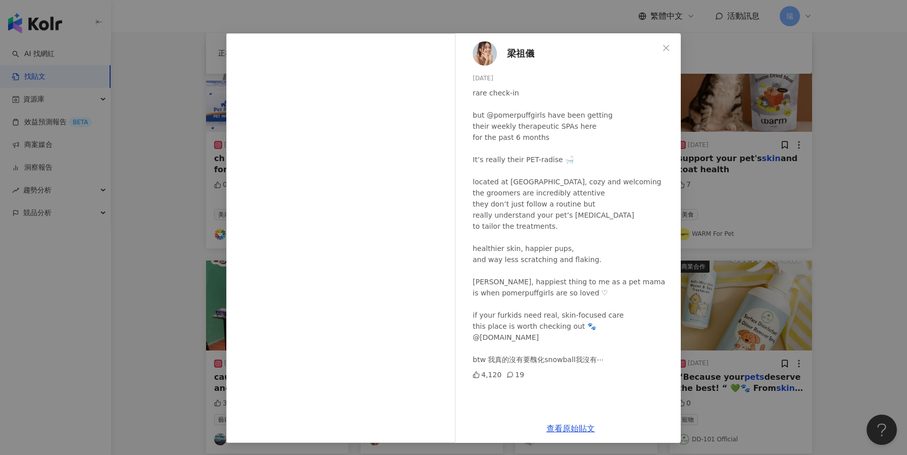
scroll to position [17, 0]
click at [666, 53] on button "Close" at bounding box center [666, 48] width 20 height 20
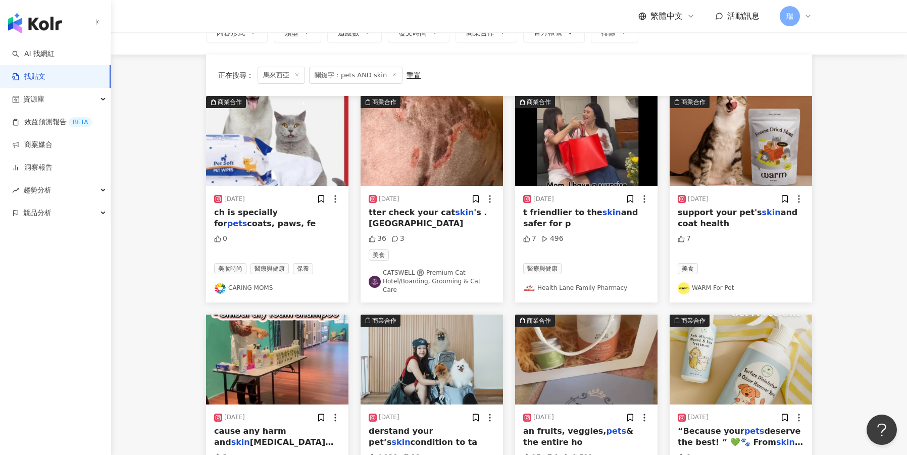
scroll to position [65, 0]
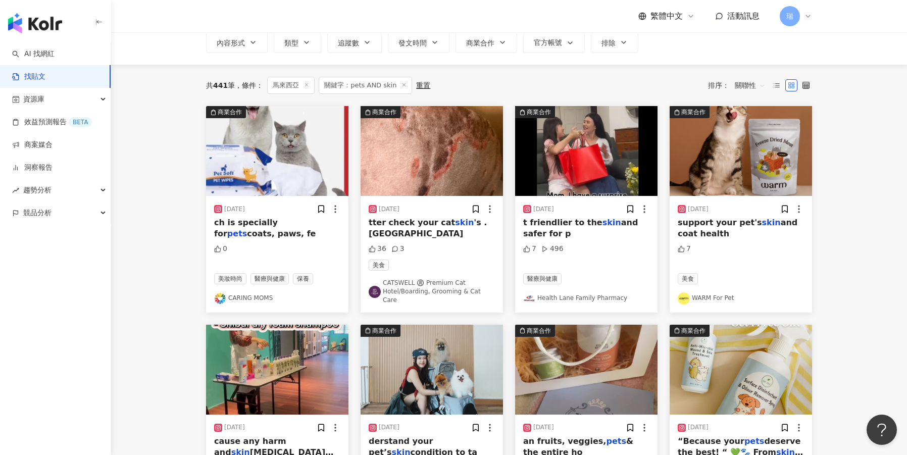
click at [615, 231] on div "t friendlier to the skin and safer for p" at bounding box center [586, 228] width 126 height 23
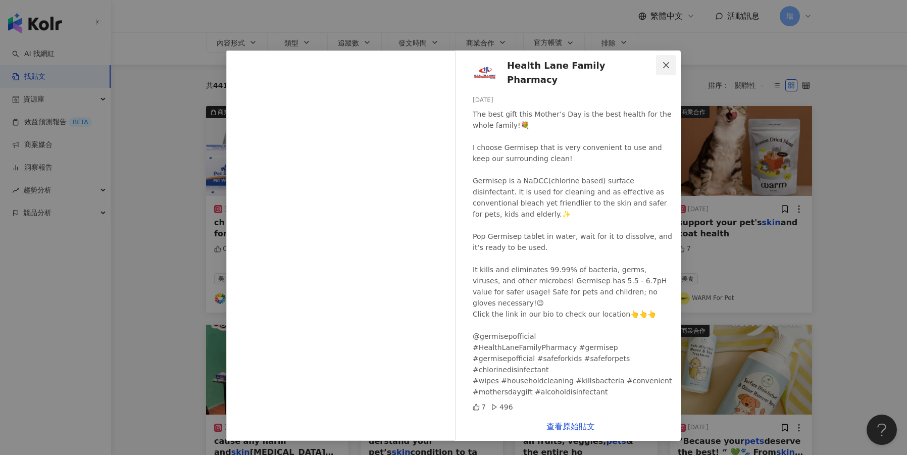
click at [674, 61] on span "Close" at bounding box center [666, 65] width 20 height 8
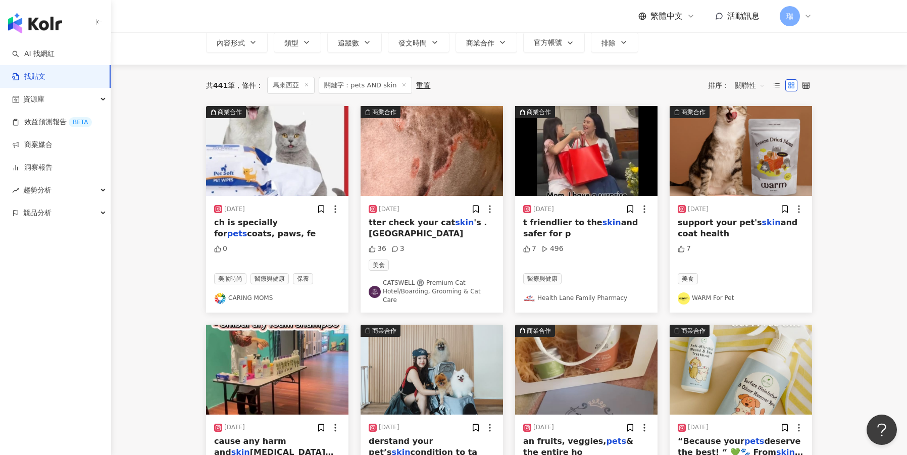
scroll to position [63, 0]
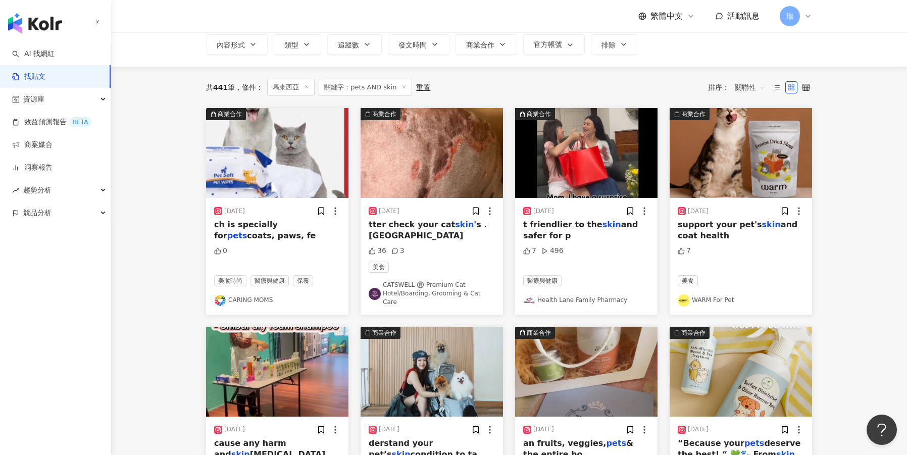
click at [473, 245] on div "2024/10/12 tter check your cat skin 's . Kalau namp 36 3 美食 CATSWELL ®️ Premium…" at bounding box center [432, 256] width 142 height 117
click at [401, 230] on div "tter check your cat skin 's . Kalau namp" at bounding box center [432, 230] width 126 height 23
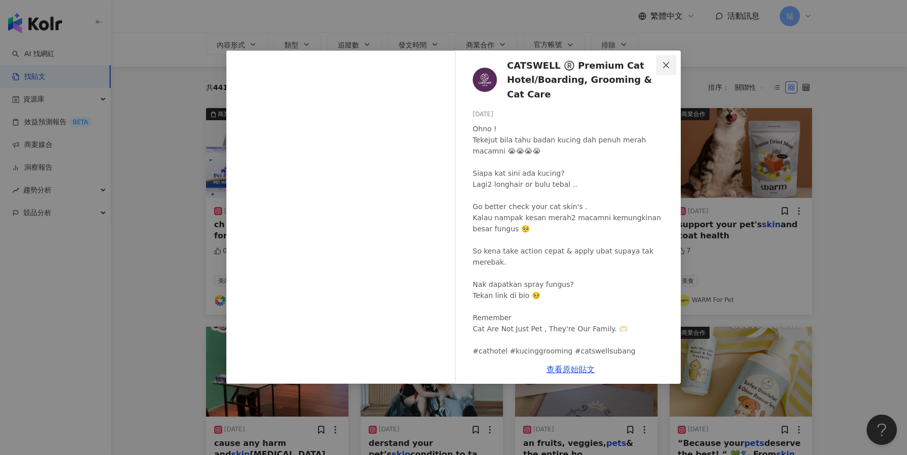
click at [665, 60] on button "Close" at bounding box center [666, 65] width 20 height 20
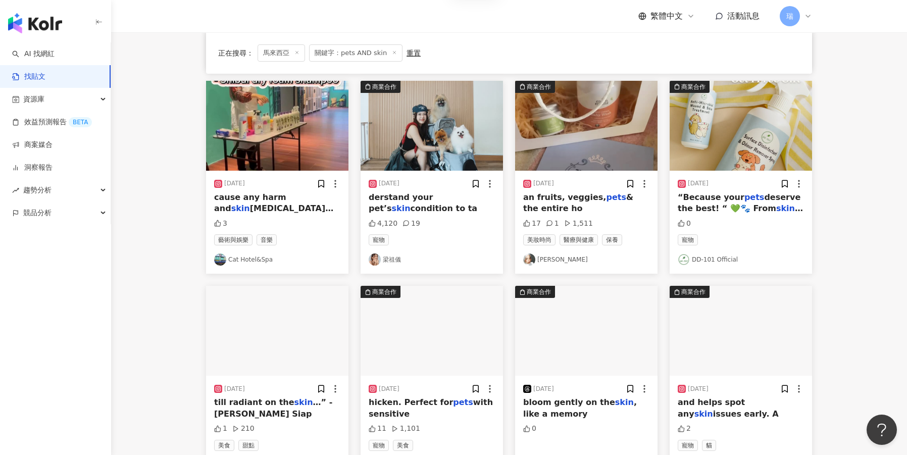
scroll to position [310, 0]
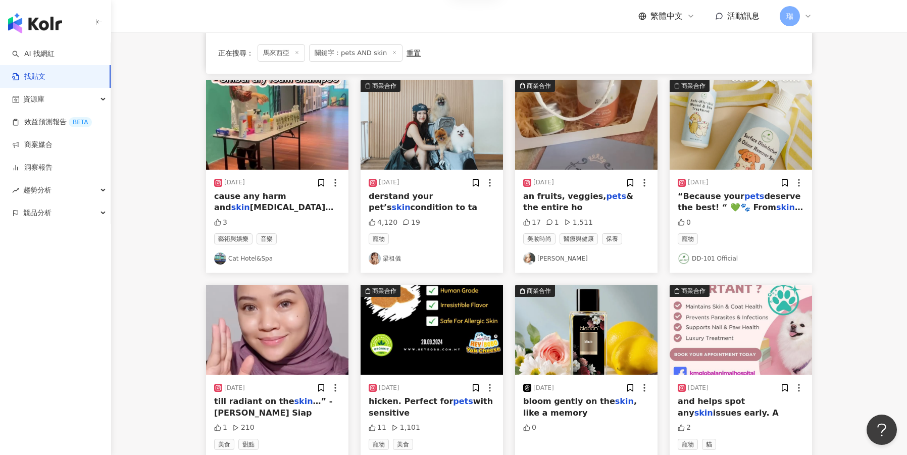
click at [603, 194] on div "an fruits, veggies, pets & the entire ho" at bounding box center [586, 202] width 126 height 23
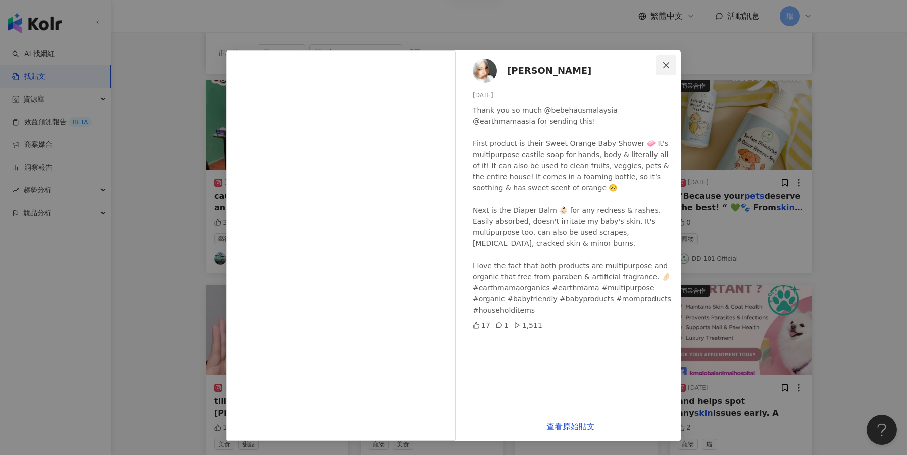
click at [670, 70] on button "Close" at bounding box center [666, 65] width 20 height 20
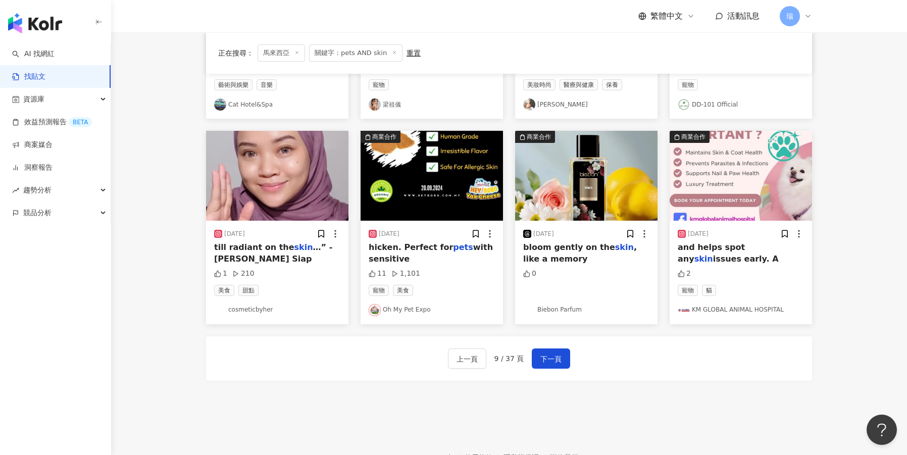
scroll to position [494, 0]
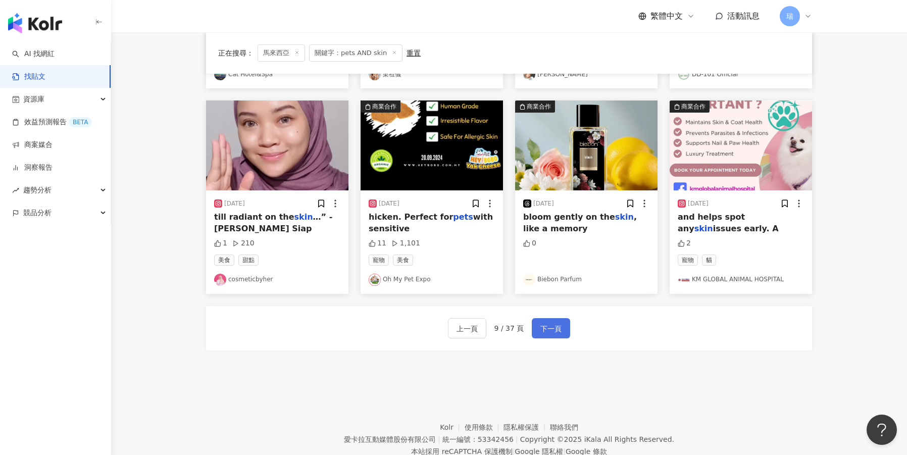
click at [553, 323] on span "下一頁" at bounding box center [550, 329] width 21 height 12
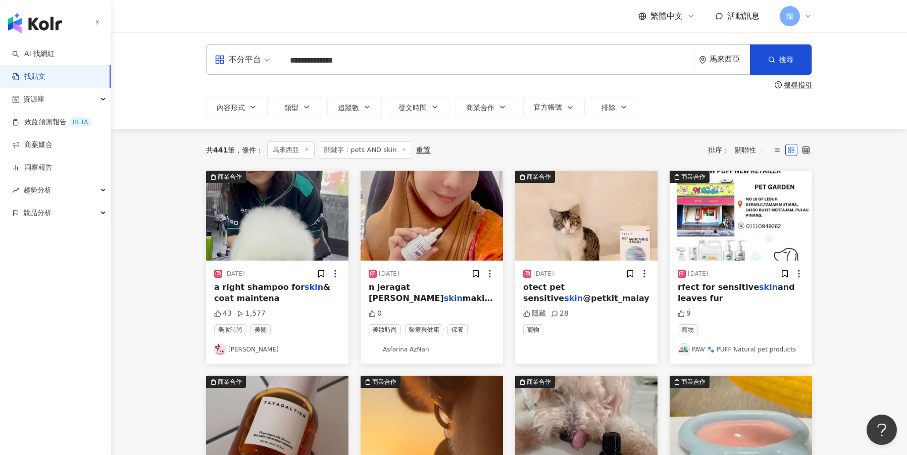
scroll to position [0, 0]
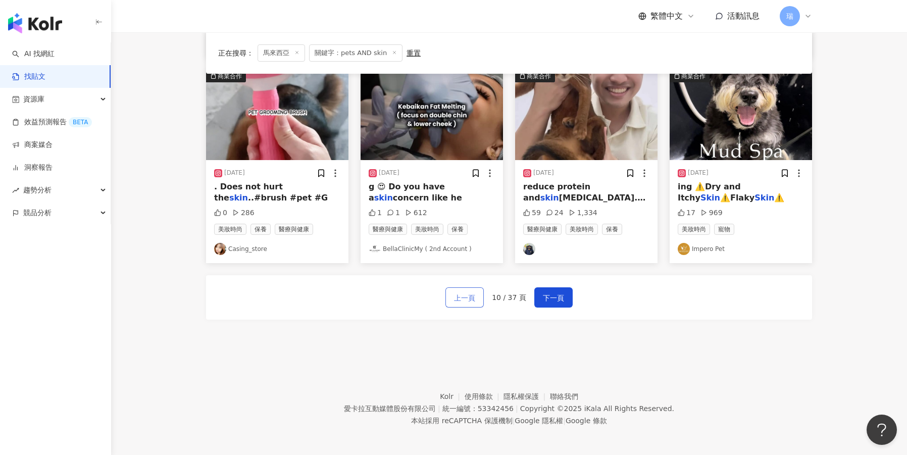
click at [479, 299] on button "上一頁" at bounding box center [464, 297] width 38 height 20
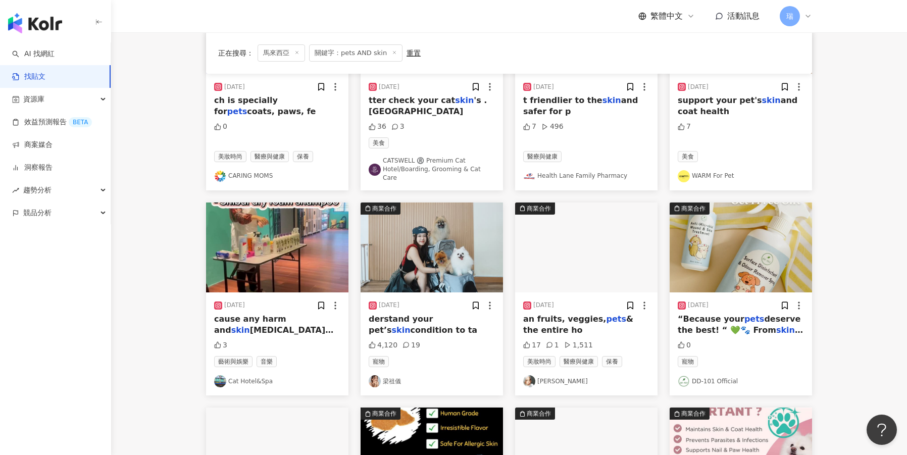
scroll to position [167, 0]
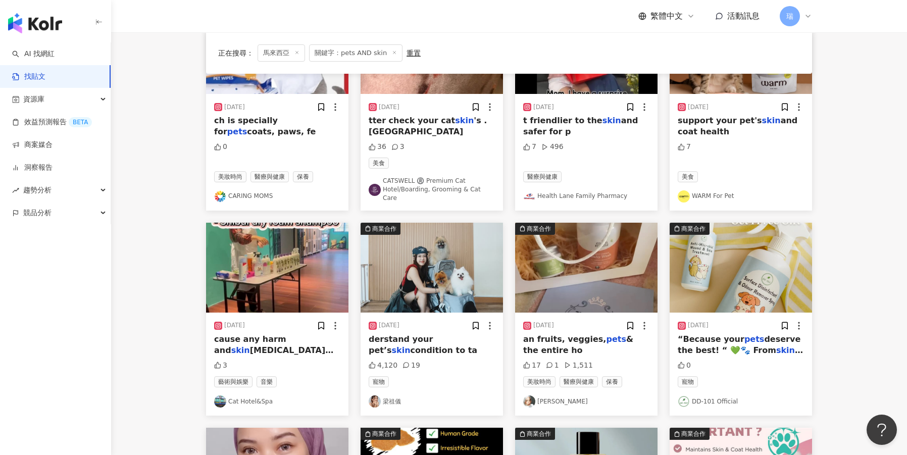
click at [411, 345] on mark "skin" at bounding box center [401, 350] width 19 height 10
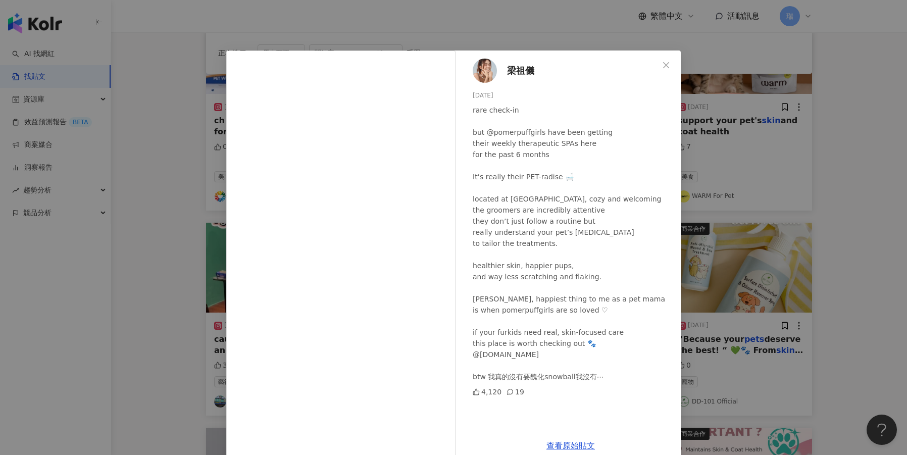
click at [522, 71] on span "梁祖儀" at bounding box center [520, 71] width 27 height 14
click at [663, 64] on icon "close" at bounding box center [666, 65] width 8 height 8
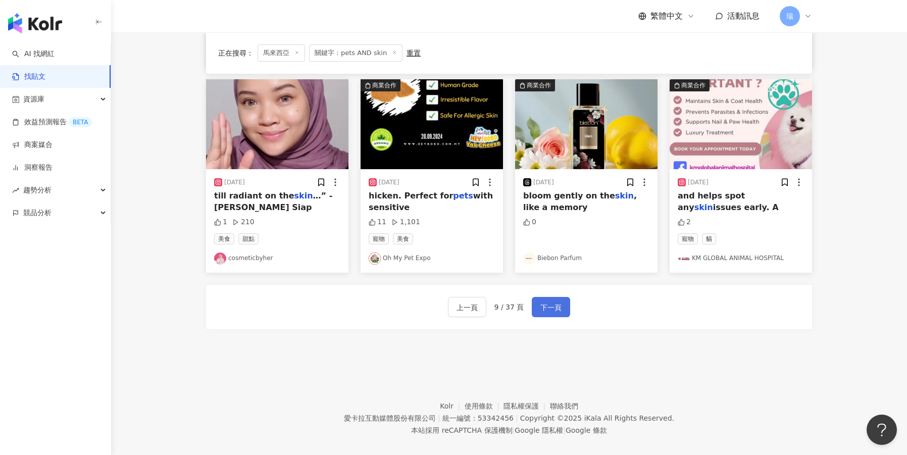
click at [555, 301] on span "下一頁" at bounding box center [550, 307] width 21 height 12
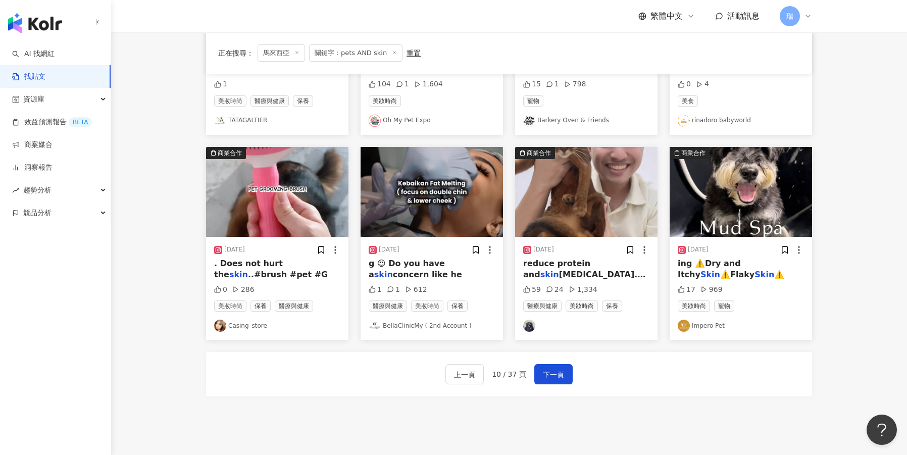
scroll to position [405, 0]
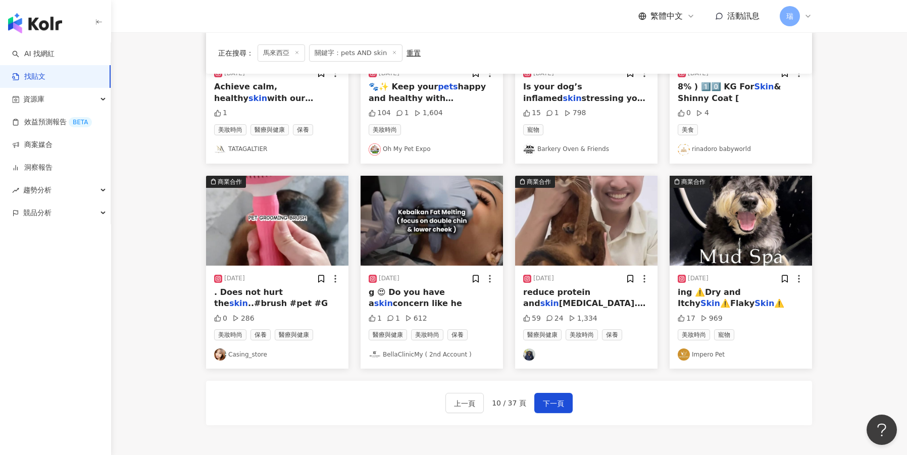
click at [554, 280] on div "2024/9/30" at bounding box center [543, 278] width 21 height 9
click at [552, 298] on span "allergies. Give" at bounding box center [584, 308] width 122 height 21
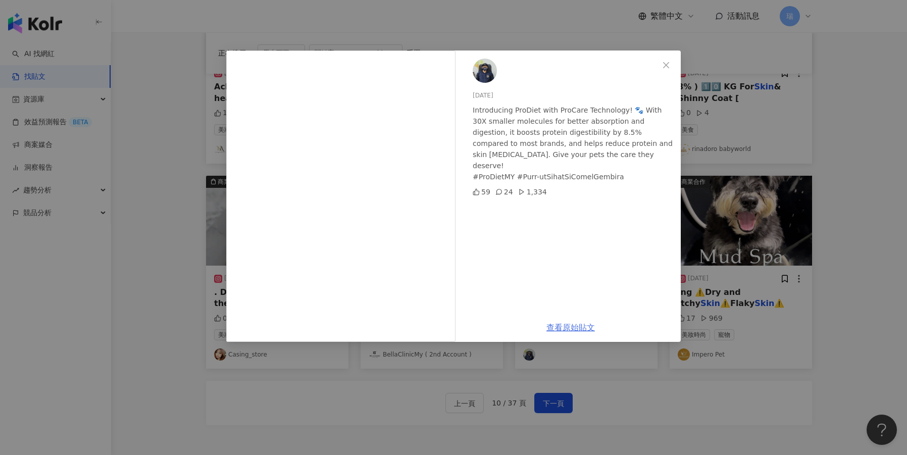
click at [549, 327] on link "查看原始貼文" at bounding box center [570, 328] width 48 height 10
click at [492, 72] on img at bounding box center [485, 71] width 24 height 24
click at [659, 67] on span "Close" at bounding box center [666, 65] width 20 height 8
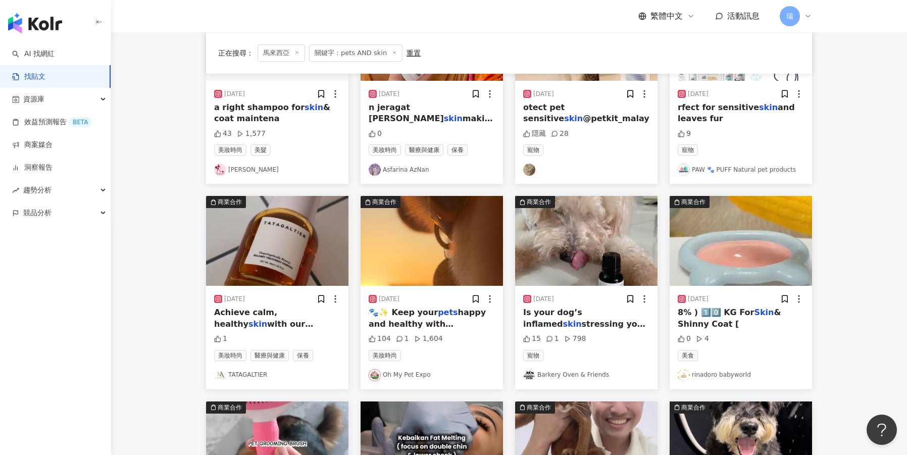
scroll to position [180, 0]
click at [425, 321] on span "happy and healthy with @bellncollar ! Our shampoos are made with **100% natural…" at bounding box center [427, 346] width 117 height 77
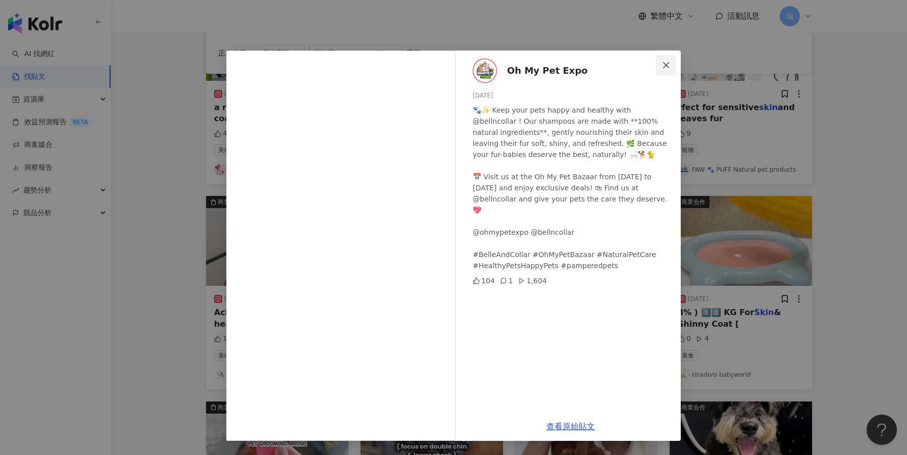
click at [666, 68] on icon "close" at bounding box center [666, 65] width 8 height 8
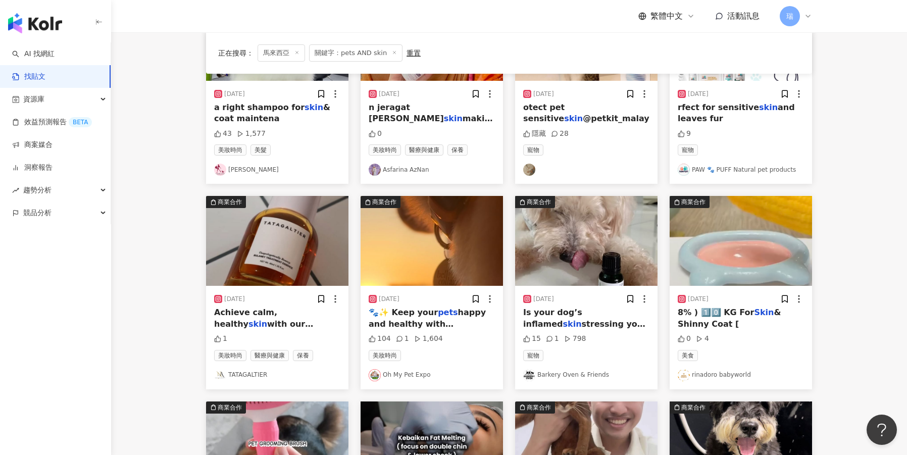
click at [452, 311] on span "happy and healthy with @bellncollar ! Our shampoos are made with **100% natural…" at bounding box center [427, 346] width 117 height 77
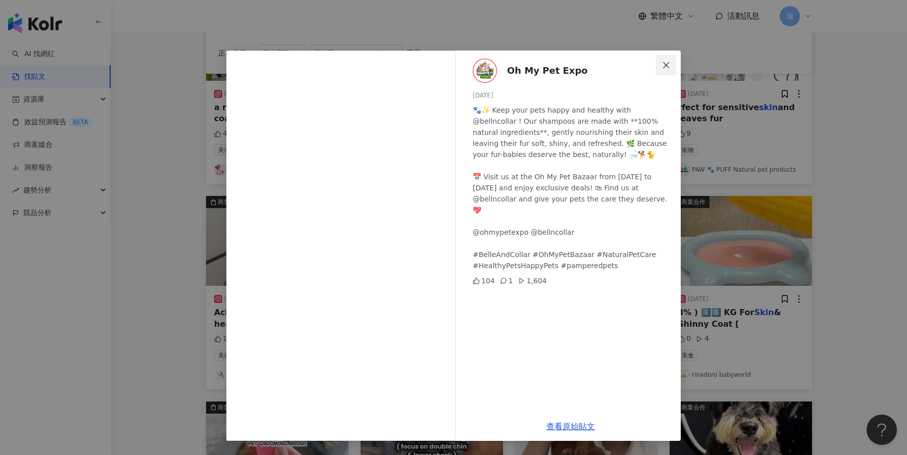
click at [663, 69] on button "Close" at bounding box center [666, 65] width 20 height 20
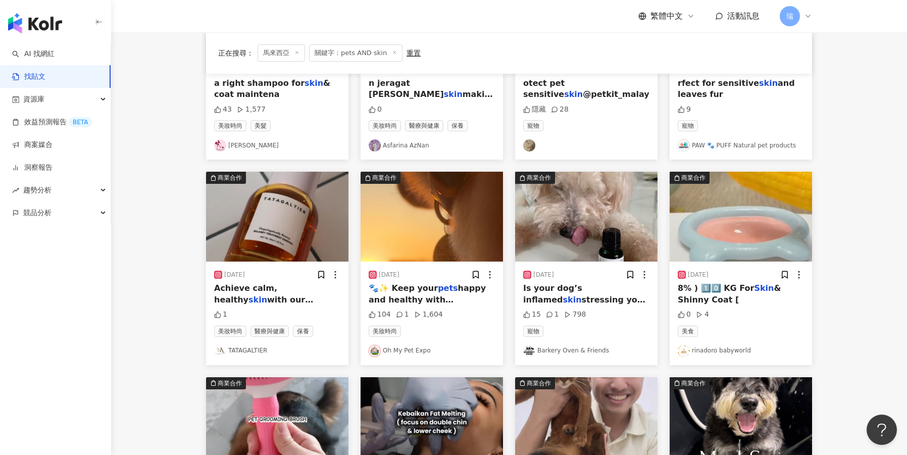
scroll to position [205, 0]
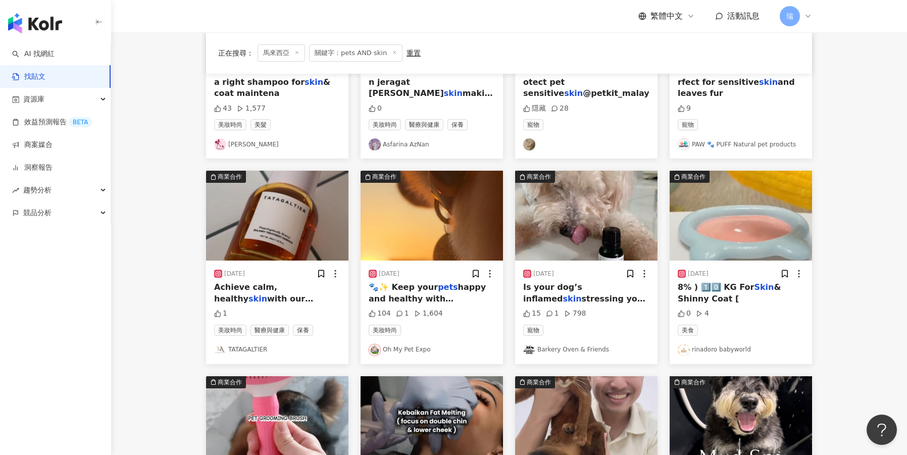
click at [603, 239] on img "button" at bounding box center [586, 216] width 142 height 90
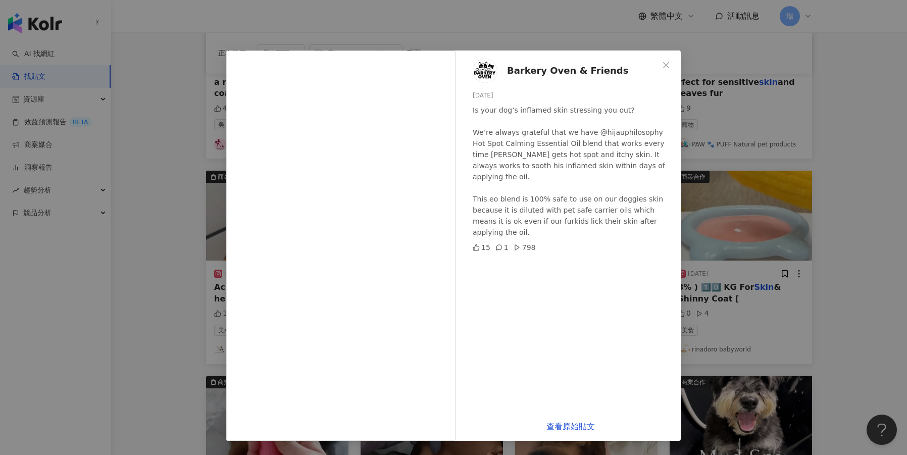
click at [839, 31] on div "Barkery Oven & Friends 2025/3/11 Is your dog’s inflamed skin stressing you out?…" at bounding box center [453, 227] width 907 height 455
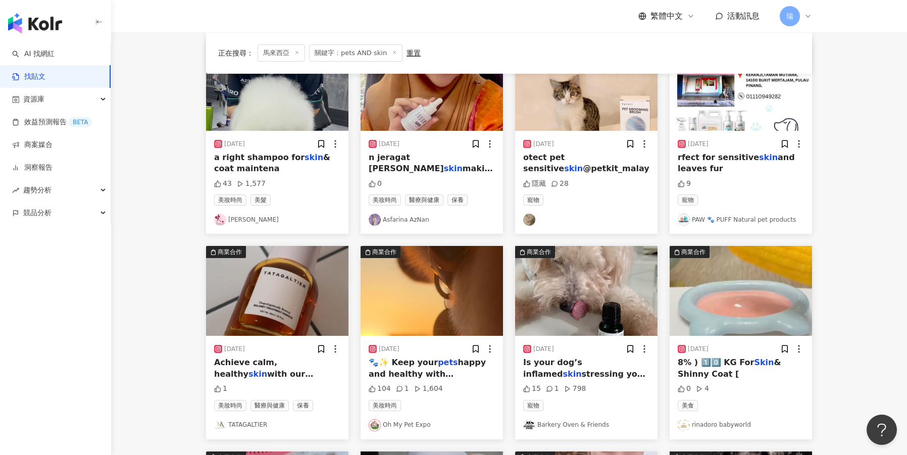
scroll to position [130, 0]
click at [732, 271] on img "button" at bounding box center [741, 290] width 142 height 90
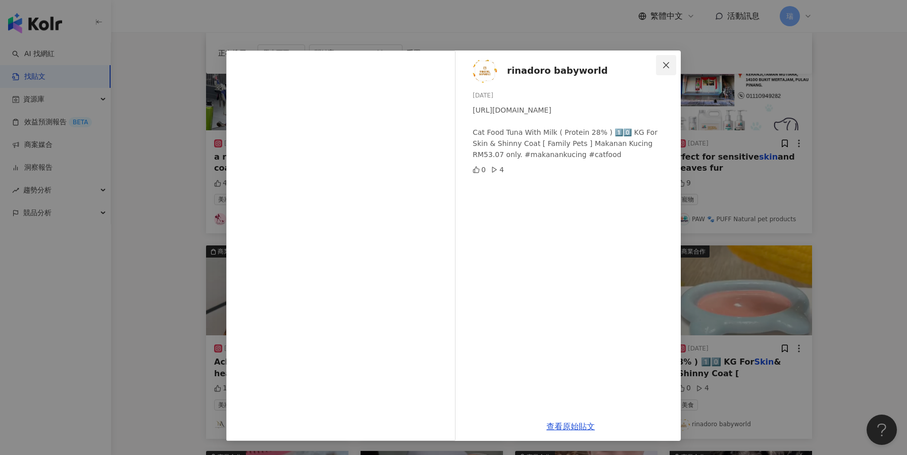
click at [666, 64] on icon "close" at bounding box center [666, 65] width 8 height 8
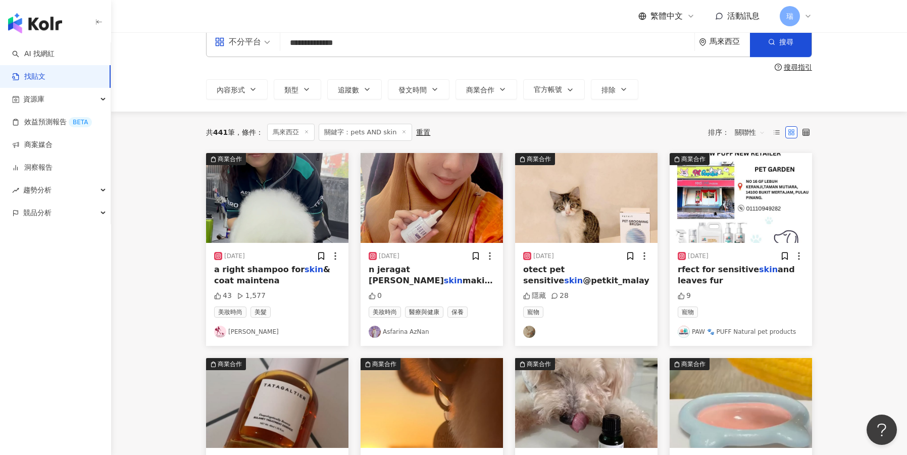
scroll to position [15, 0]
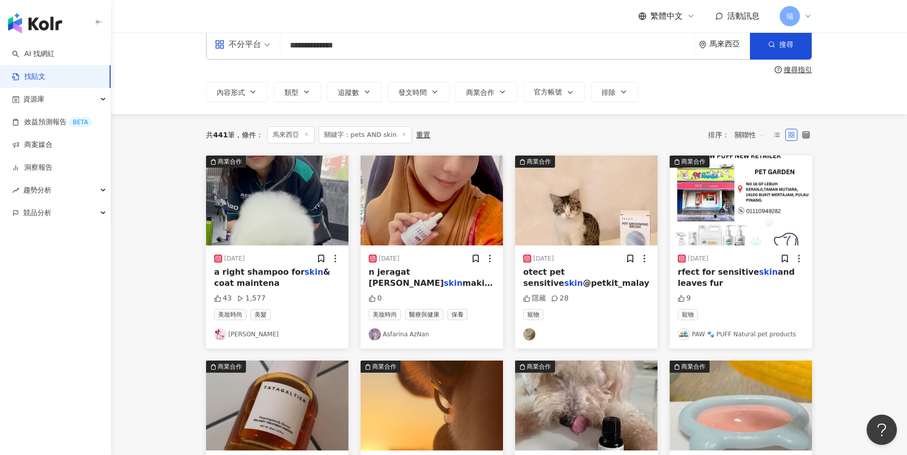
click at [581, 211] on img "button" at bounding box center [586, 201] width 142 height 90
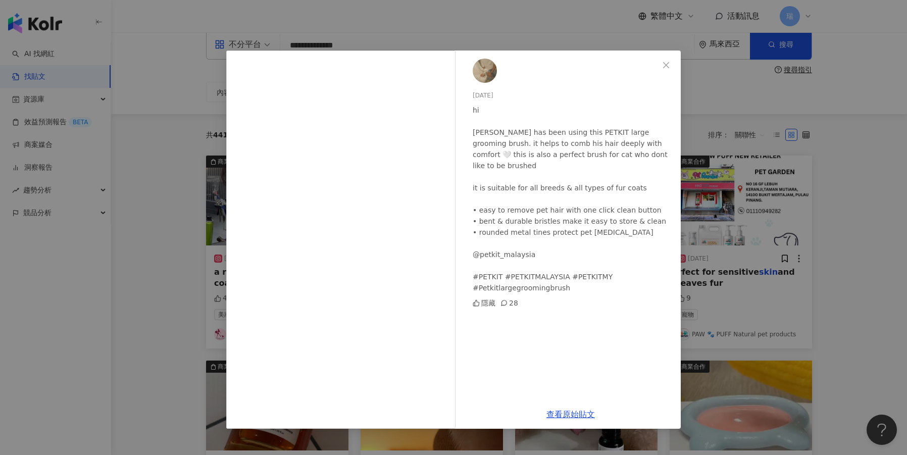
click at [492, 72] on img at bounding box center [485, 71] width 24 height 24
click at [668, 69] on icon "close" at bounding box center [666, 65] width 8 height 8
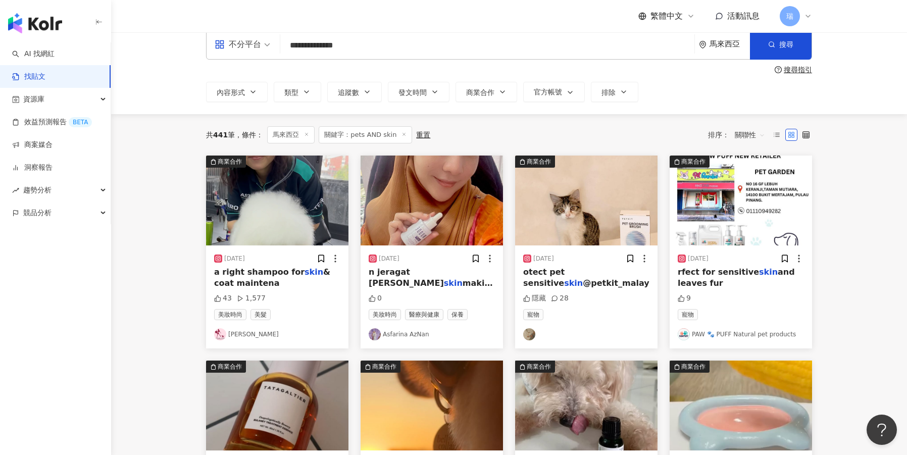
click at [295, 228] on img "button" at bounding box center [277, 201] width 142 height 90
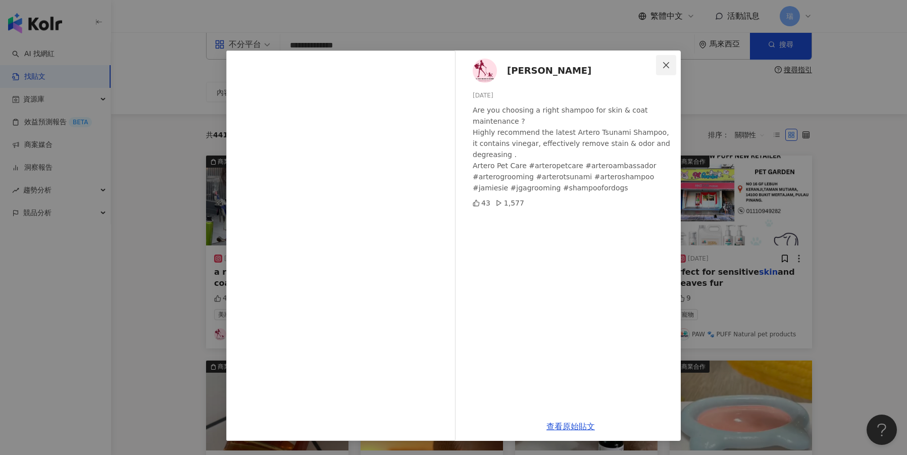
click at [671, 64] on span "Close" at bounding box center [666, 65] width 20 height 8
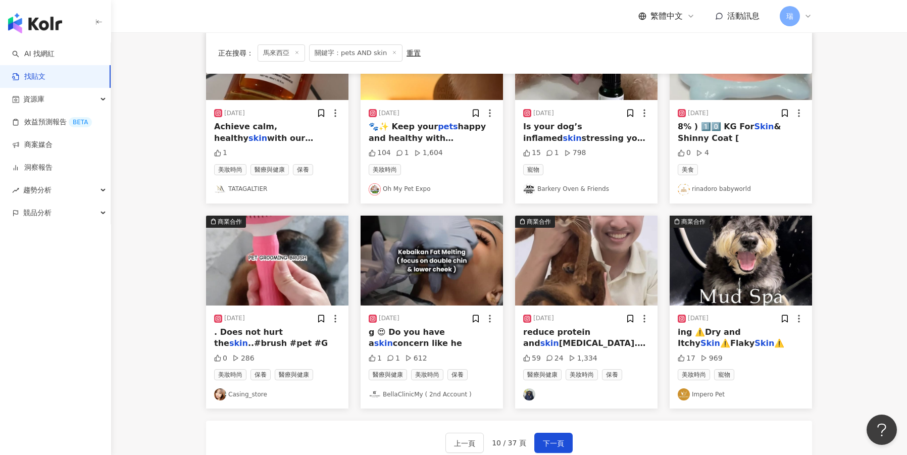
scroll to position [385, 0]
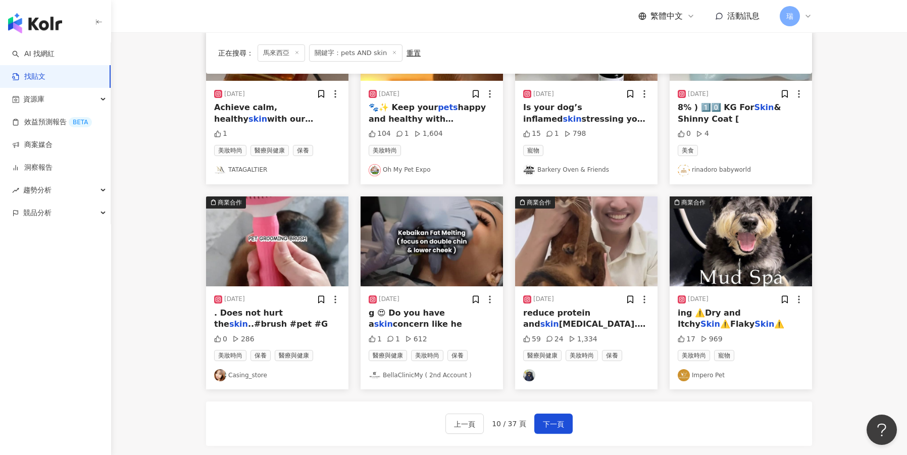
click at [576, 258] on img "button" at bounding box center [586, 241] width 142 height 90
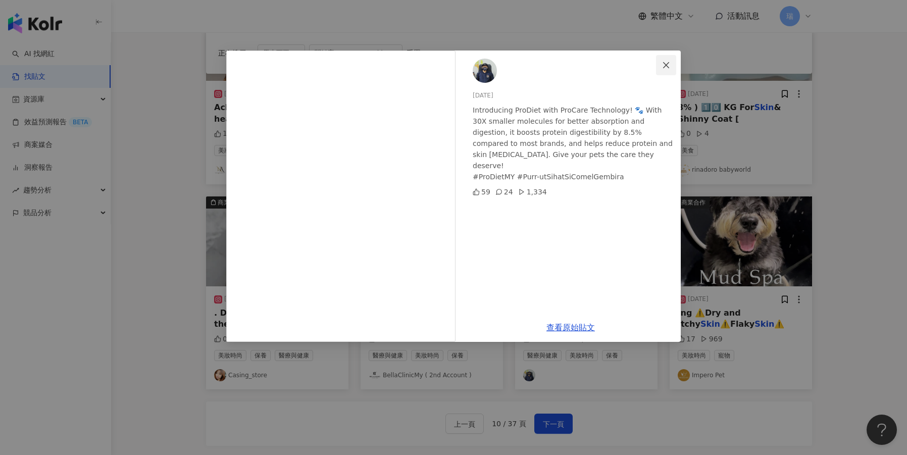
click at [669, 65] on icon "close" at bounding box center [666, 65] width 8 height 8
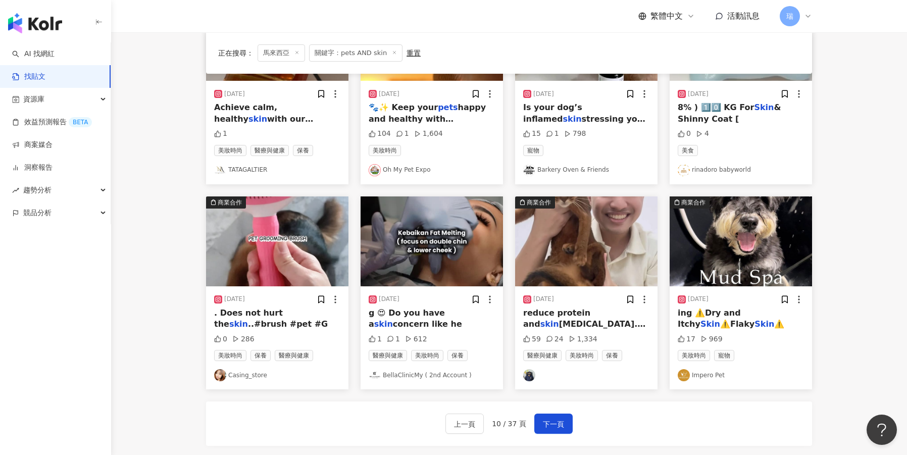
click at [457, 237] on img "button" at bounding box center [432, 241] width 142 height 90
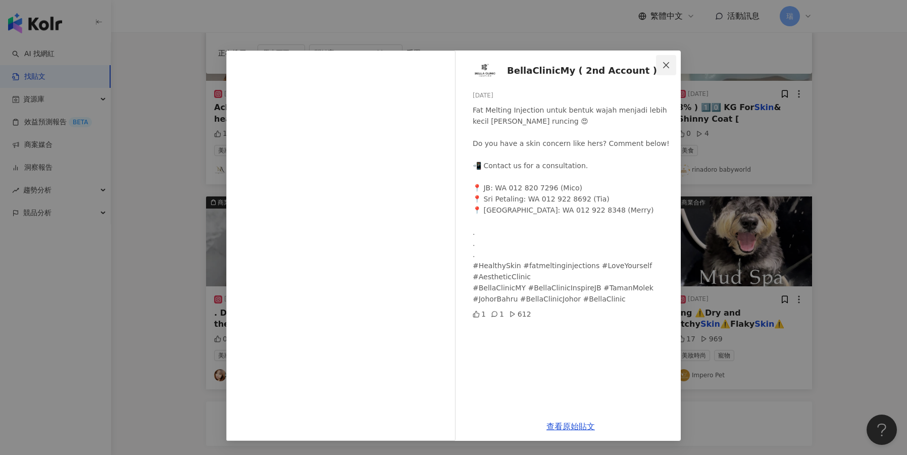
click at [669, 63] on icon "close" at bounding box center [666, 65] width 6 height 6
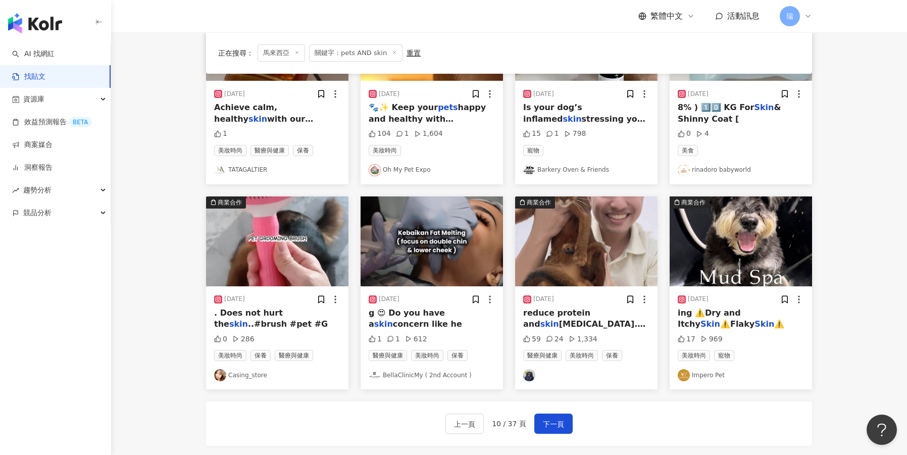
click at [730, 311] on span "ing ⚠️Dry and Itchy" at bounding box center [709, 318] width 63 height 21
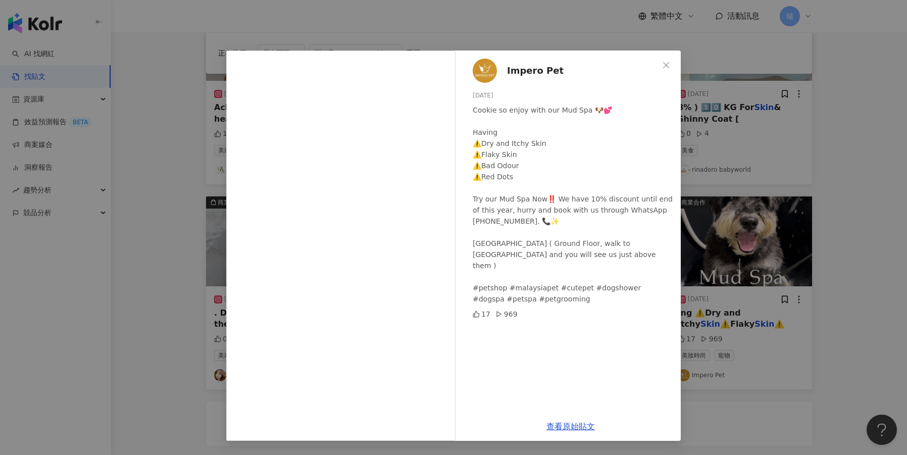
drag, startPoint x: 666, startPoint y: 65, endPoint x: 636, endPoint y: 180, distance: 118.4
click at [636, 180] on div "Impero Pet 2023/12/5 Cookie so enjoy with our Mud Spa 🐶💕 Having ⚠️Dry and Itchy…" at bounding box center [453, 245] width 454 height 390
click at [669, 63] on icon "close" at bounding box center [666, 65] width 6 height 6
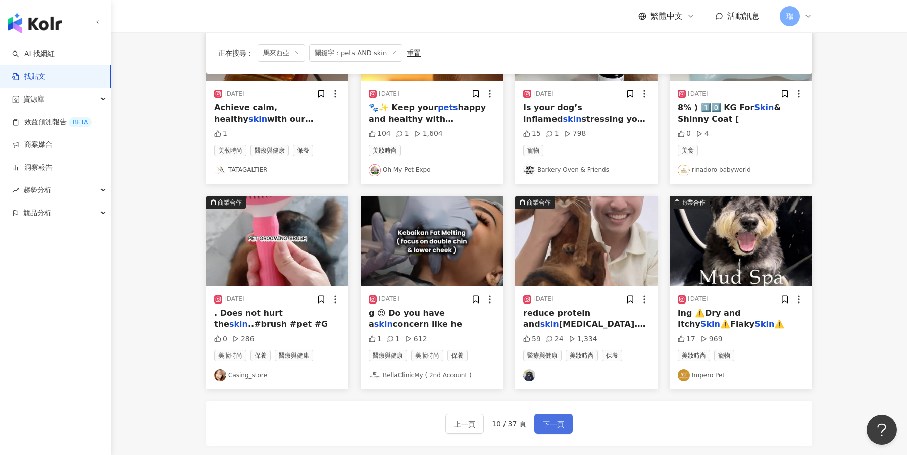
click at [544, 416] on button "下一頁" at bounding box center [553, 424] width 38 height 20
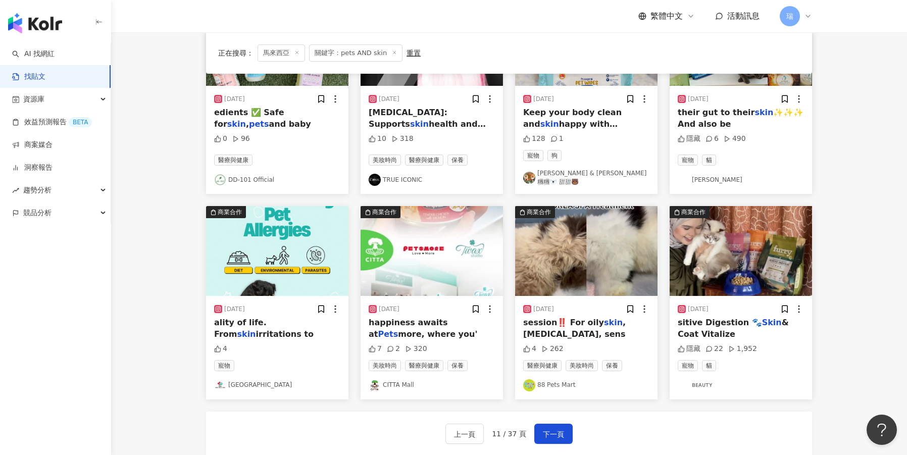
scroll to position [375, 0]
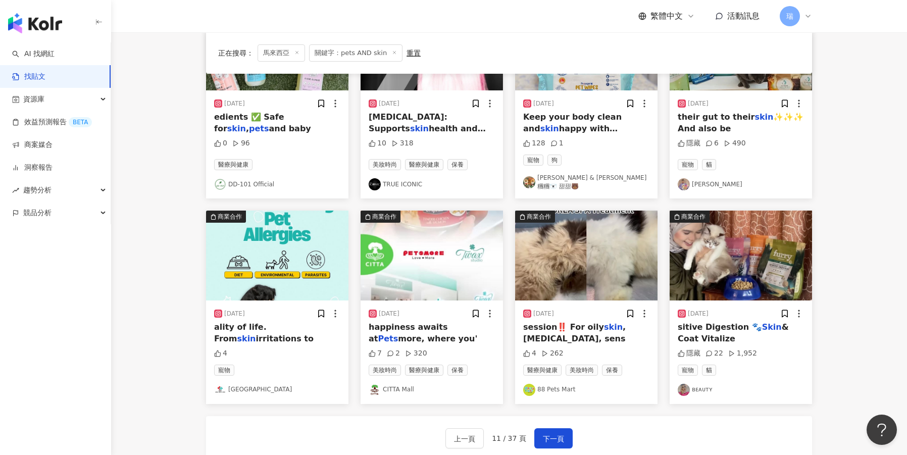
click at [742, 356] on div "2024/6/14 sitive Digestion 🐾 Skin & Coat Vitalize 隱藏 22 1,952 寵物 貓 ʙᴇᴀᴜᴛʏ" at bounding box center [741, 351] width 142 height 103
click at [729, 329] on div "sitive Digestion 🐾 Skin & Coat Vitalize" at bounding box center [741, 333] width 126 height 23
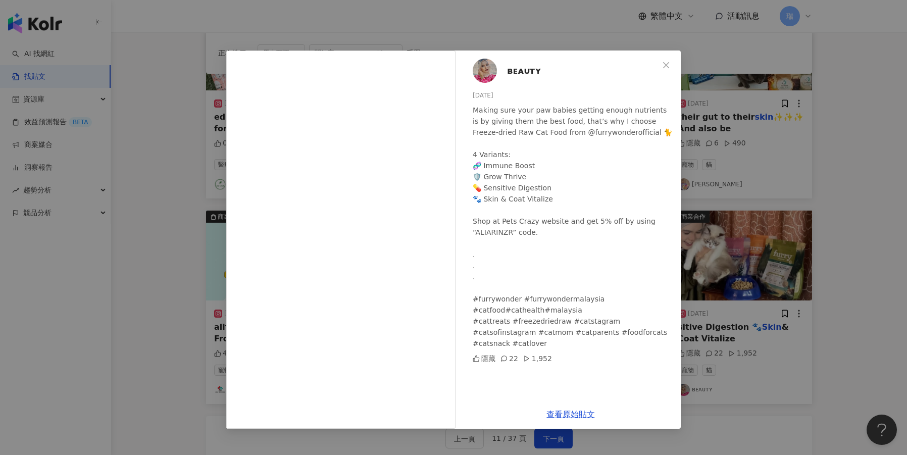
click at [519, 70] on span "ʙᴇᴀᴜᴛʏ" at bounding box center [524, 71] width 34 height 14
click at [664, 66] on icon "close" at bounding box center [666, 65] width 8 height 8
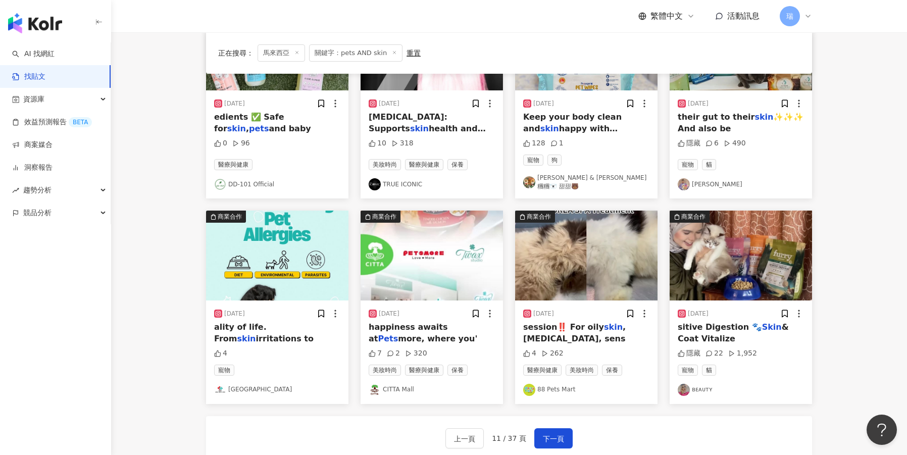
scroll to position [390, 0]
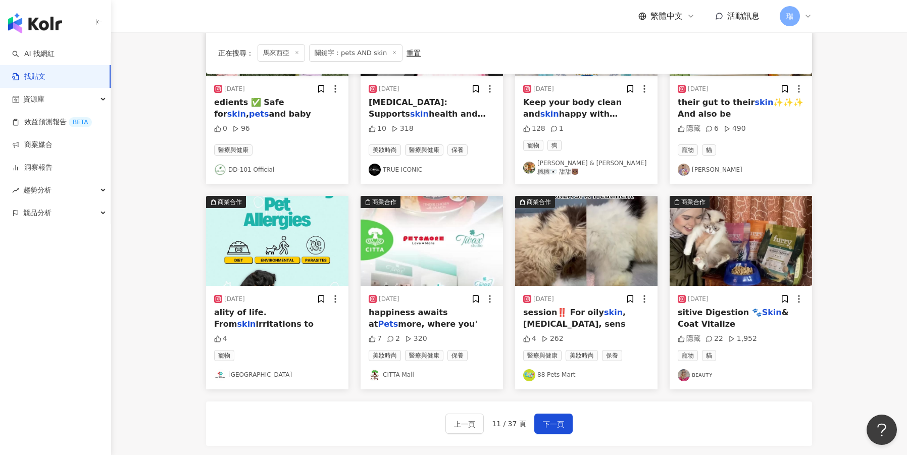
click at [551, 271] on img "button" at bounding box center [586, 241] width 142 height 90
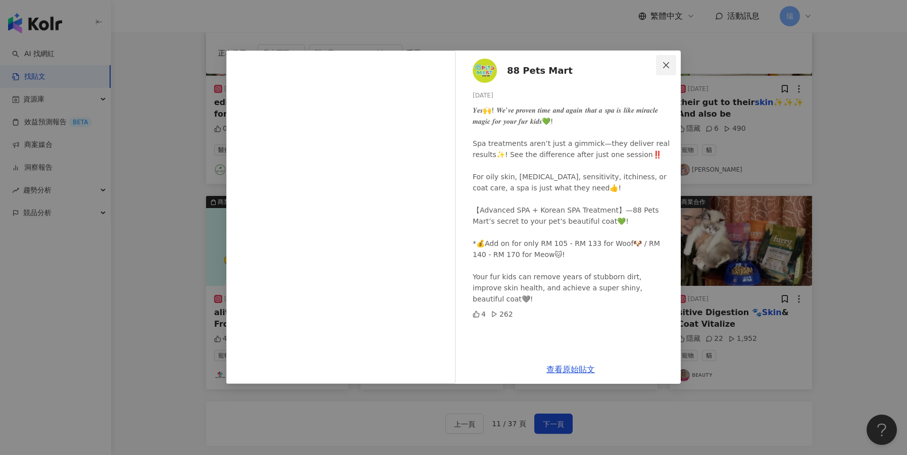
click at [667, 65] on icon "close" at bounding box center [666, 65] width 8 height 8
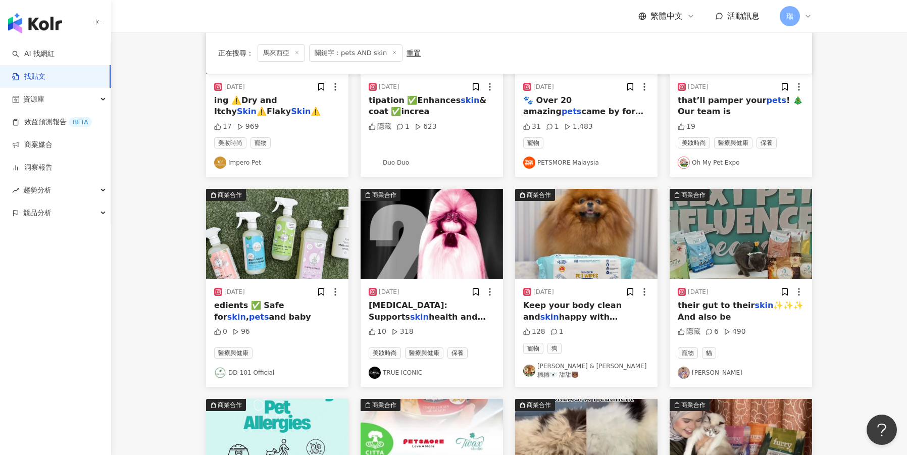
scroll to position [63, 0]
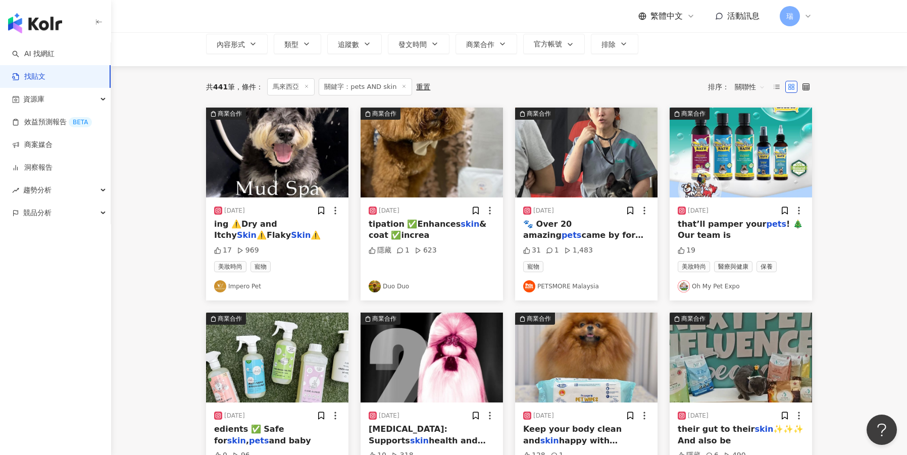
click at [436, 143] on img "button" at bounding box center [432, 153] width 142 height 90
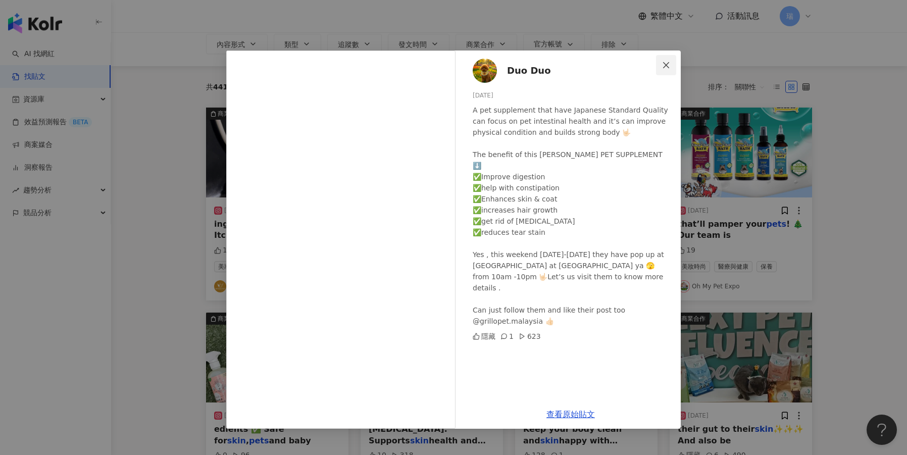
click at [672, 67] on span "Close" at bounding box center [666, 65] width 20 height 8
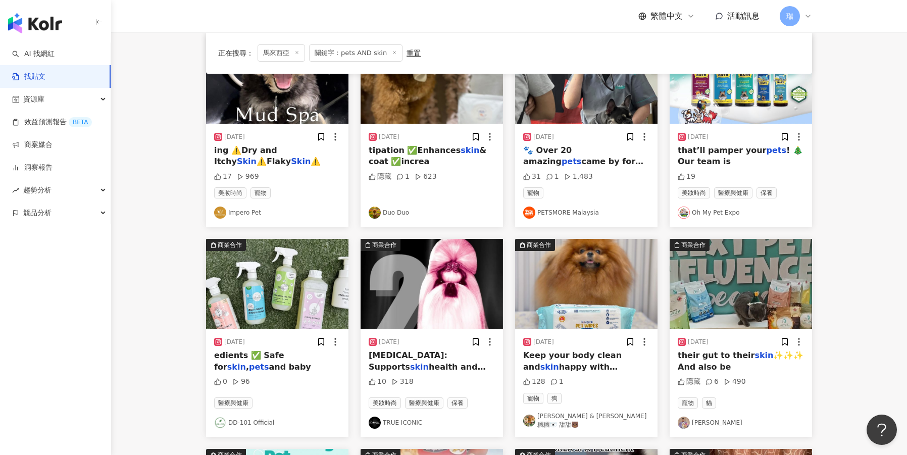
scroll to position [137, 0]
click at [564, 104] on img "button" at bounding box center [586, 78] width 142 height 90
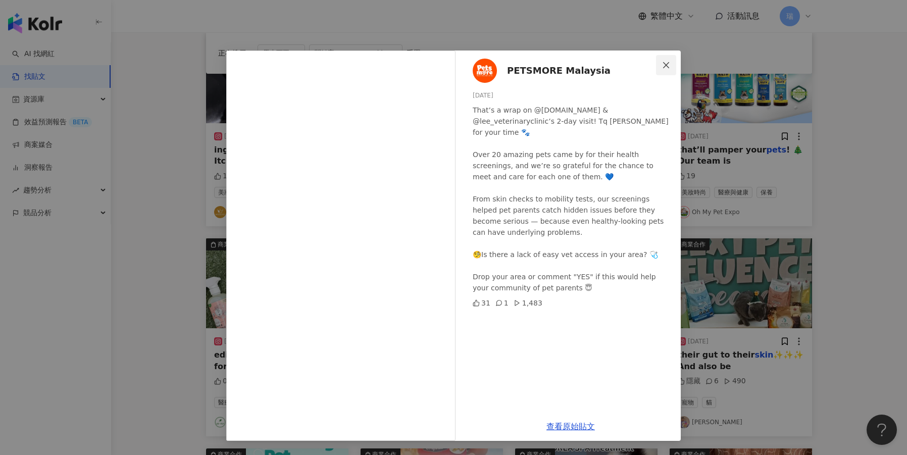
click at [665, 62] on icon "close" at bounding box center [666, 65] width 8 height 8
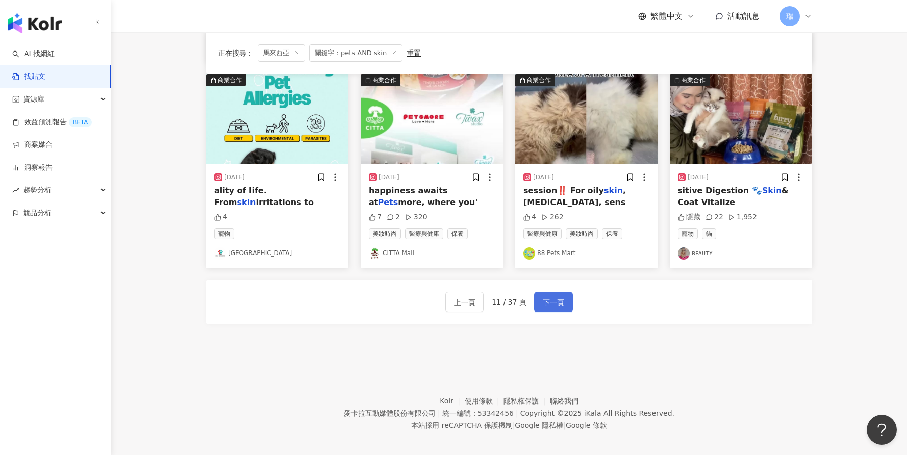
scroll to position [511, 0]
click at [550, 298] on span "下一頁" at bounding box center [553, 303] width 21 height 12
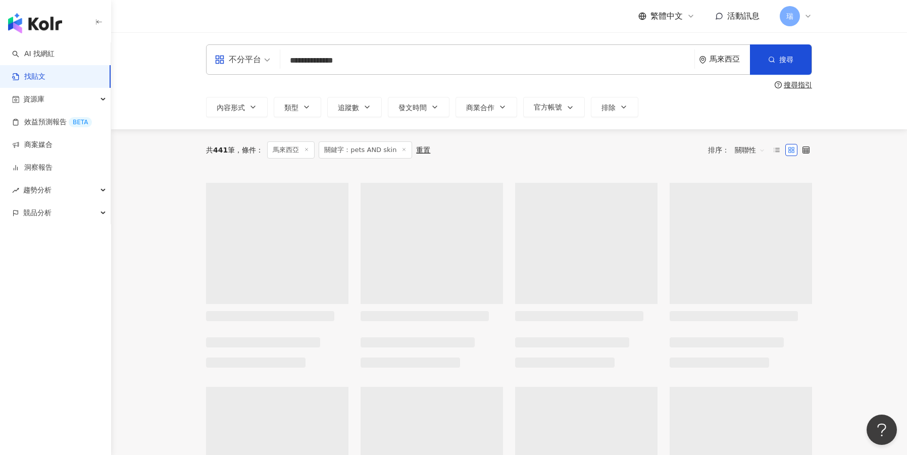
scroll to position [0, 0]
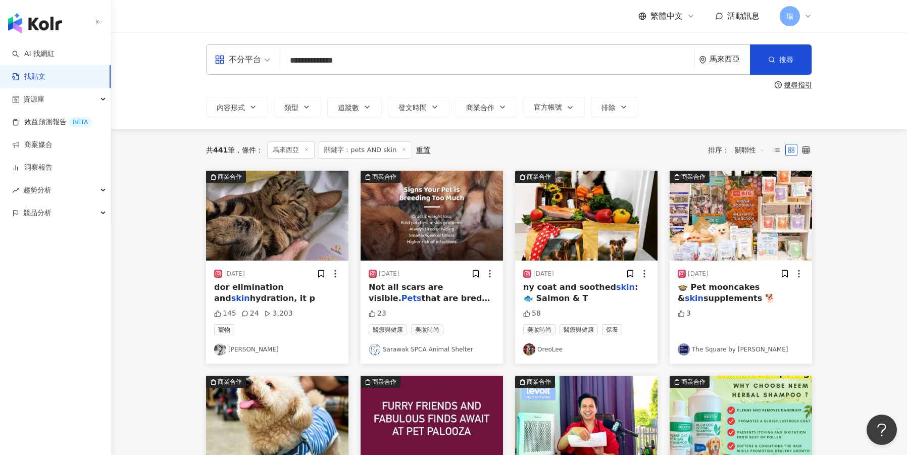
click at [284, 288] on span "dor elimination and" at bounding box center [249, 292] width 70 height 21
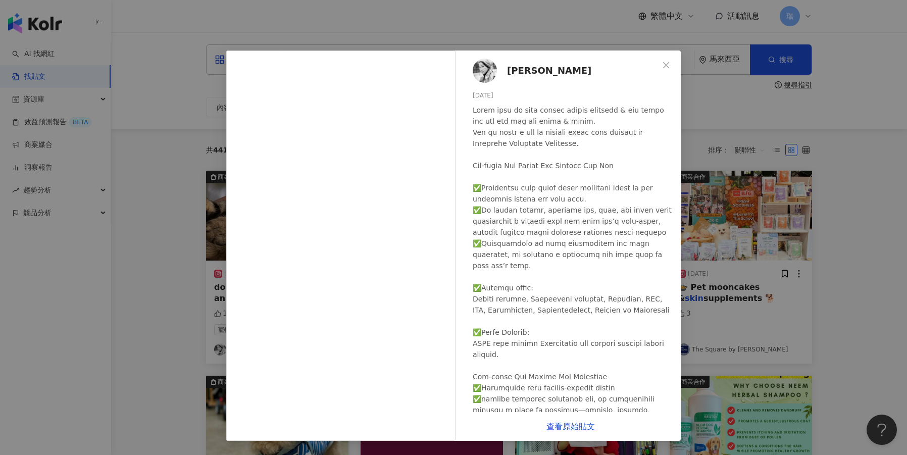
click at [731, 88] on div "Dr Wawi 2025/1/8 145 24 3,203 查看原始貼文" at bounding box center [453, 227] width 907 height 455
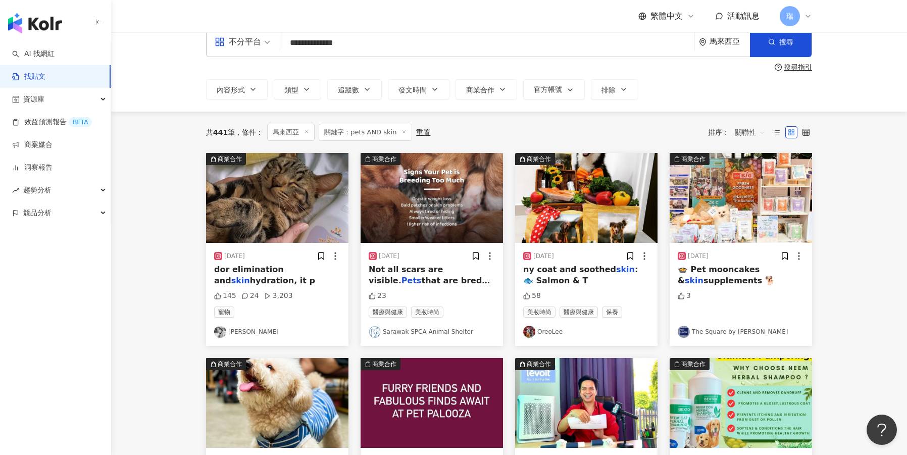
scroll to position [19, 0]
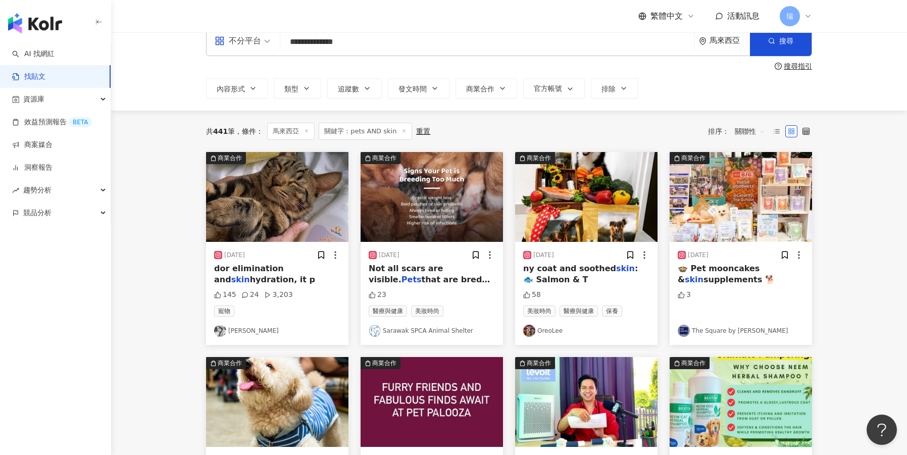
click at [572, 223] on img "button" at bounding box center [586, 197] width 142 height 90
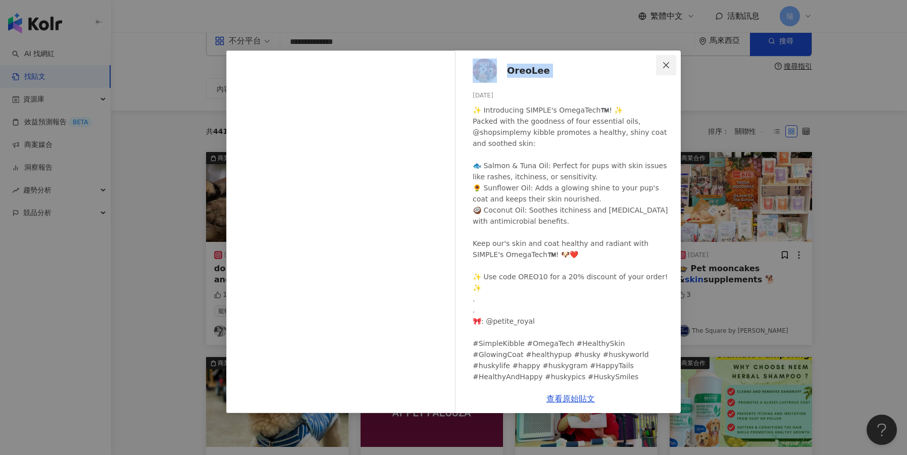
click at [674, 67] on span "Close" at bounding box center [666, 65] width 20 height 8
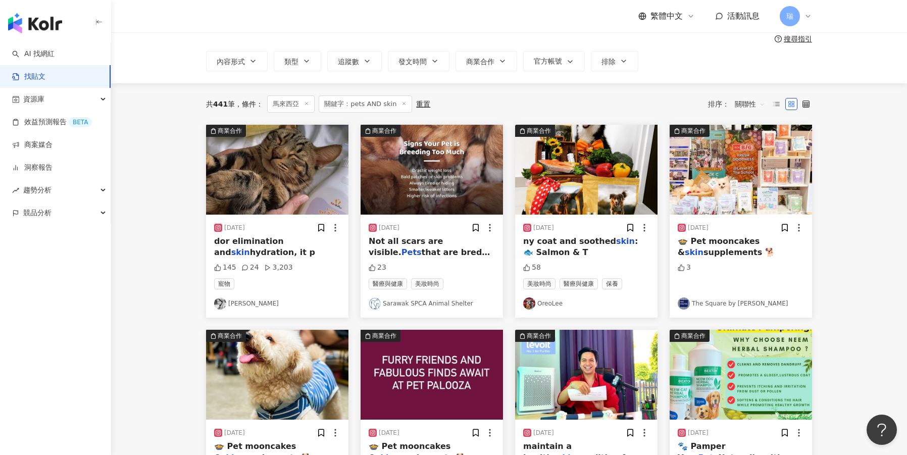
scroll to position [49, 0]
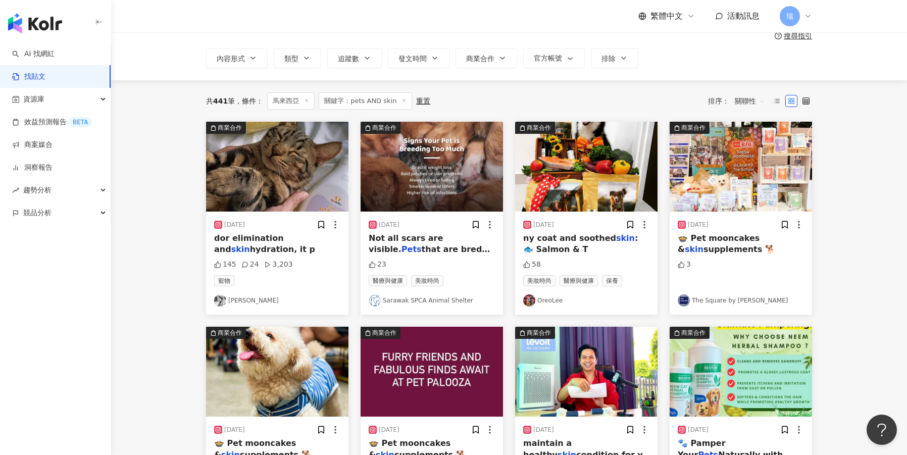
click at [749, 167] on img "button" at bounding box center [741, 167] width 142 height 90
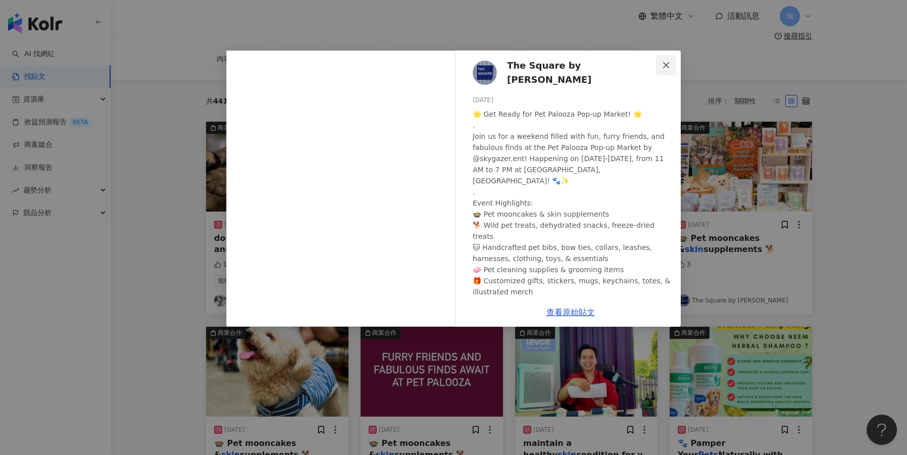
click at [667, 64] on icon "close" at bounding box center [666, 65] width 6 height 6
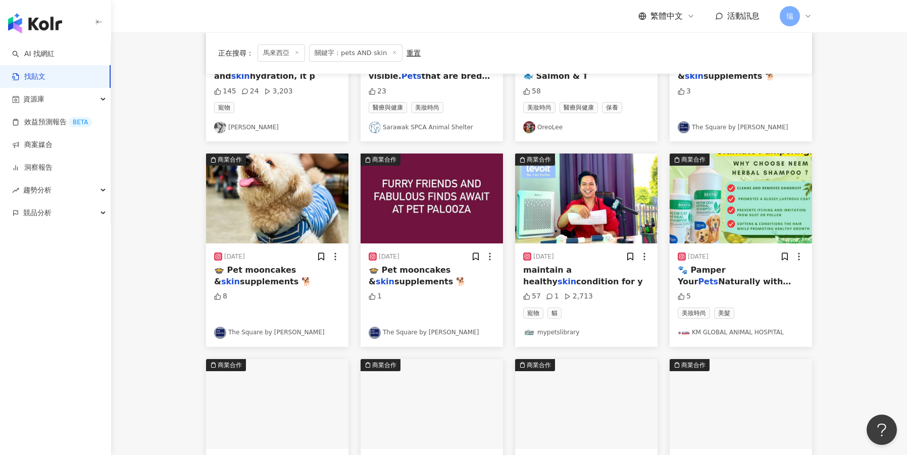
scroll to position [290, 0]
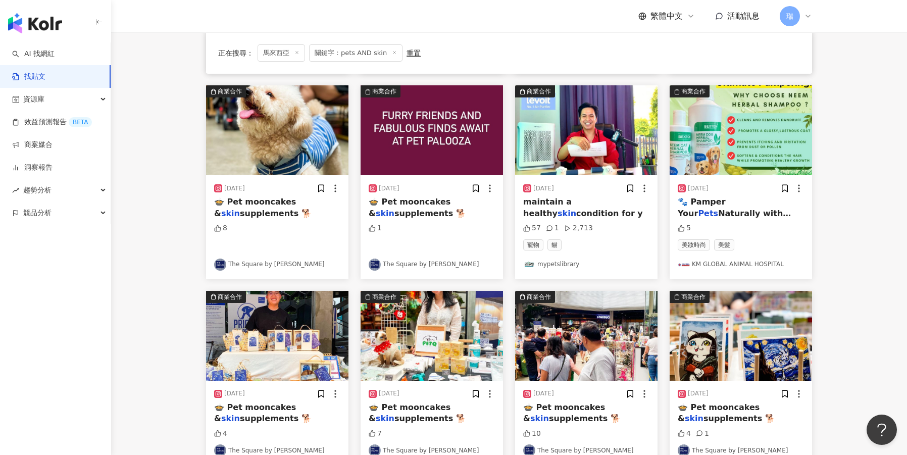
click at [308, 138] on img "button" at bounding box center [277, 130] width 142 height 90
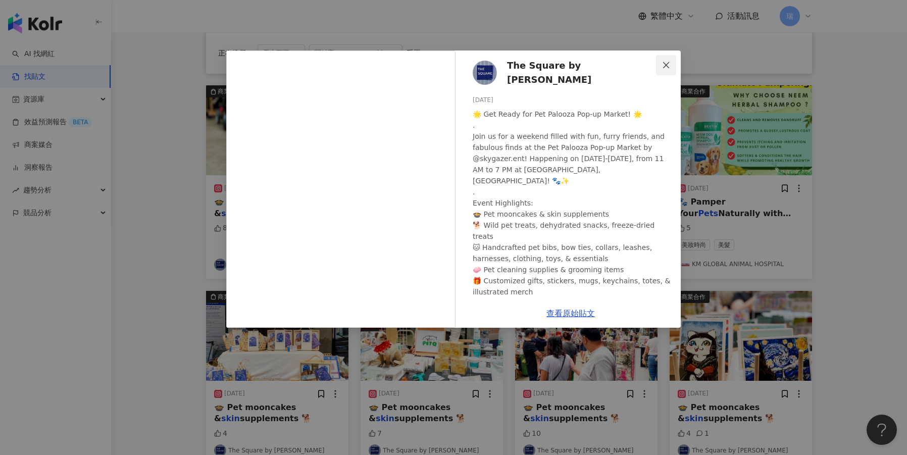
click at [665, 61] on icon "close" at bounding box center [666, 65] width 8 height 8
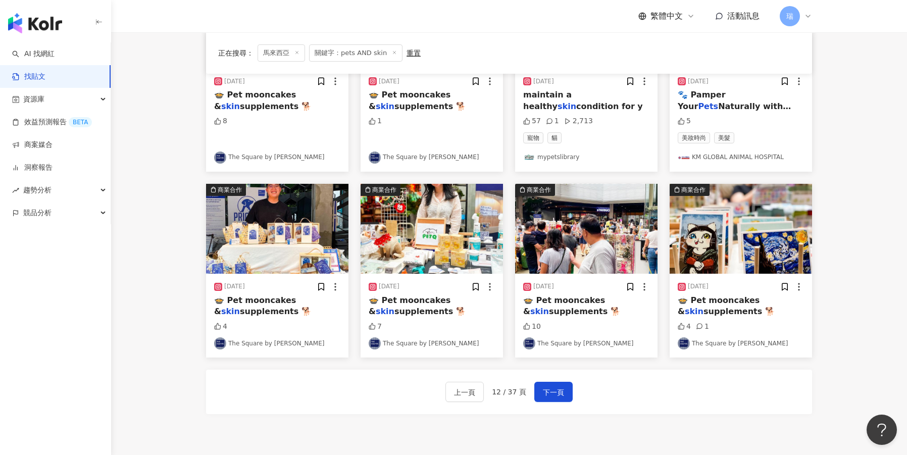
scroll to position [400, 0]
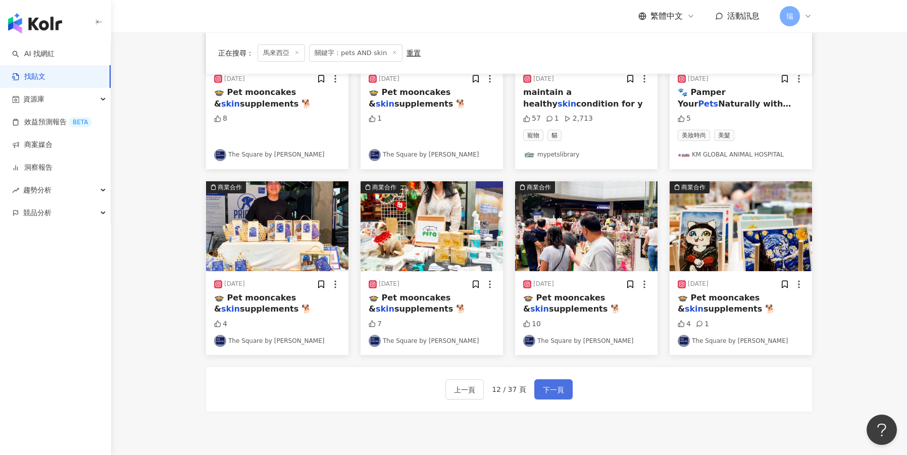
click at [536, 390] on button "下一頁" at bounding box center [553, 389] width 38 height 20
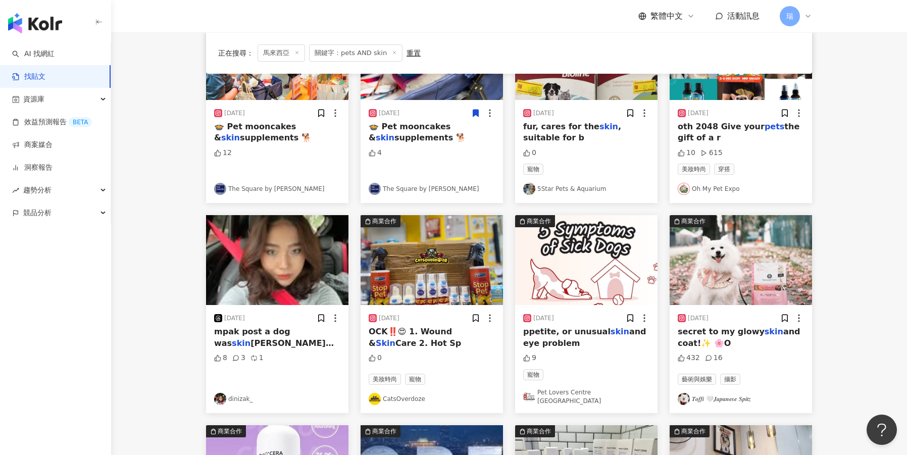
scroll to position [163, 0]
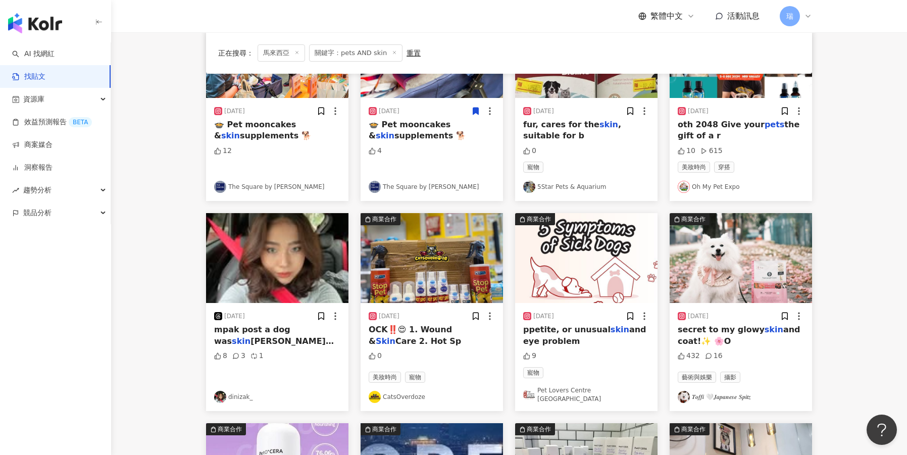
click at [764, 328] on mark "skin" at bounding box center [773, 330] width 19 height 10
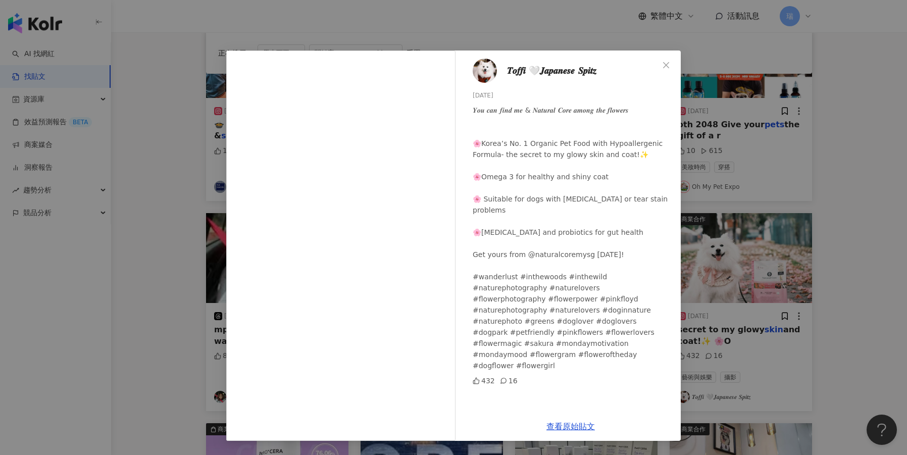
click at [538, 70] on span "𝑻𝒐𝒇𝒇𝒊 🤍𝑱𝒂𝒑𝒂𝒏𝒆𝒔𝒆 𝑺𝒑𝒊𝒕𝒛" at bounding box center [551, 71] width 89 height 14
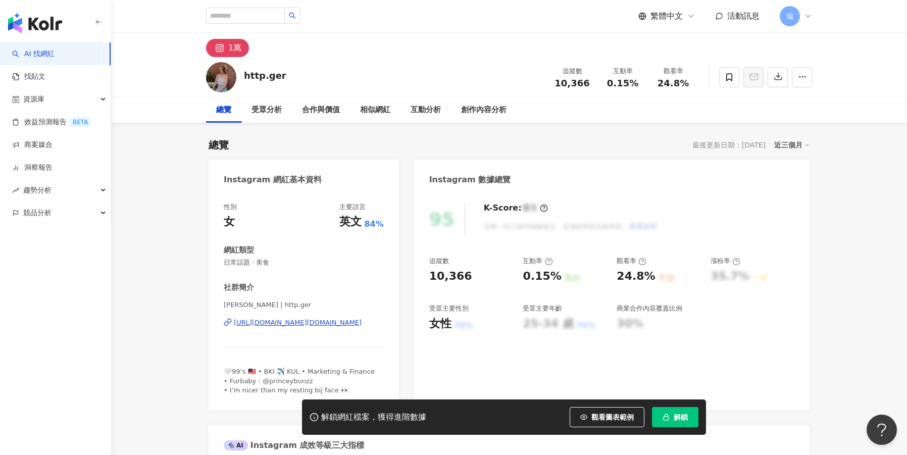
scroll to position [28, 0]
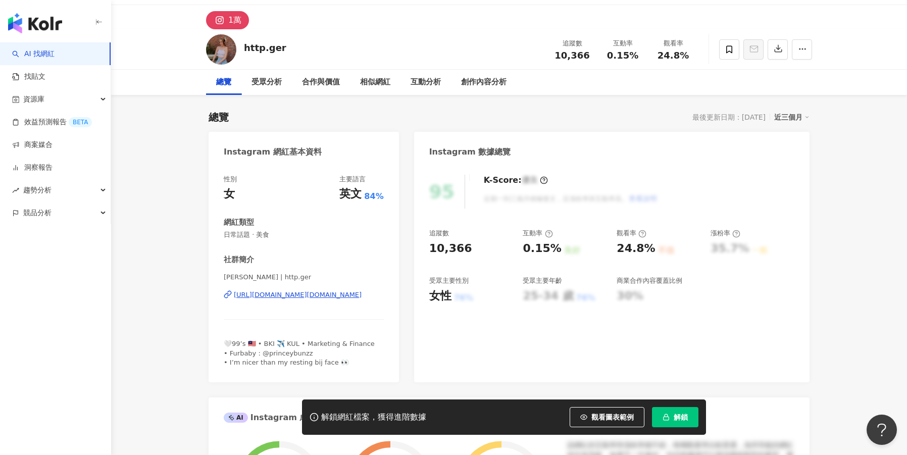
click at [305, 296] on div "[URL][DOMAIN_NAME][DOMAIN_NAME]" at bounding box center [298, 294] width 128 height 9
click at [731, 50] on icon at bounding box center [729, 49] width 9 height 9
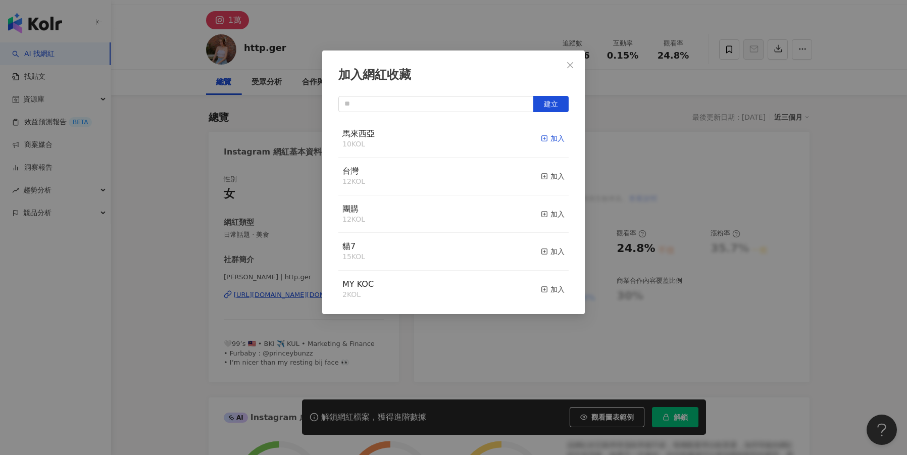
click at [556, 139] on div "加入" at bounding box center [553, 138] width 24 height 11
click at [572, 67] on icon "close" at bounding box center [570, 65] width 6 height 6
click at [570, 65] on div "加入網紅收藏 建立 馬來西亞 11 KOL 已加入 台灣 12 KOL 加入 團購 12 KOL 加入 貓7 15 KOL 加入 MY KOC 2 KOL 加入" at bounding box center [453, 227] width 907 height 455
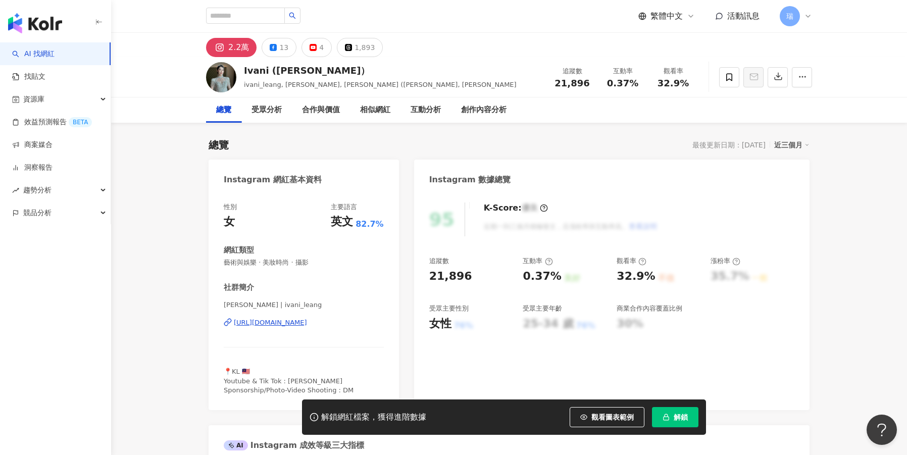
click at [303, 321] on div "[URL][DOMAIN_NAME]" at bounding box center [270, 322] width 73 height 9
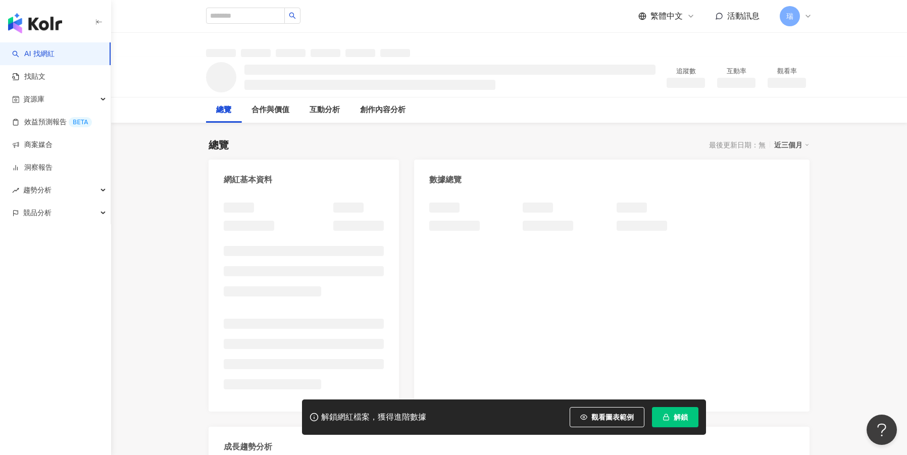
scroll to position [55, 0]
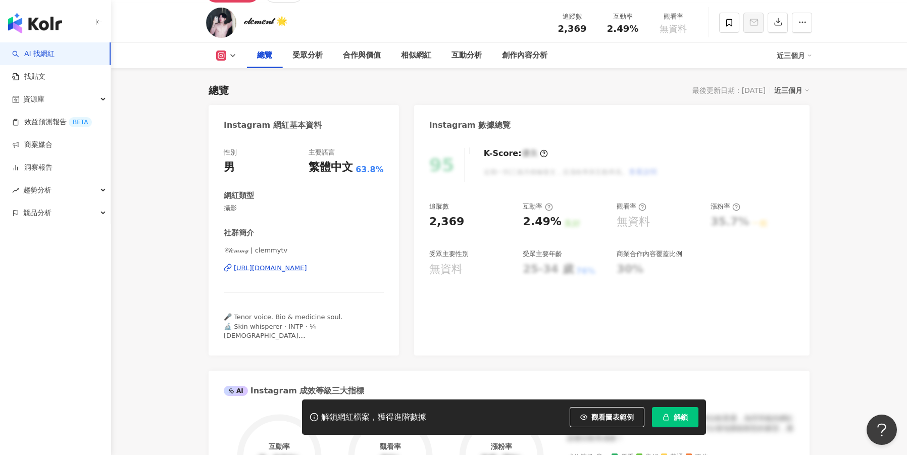
scroll to position [57, 0]
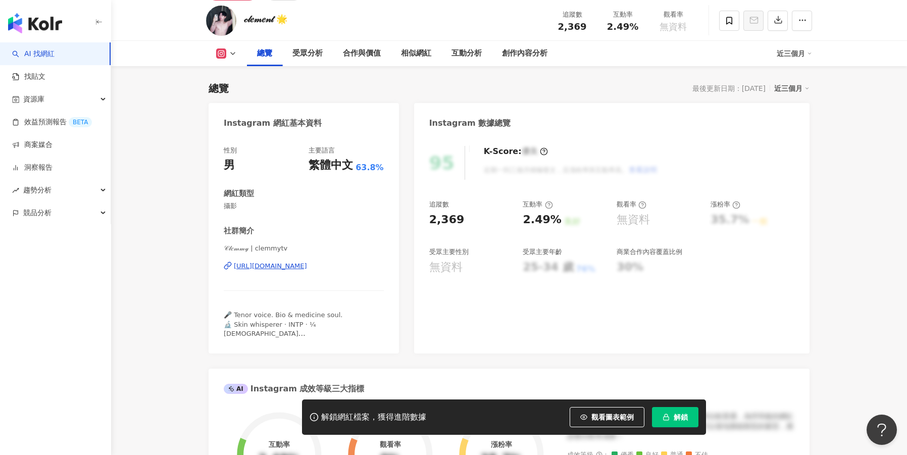
click at [305, 265] on div "https://www.instagram.com/clemmytv/" at bounding box center [270, 266] width 73 height 9
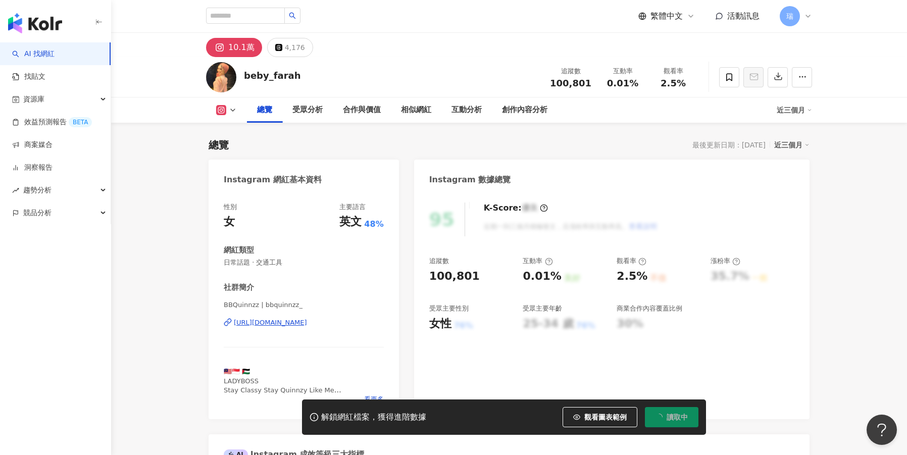
scroll to position [8, 0]
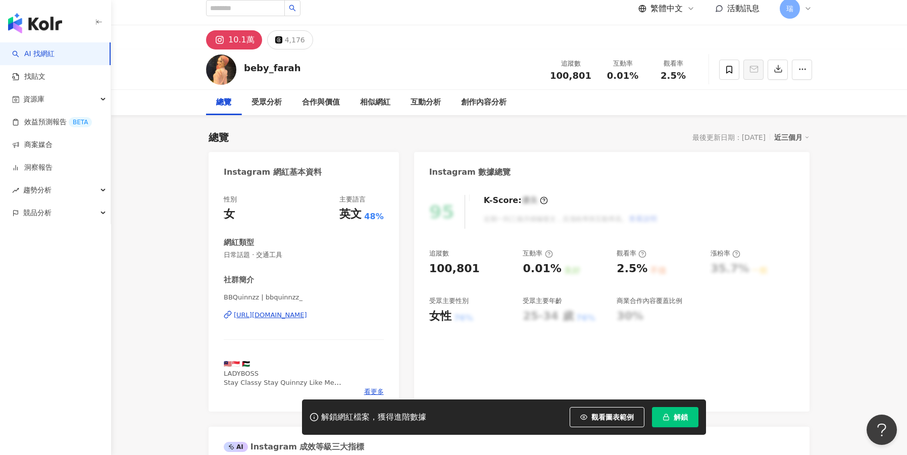
click at [307, 315] on div "[URL][DOMAIN_NAME]" at bounding box center [270, 315] width 73 height 9
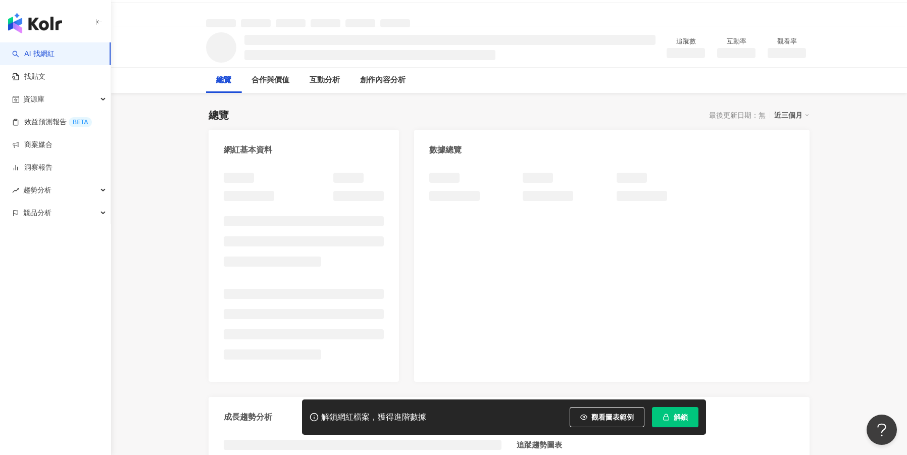
scroll to position [31, 0]
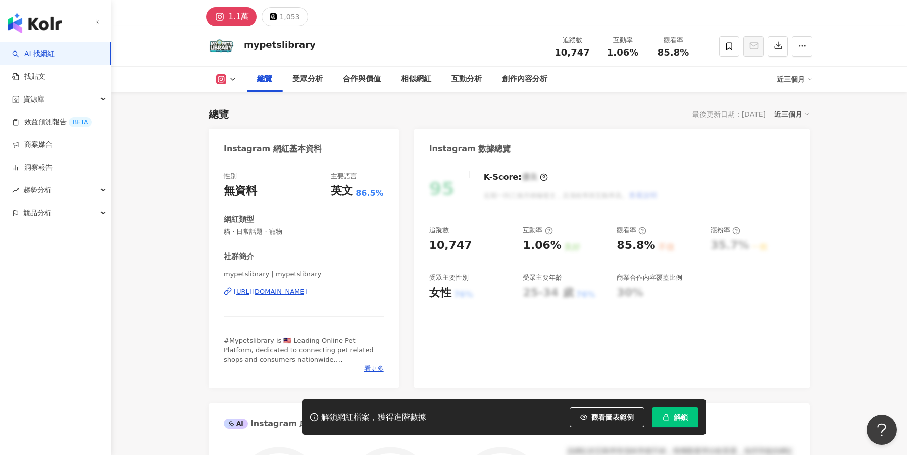
scroll to position [69, 0]
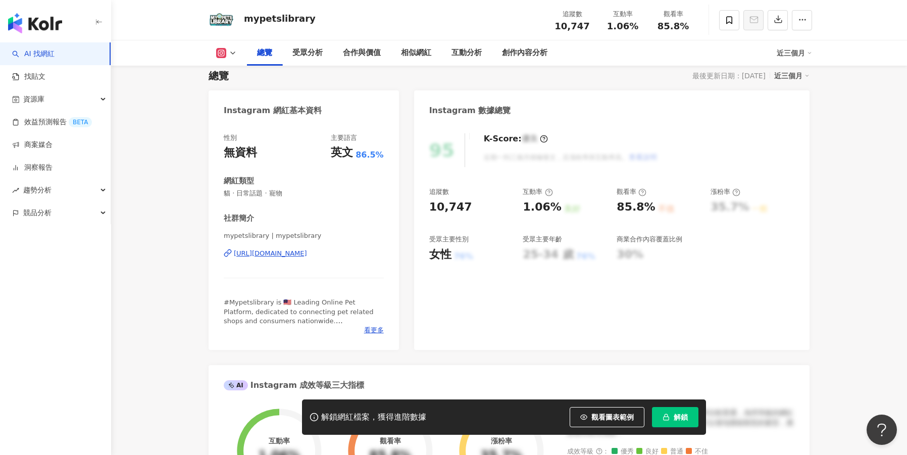
click at [307, 254] on div "[URL][DOMAIN_NAME]" at bounding box center [270, 253] width 73 height 9
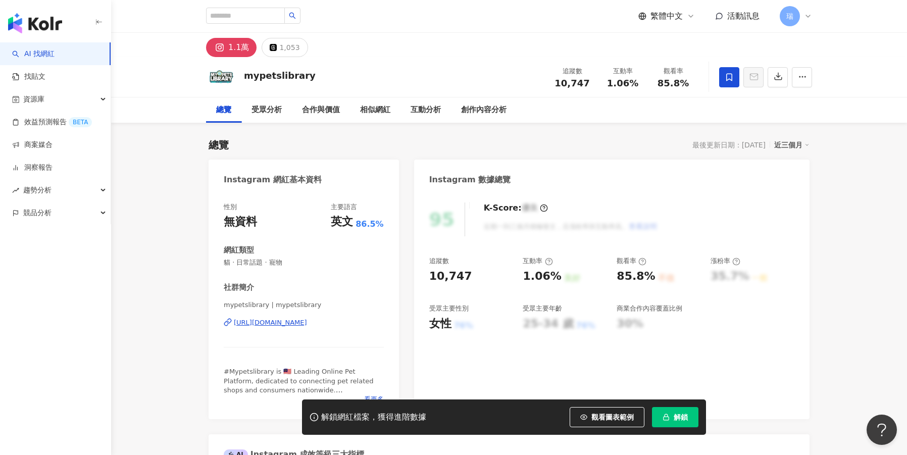
scroll to position [0, 0]
click at [276, 326] on div "[URL][DOMAIN_NAME]" at bounding box center [270, 322] width 73 height 9
click at [277, 322] on div "[URL][DOMAIN_NAME]" at bounding box center [270, 322] width 73 height 9
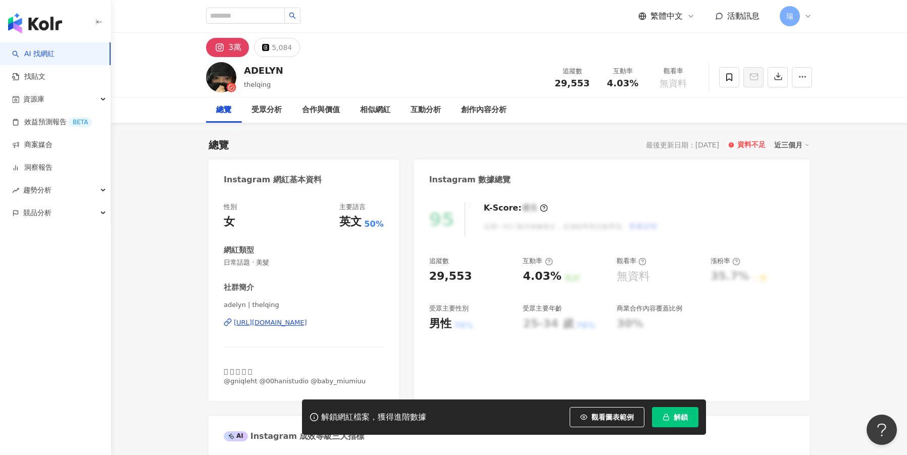
click at [279, 325] on div "[URL][DOMAIN_NAME]" at bounding box center [270, 322] width 73 height 9
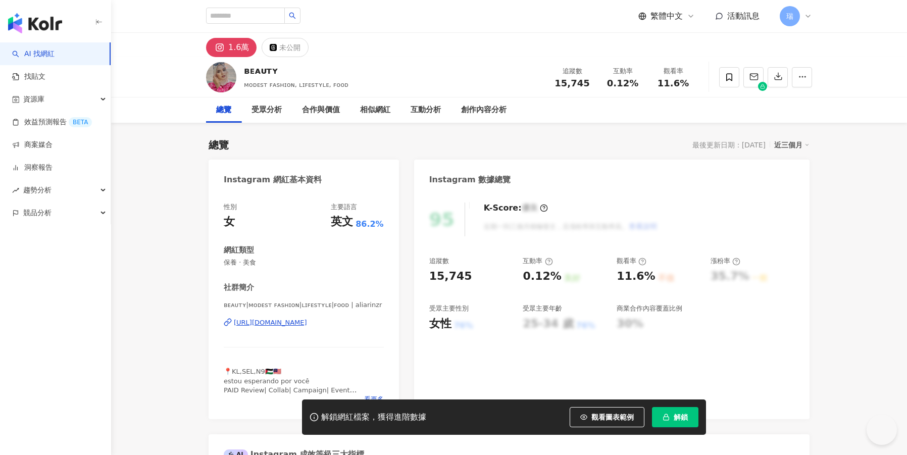
click at [267, 324] on div "https://www.instagram.com/aliarinzr/" at bounding box center [270, 322] width 73 height 9
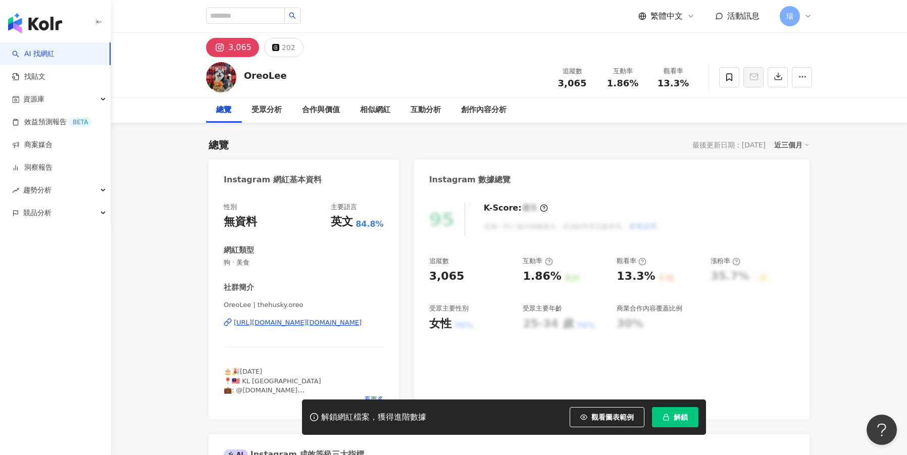
click at [275, 324] on div "[URL][DOMAIN_NAME][DOMAIN_NAME]" at bounding box center [298, 322] width 128 height 9
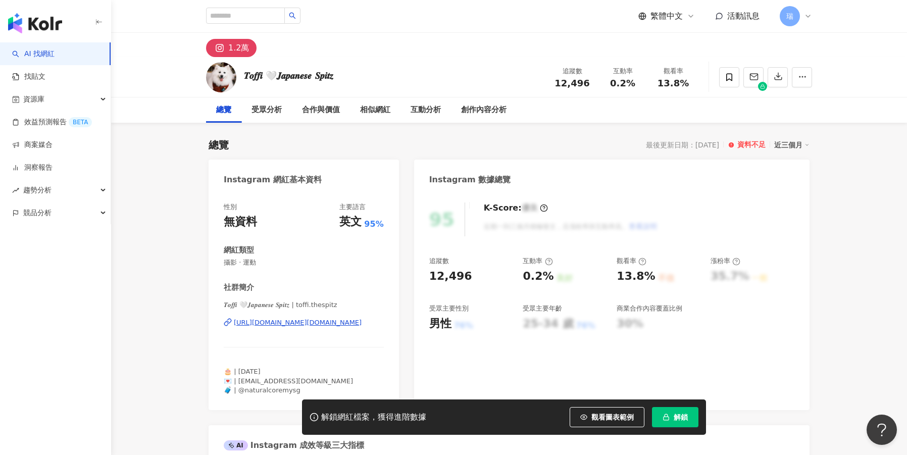
click at [268, 326] on div "[URL][DOMAIN_NAME][DOMAIN_NAME]" at bounding box center [298, 322] width 128 height 9
click at [268, 324] on div "[URL][DOMAIN_NAME][DOMAIN_NAME]" at bounding box center [298, 322] width 128 height 9
